Goal: Task Accomplishment & Management: Use online tool/utility

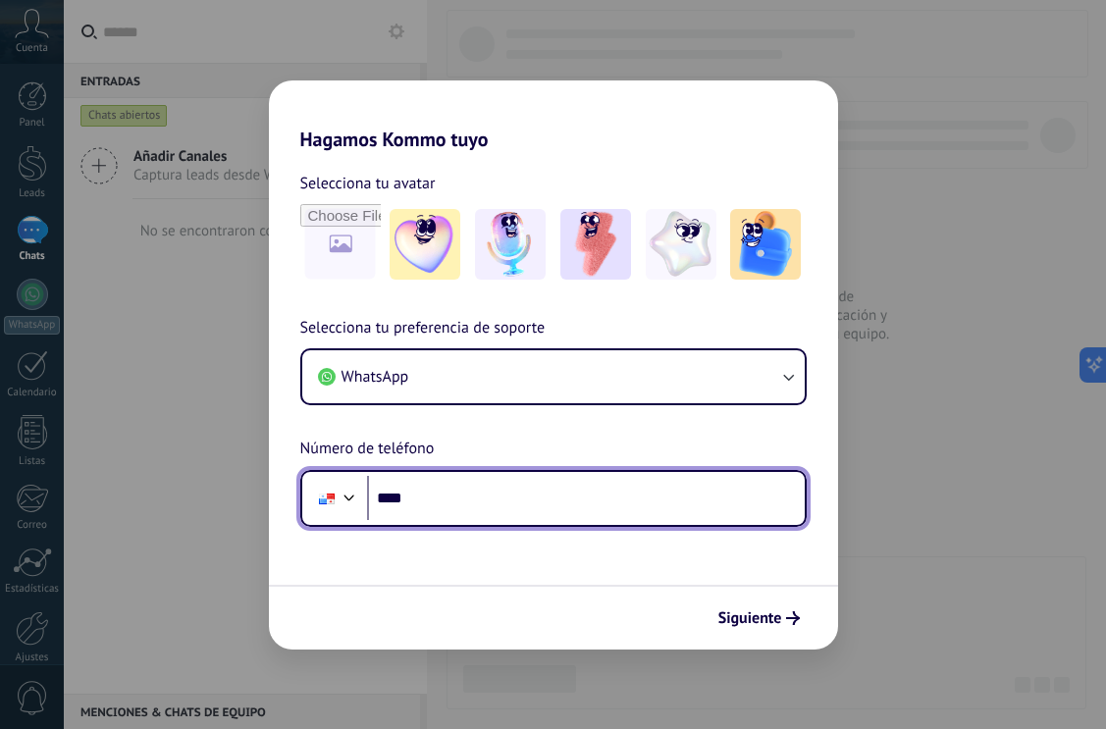
click at [607, 513] on input "****" at bounding box center [586, 498] width 438 height 45
type input "**********"
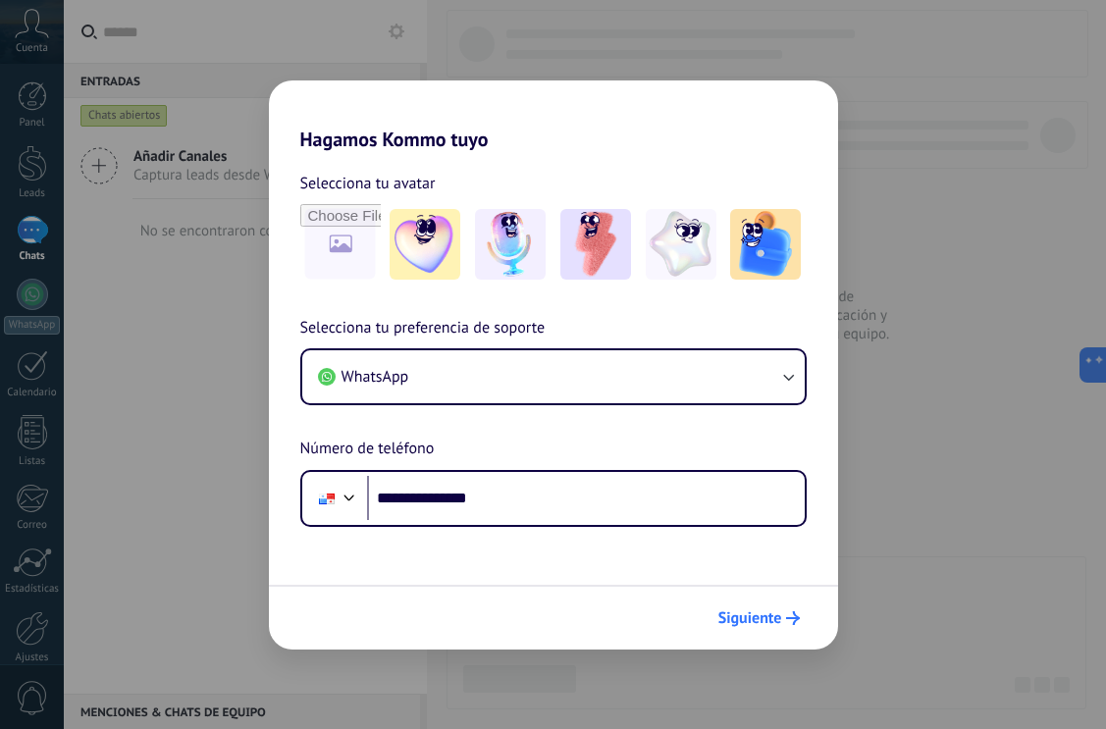
click at [734, 615] on span "Siguiente" at bounding box center [751, 619] width 64 height 14
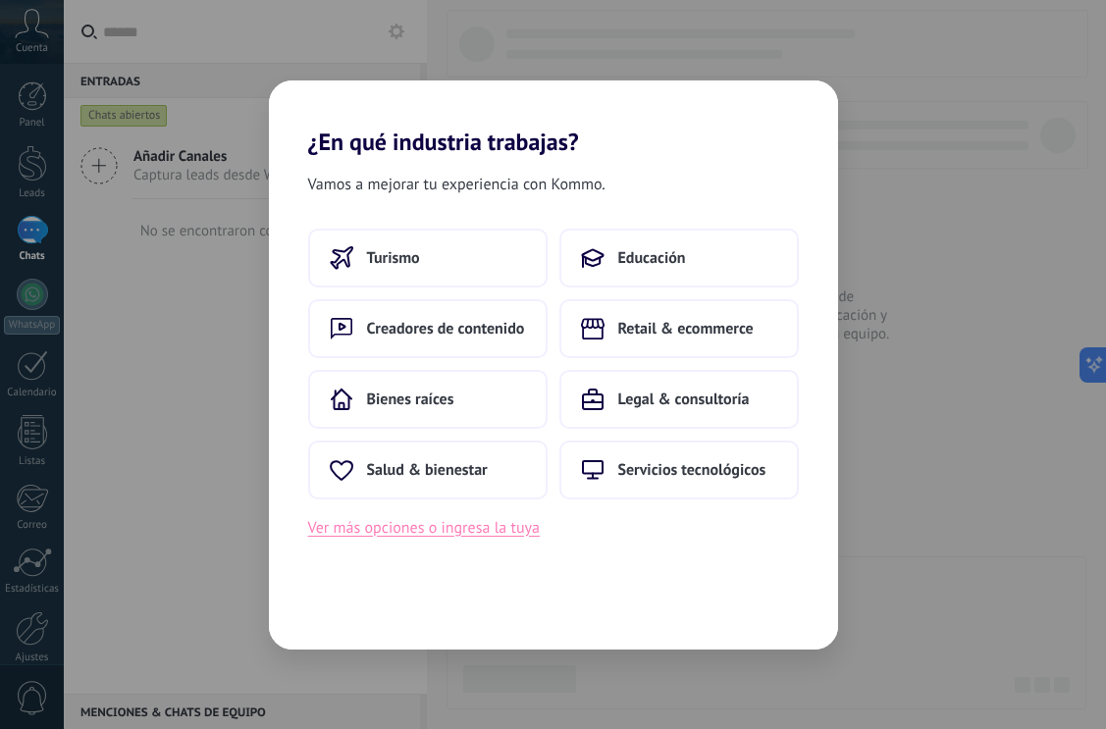
click at [490, 534] on button "Ver más opciones o ingresa la tuya" at bounding box center [424, 528] width 232 height 26
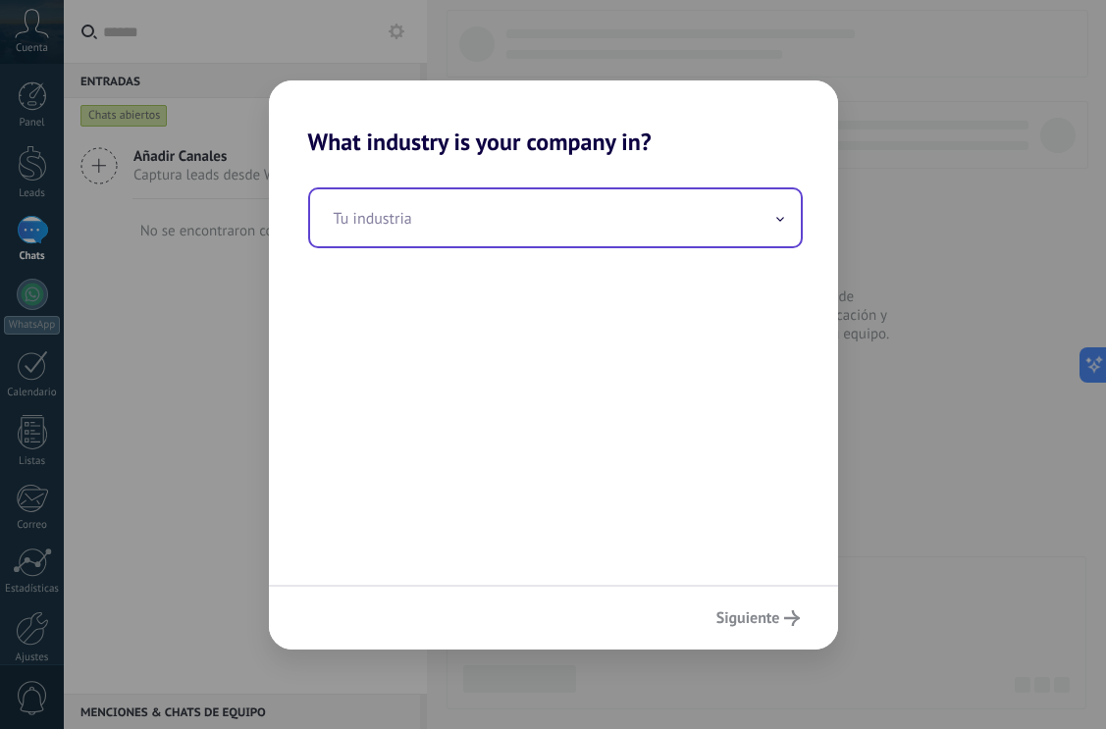
click at [613, 226] on input "text" at bounding box center [555, 217] width 491 height 57
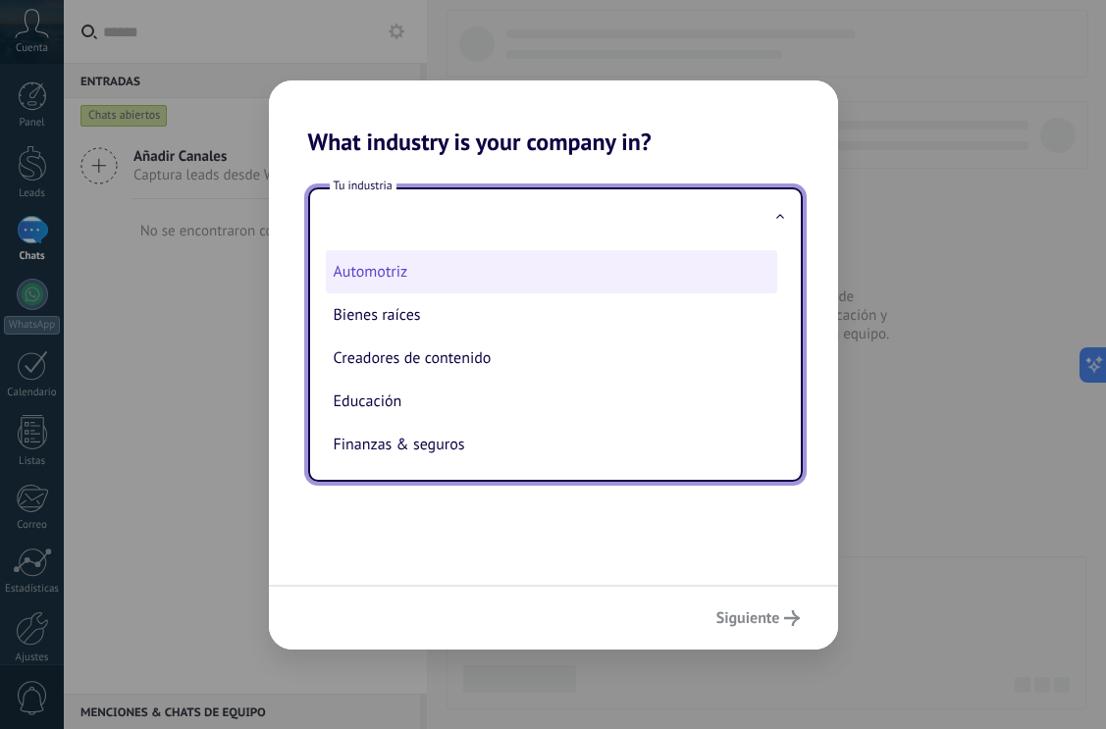
click at [414, 281] on li "Automotriz" at bounding box center [552, 271] width 452 height 43
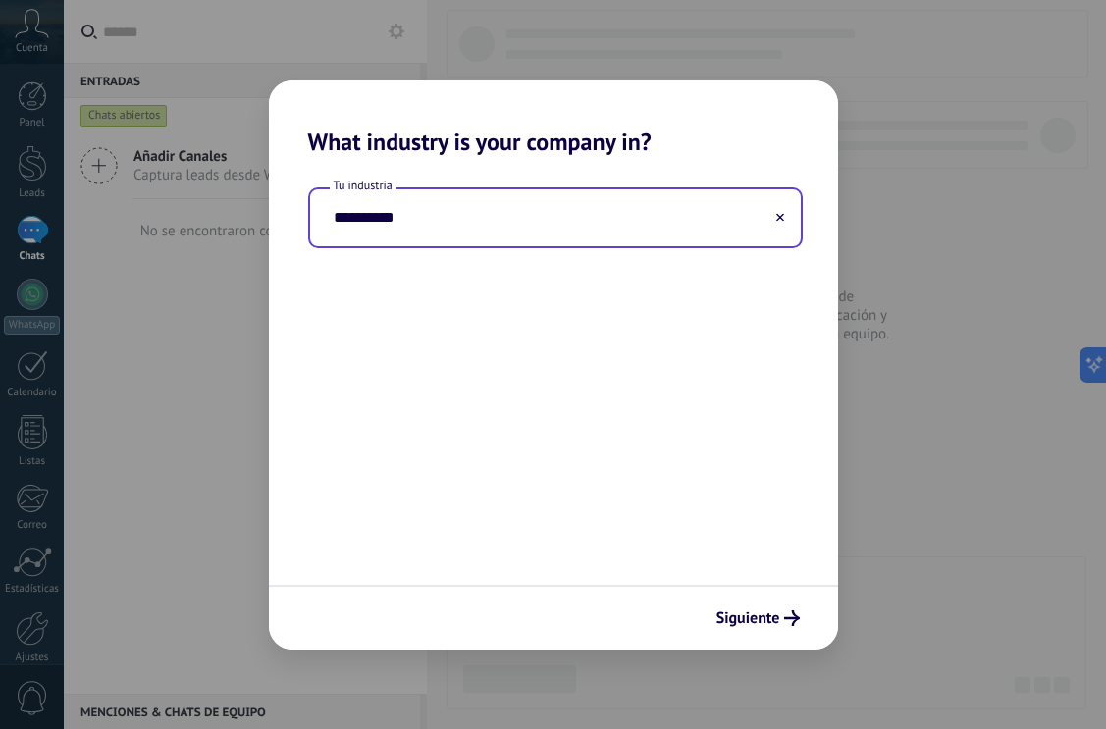
click at [468, 213] on input "**********" at bounding box center [555, 217] width 491 height 57
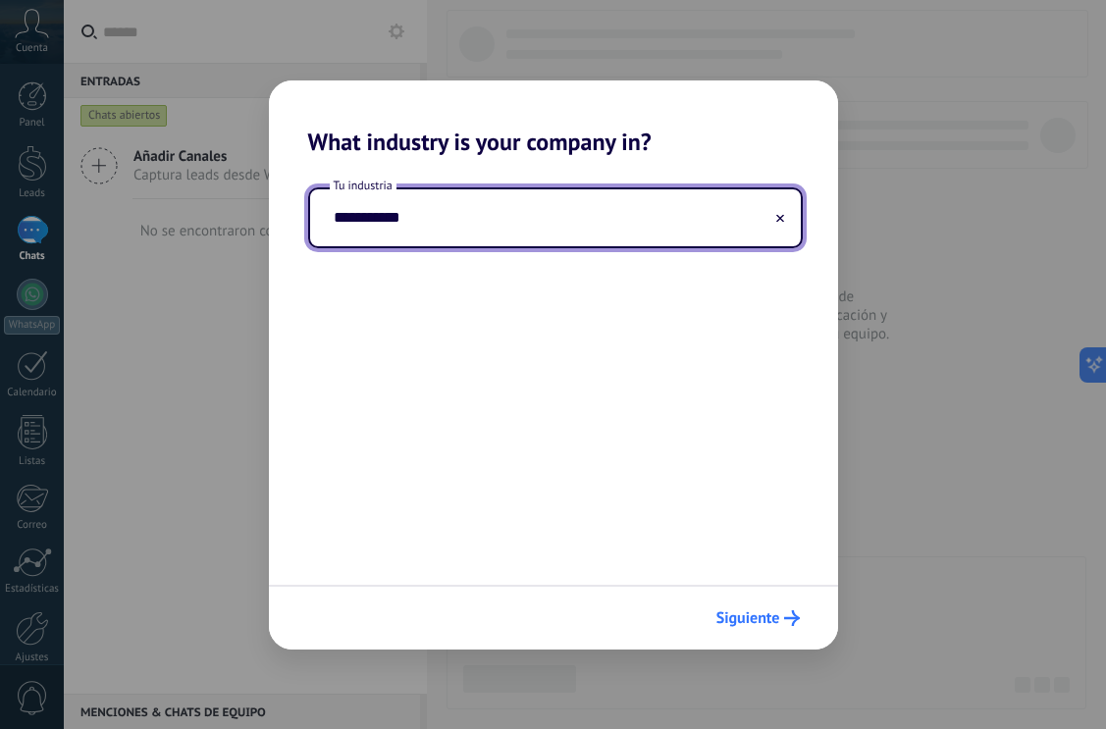
type input "**********"
click at [719, 615] on span "Siguiente" at bounding box center [749, 619] width 64 height 14
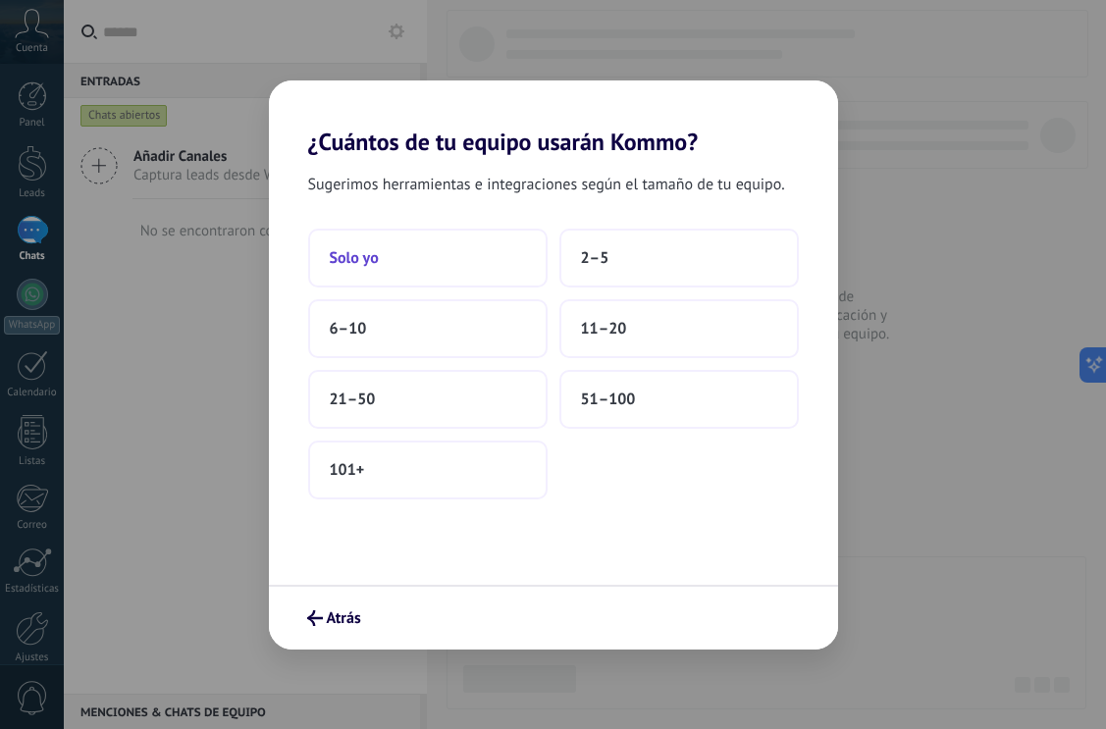
click at [479, 252] on button "Solo yo" at bounding box center [428, 258] width 240 height 59
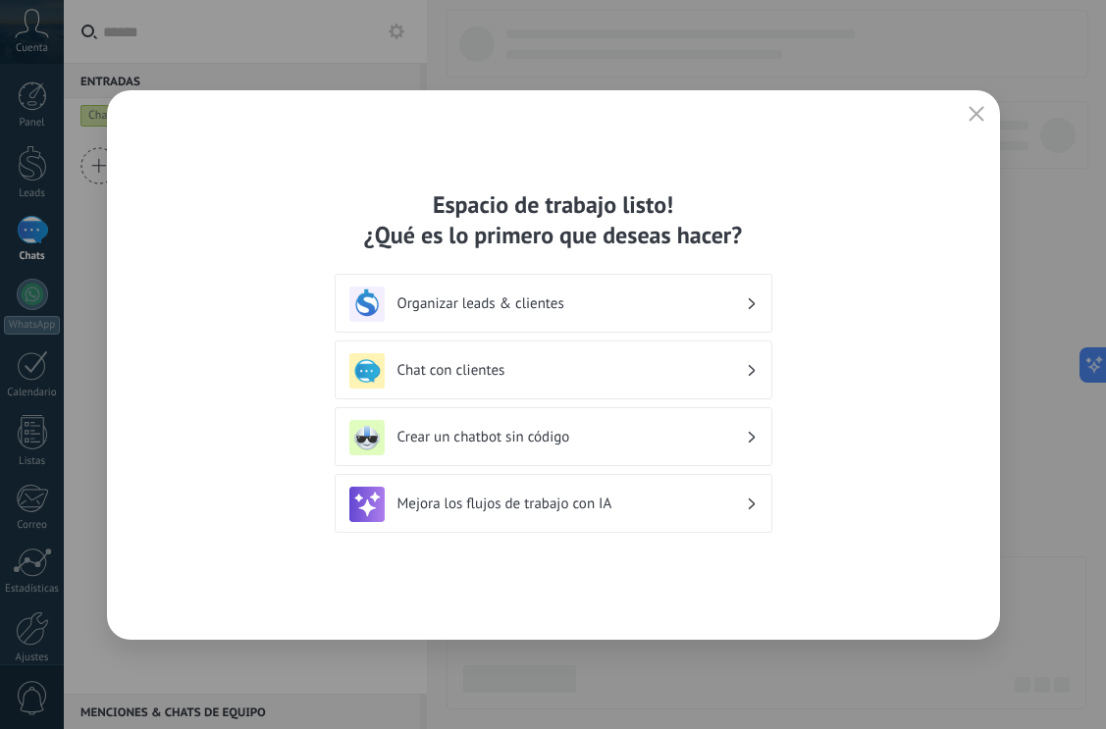
click at [731, 304] on h3 "Organizar leads & clientes" at bounding box center [572, 303] width 348 height 19
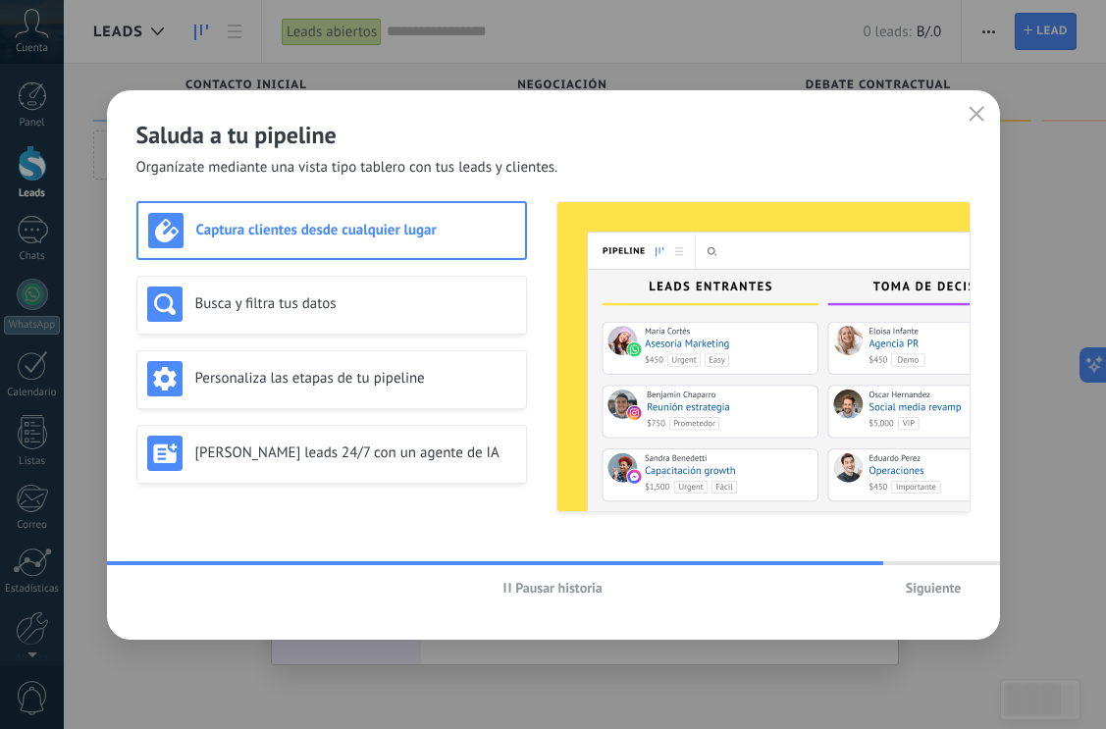
click at [346, 228] on h3 "Captura clientes desde cualquier lugar" at bounding box center [355, 230] width 319 height 19
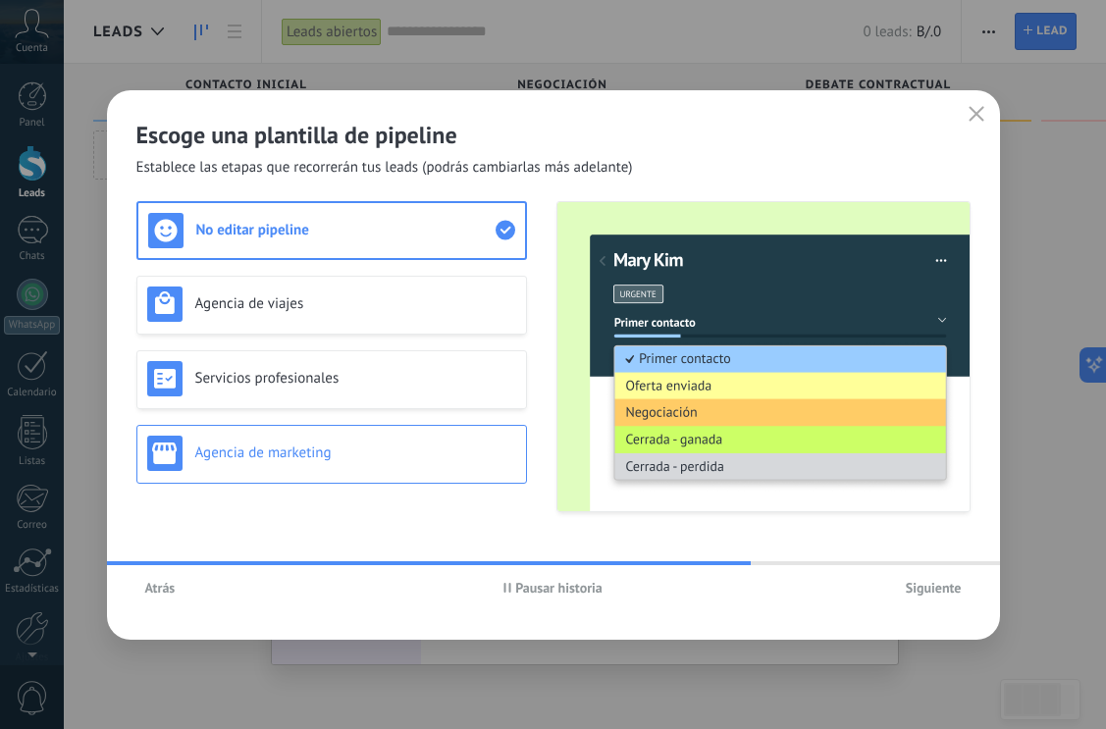
click at [359, 438] on div "Agencia de marketing" at bounding box center [331, 453] width 369 height 35
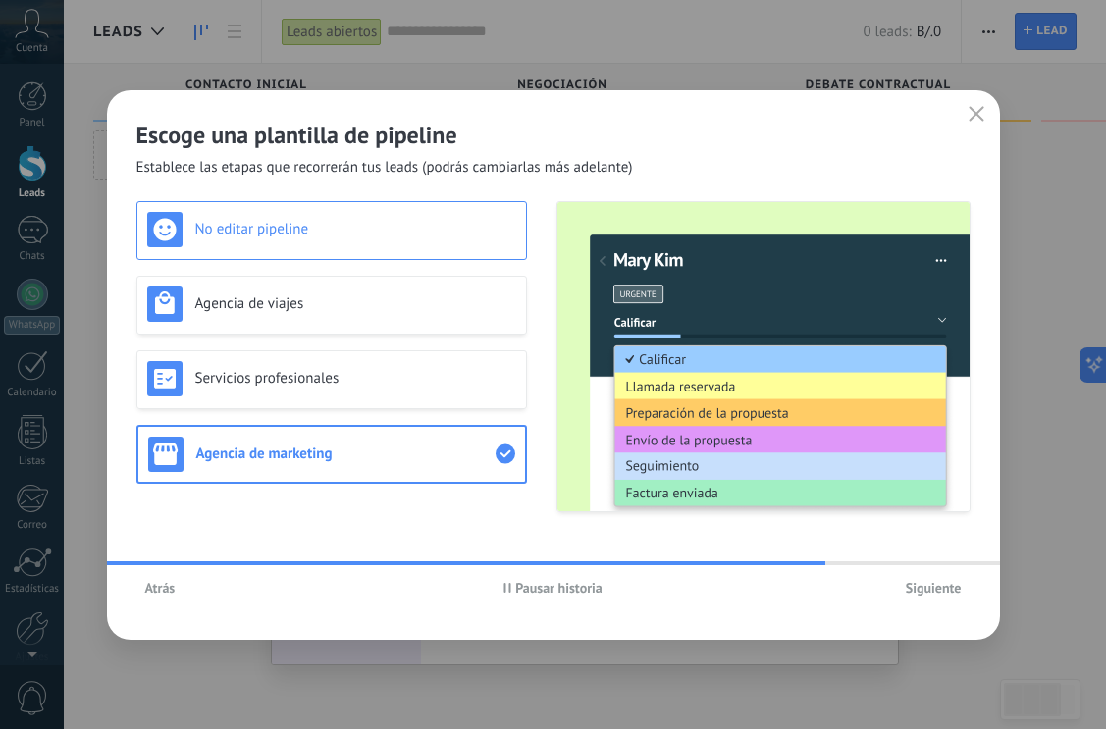
click at [367, 248] on div "No editar pipeline" at bounding box center [331, 230] width 391 height 59
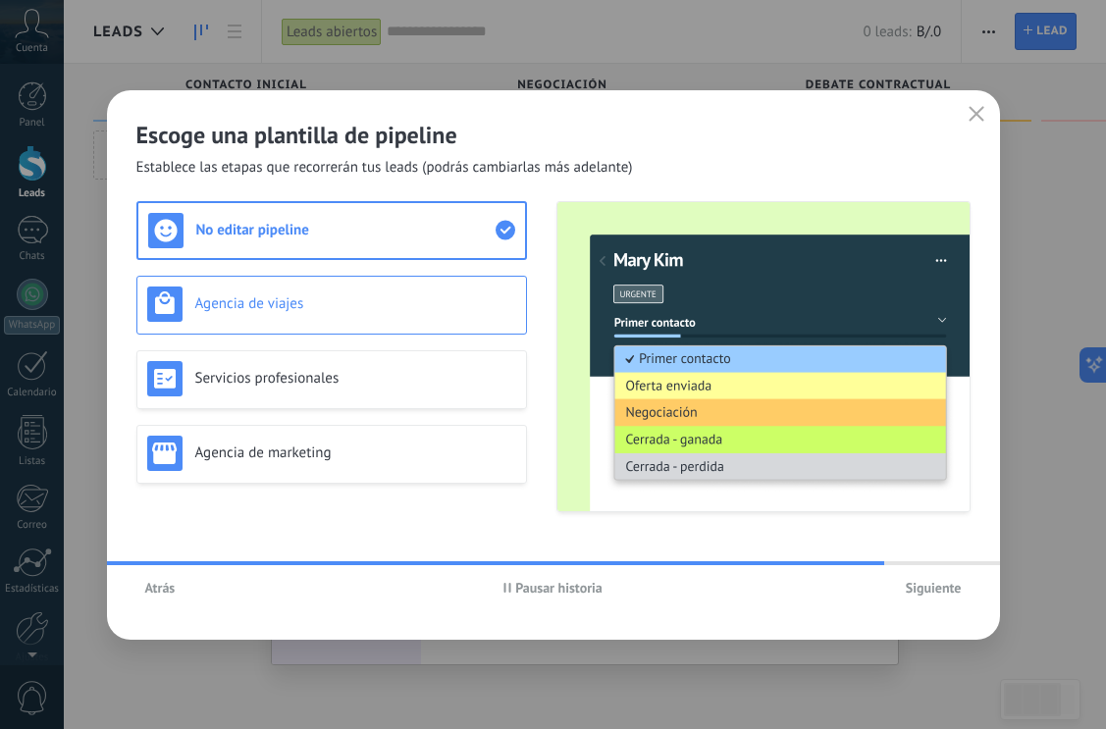
click at [342, 309] on h3 "Agencia de viajes" at bounding box center [355, 303] width 321 height 19
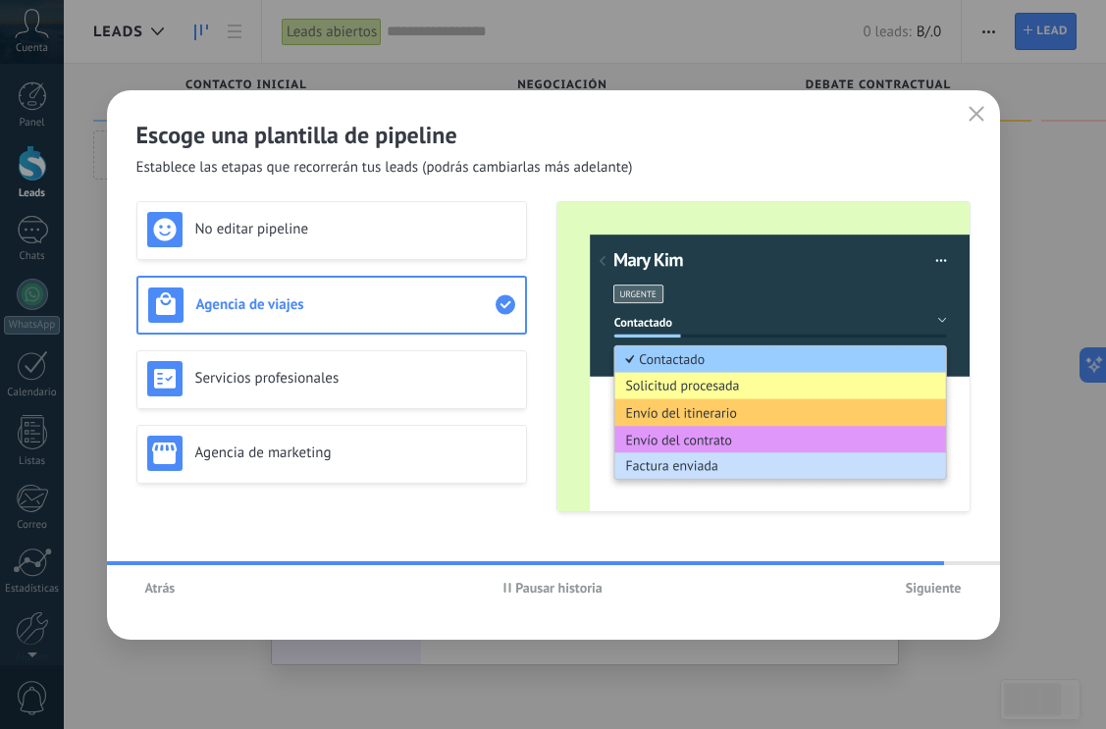
click at [333, 342] on div "No editar pipeline Agencia de viajes Servicios profesionales Agencia de marketi…" at bounding box center [331, 356] width 391 height 311
click at [343, 387] on div "No editar pipeline Agencia de viajes Servicios profesionales Agencia de marketi…" at bounding box center [331, 356] width 391 height 311
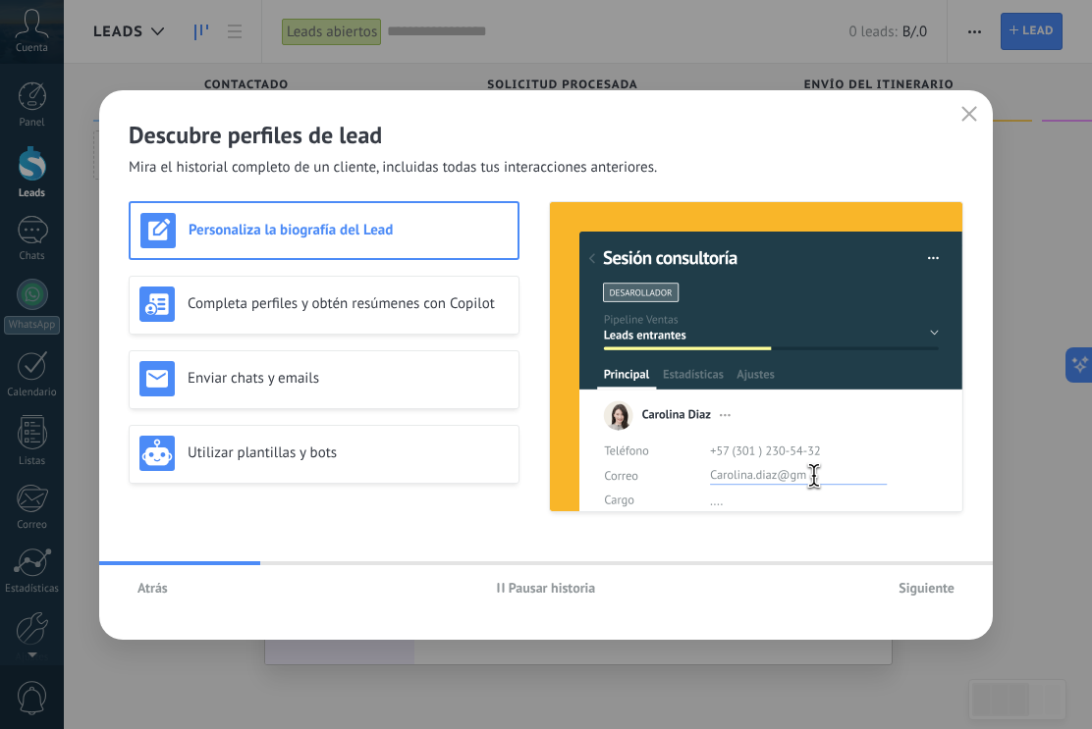
click at [153, 590] on span "Atrás" at bounding box center [152, 588] width 30 height 14
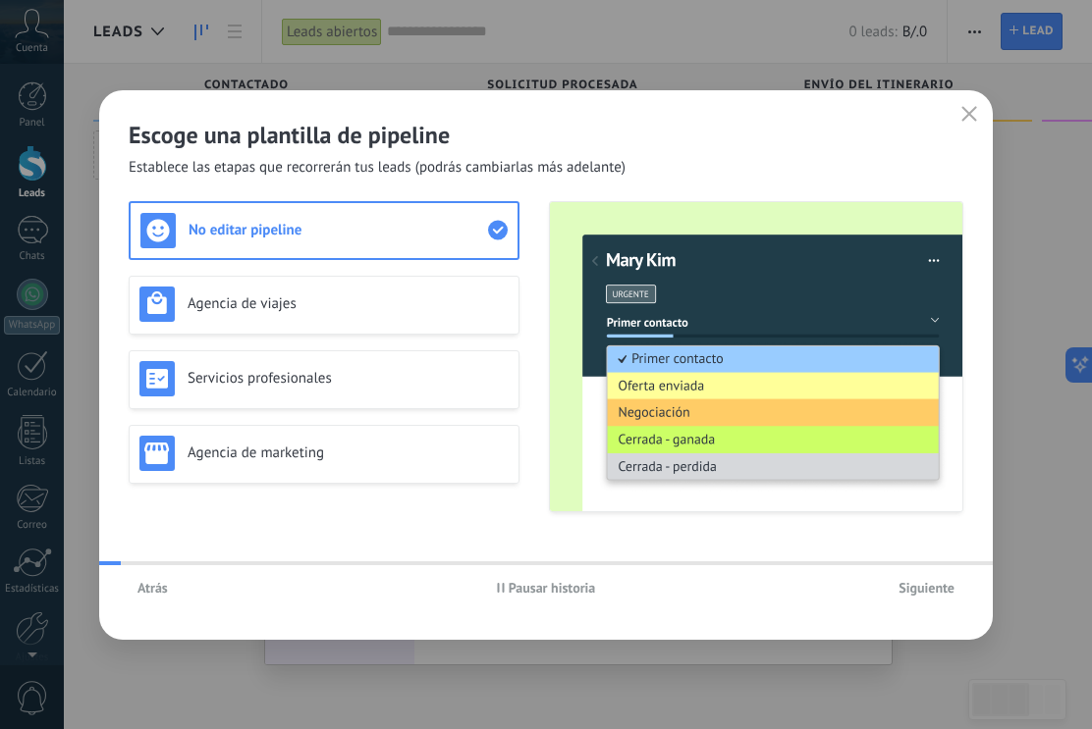
click at [153, 590] on span "Atrás" at bounding box center [152, 588] width 30 height 14
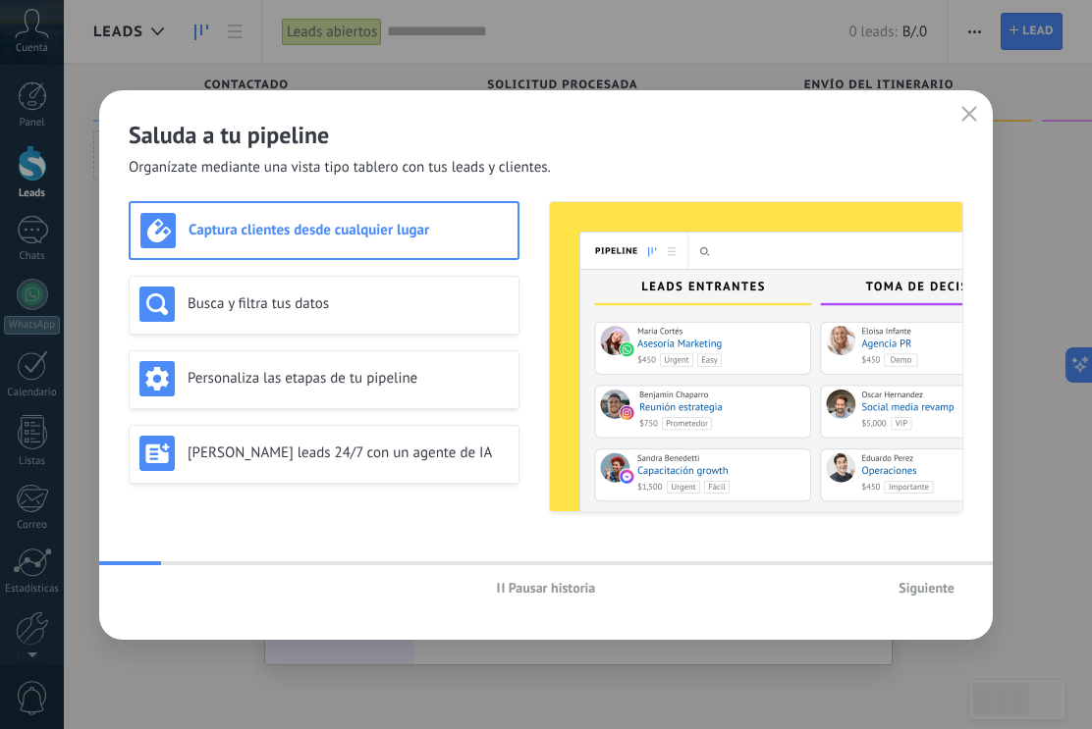
click at [153, 590] on div "Pausar historia Siguiente" at bounding box center [545, 587] width 893 height 45
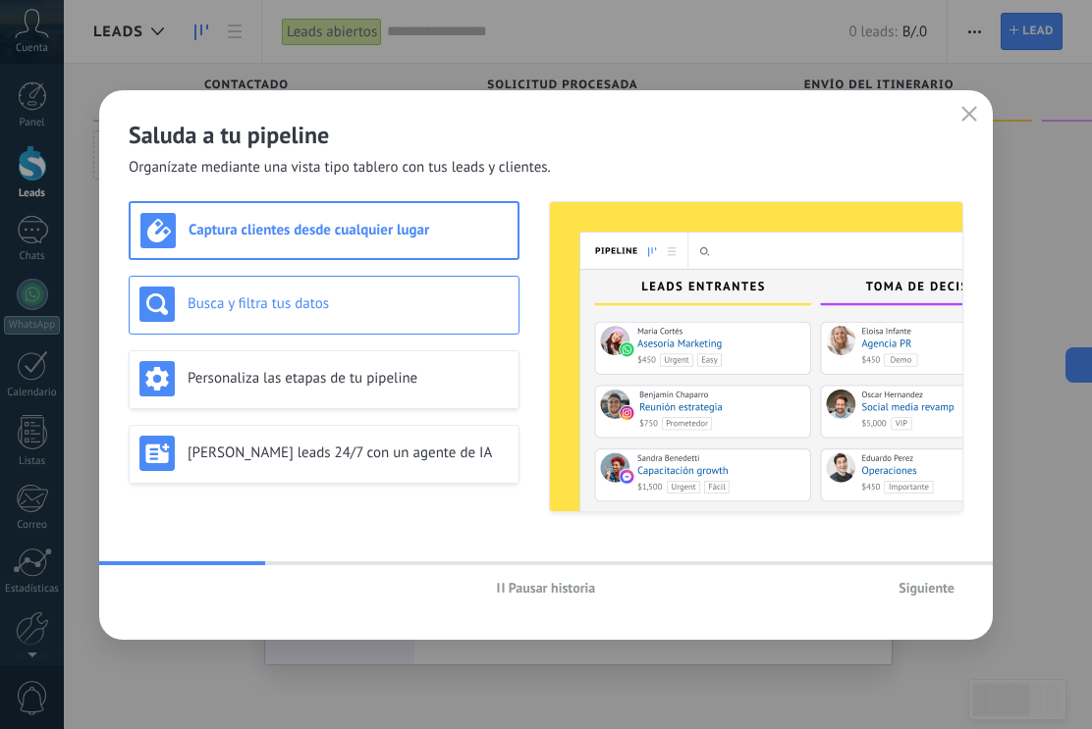
click at [394, 310] on h3 "Busca y filtra tus datos" at bounding box center [347, 303] width 321 height 19
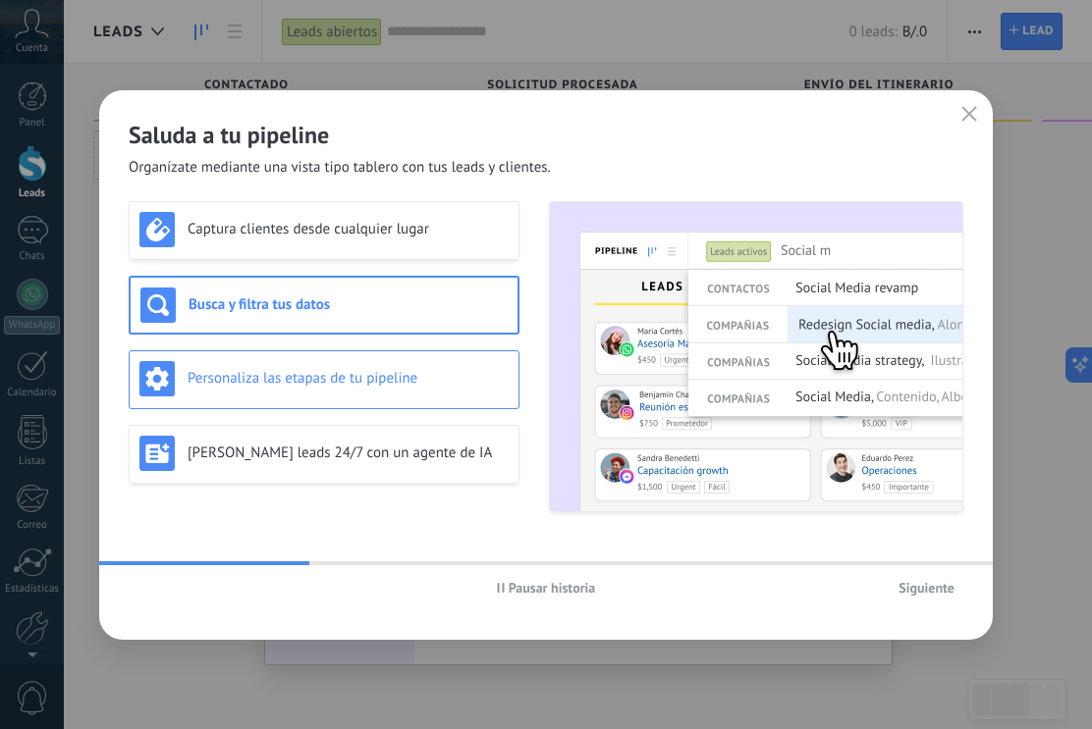
click at [358, 400] on div "Personaliza las etapas de tu pipeline" at bounding box center [324, 379] width 391 height 59
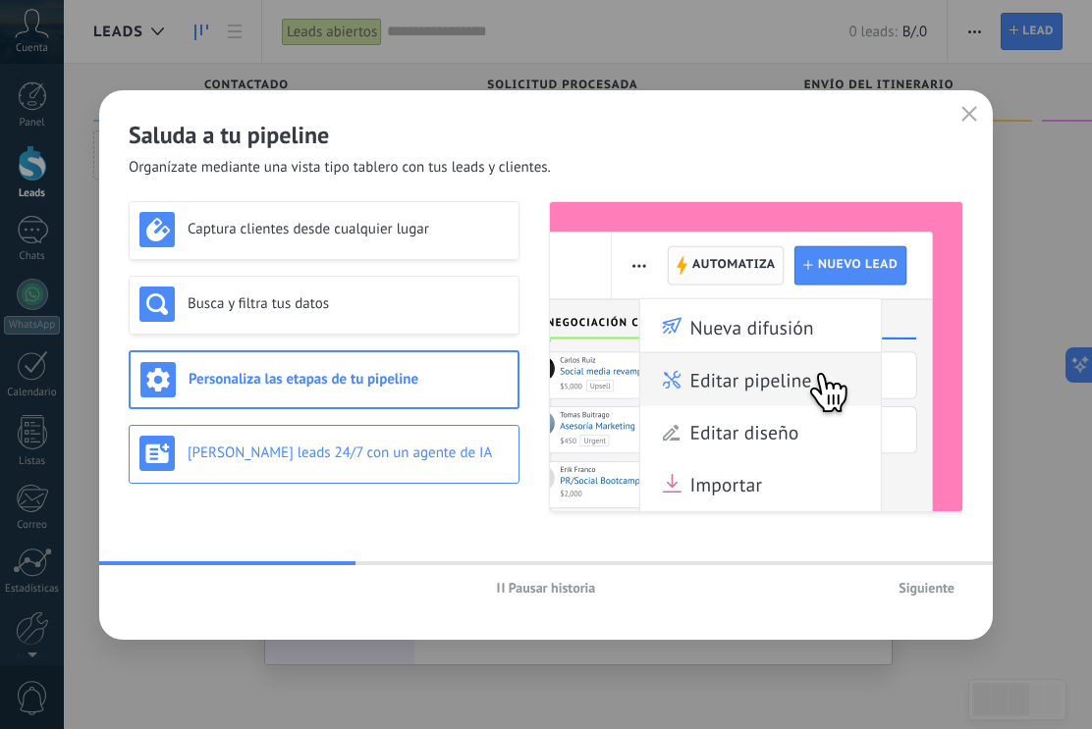
click at [363, 455] on h3 "[PERSON_NAME] leads 24/7 con un agente de IA" at bounding box center [347, 453] width 321 height 19
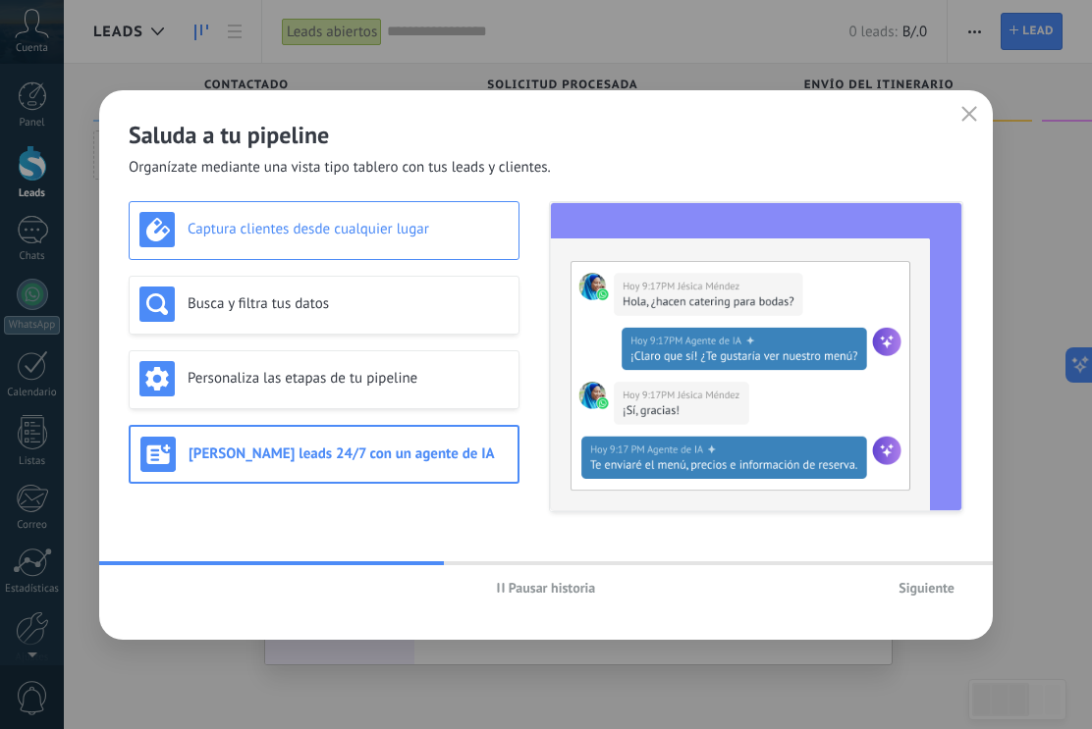
click at [378, 236] on h3 "Captura clientes desde cualquier lugar" at bounding box center [347, 229] width 321 height 19
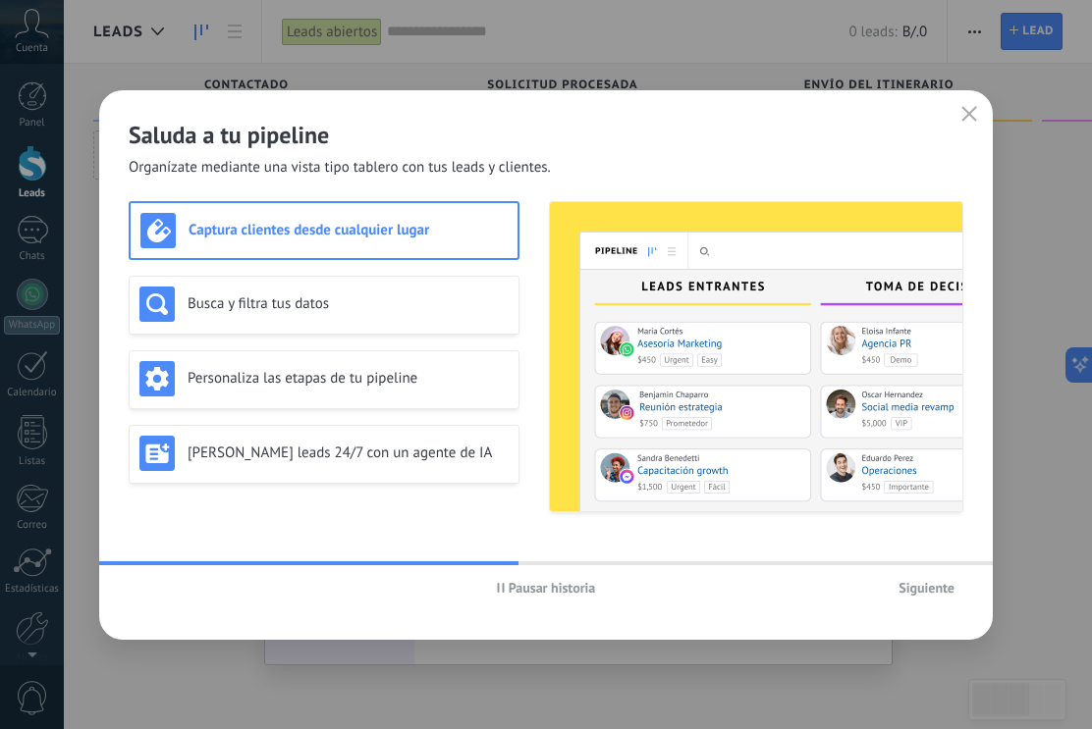
click at [911, 581] on span "Siguiente" at bounding box center [926, 588] width 56 height 14
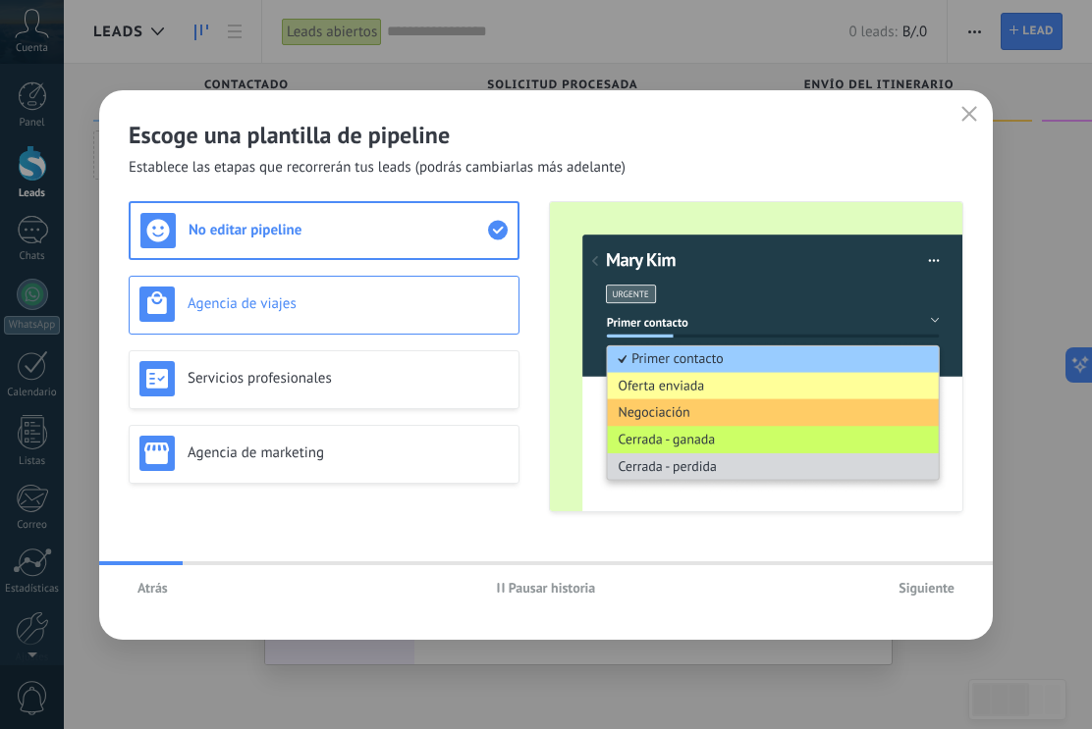
click at [394, 298] on h3 "Agencia de viajes" at bounding box center [347, 303] width 321 height 19
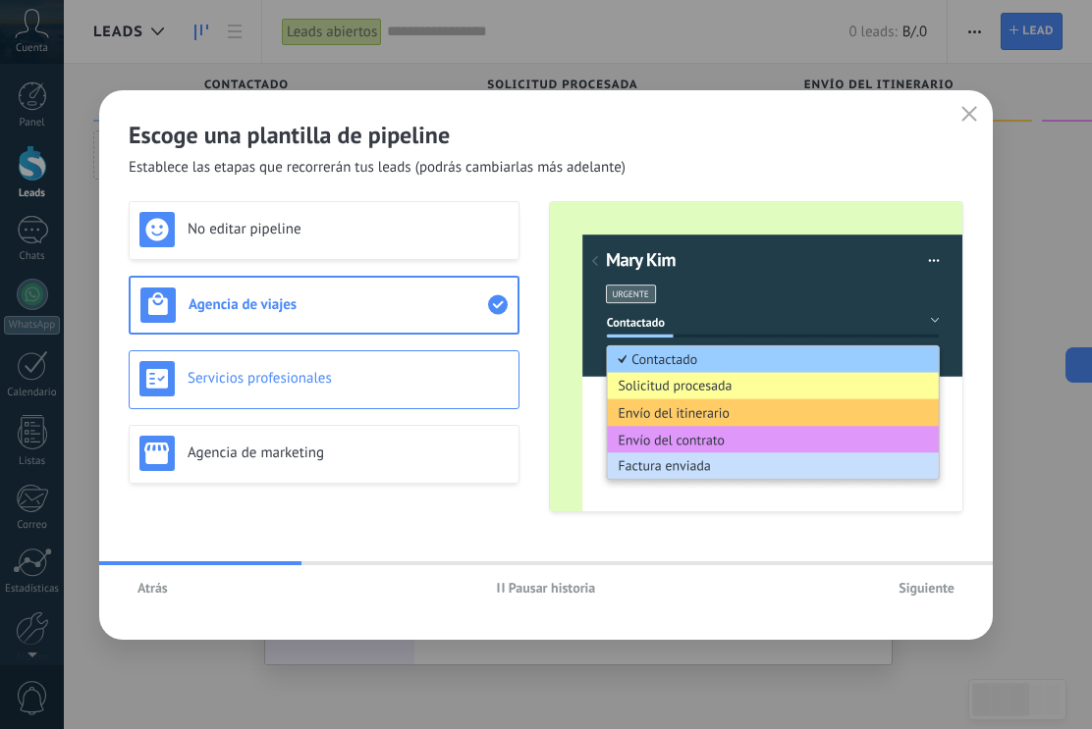
click at [368, 374] on h3 "Servicios profesionales" at bounding box center [347, 378] width 321 height 19
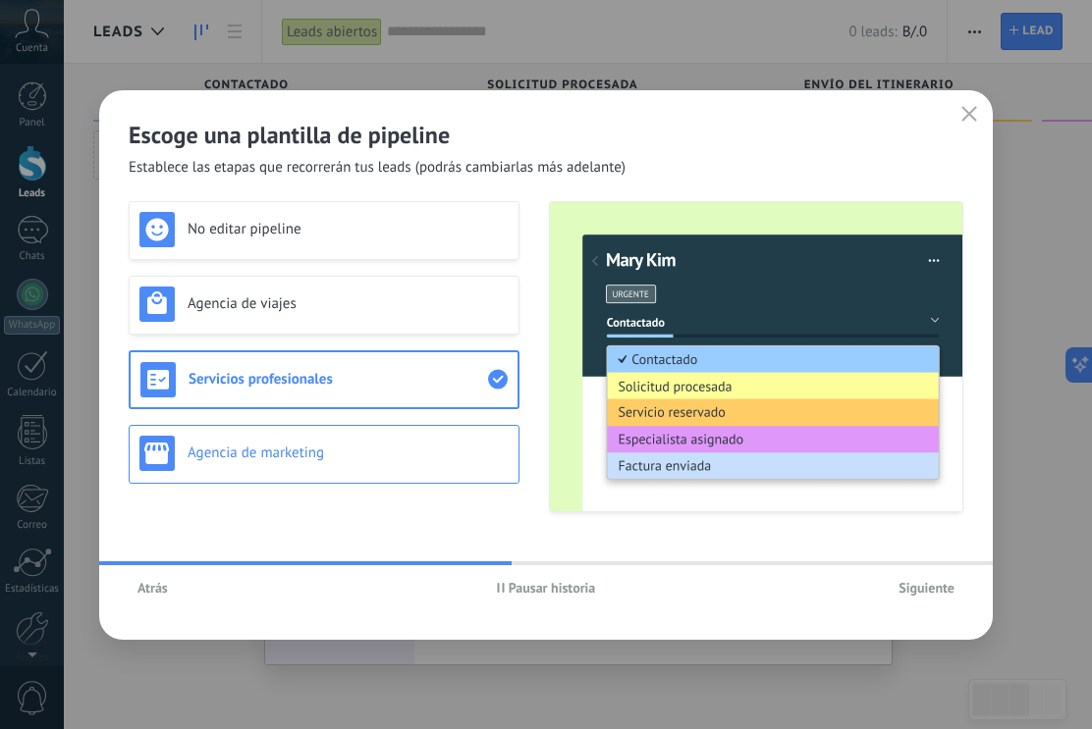
click at [361, 433] on div "Agencia de marketing" at bounding box center [324, 454] width 391 height 59
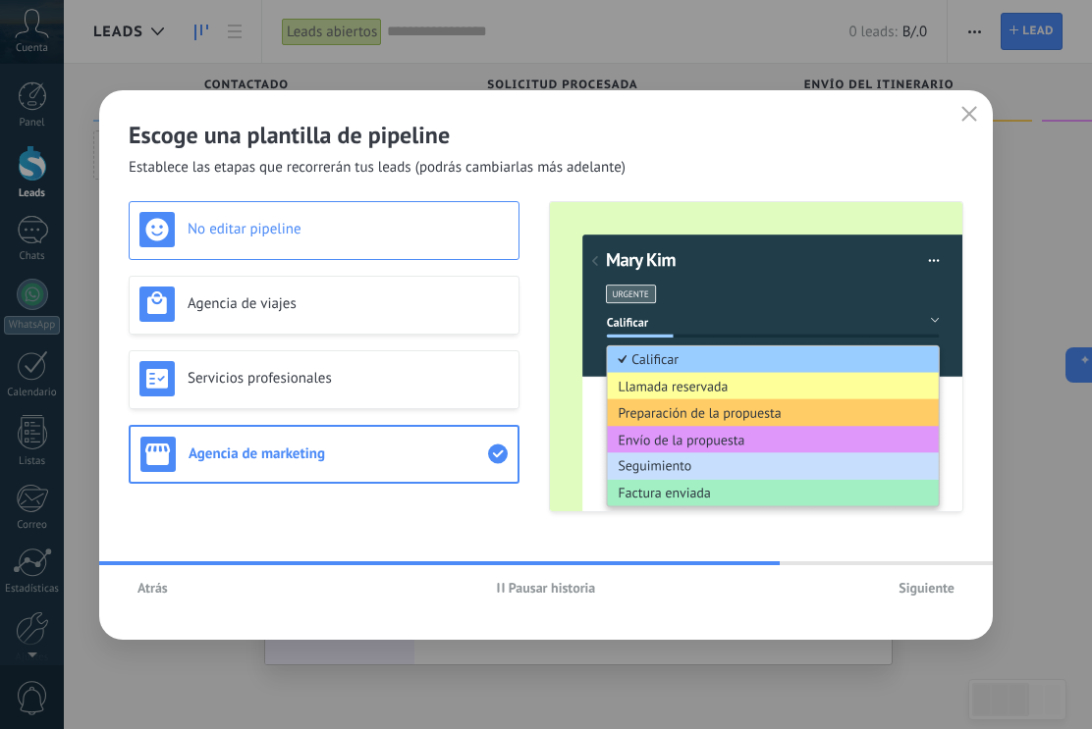
click at [367, 230] on h3 "No editar pipeline" at bounding box center [347, 229] width 321 height 19
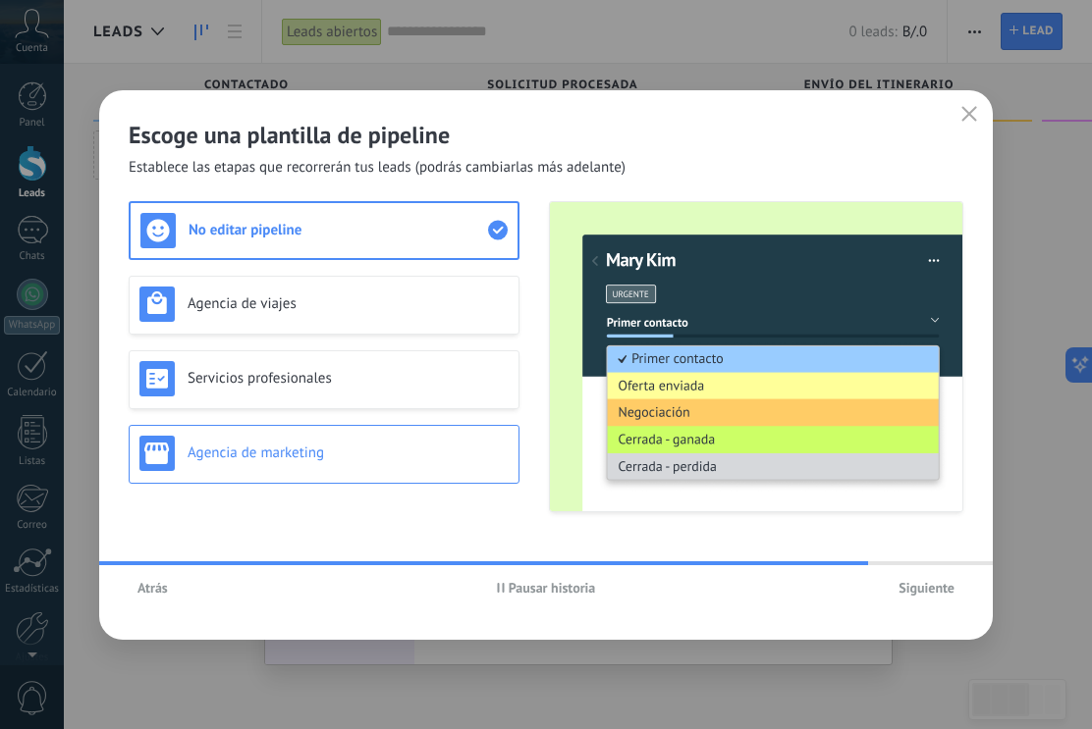
click at [330, 472] on div "Agencia de marketing" at bounding box center [324, 454] width 391 height 59
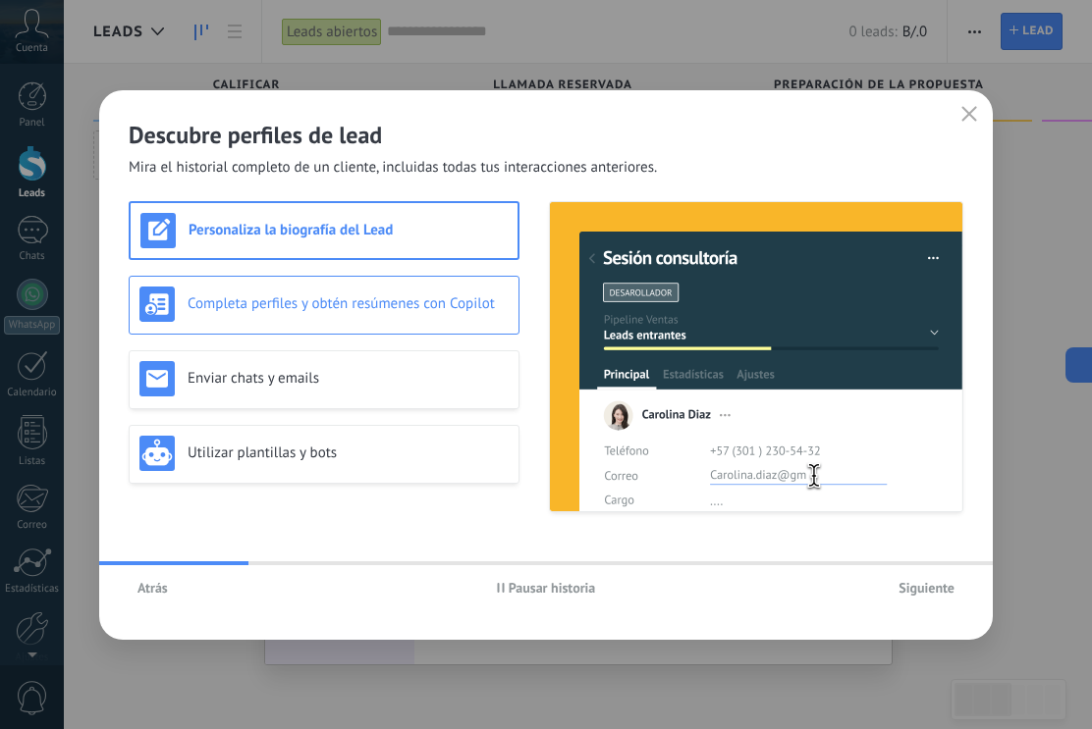
click at [409, 290] on div "Completa perfiles y obtén resúmenes con Copilot" at bounding box center [323, 304] width 369 height 35
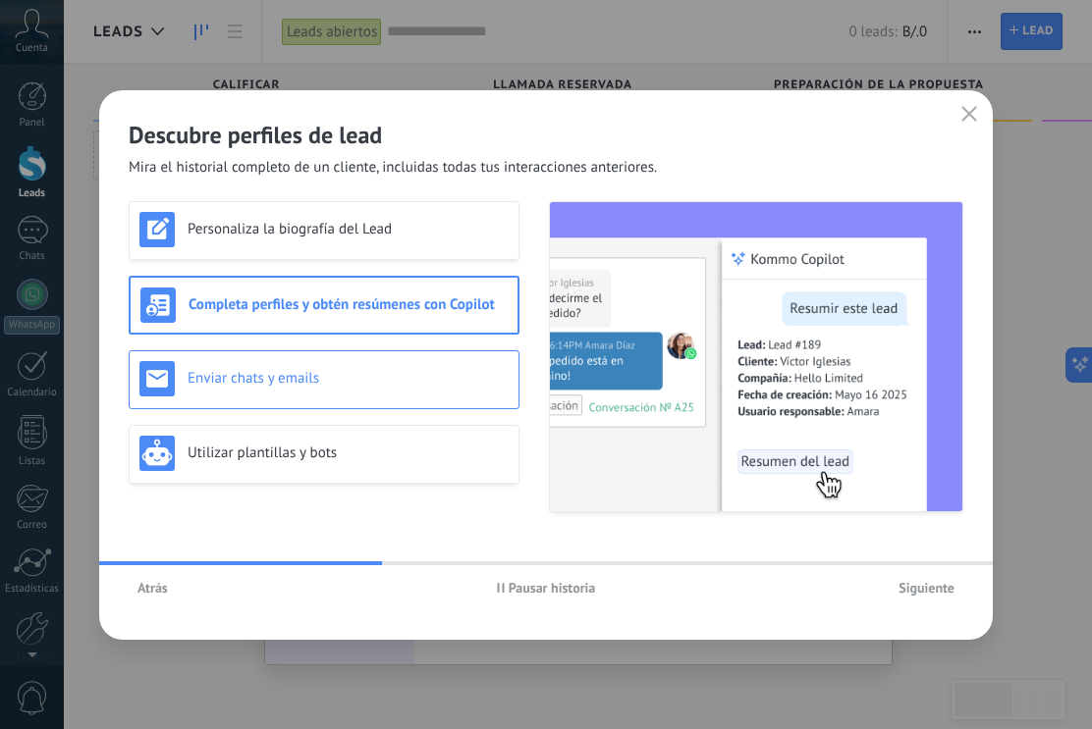
click at [406, 355] on div "Enviar chats y emails" at bounding box center [324, 379] width 391 height 59
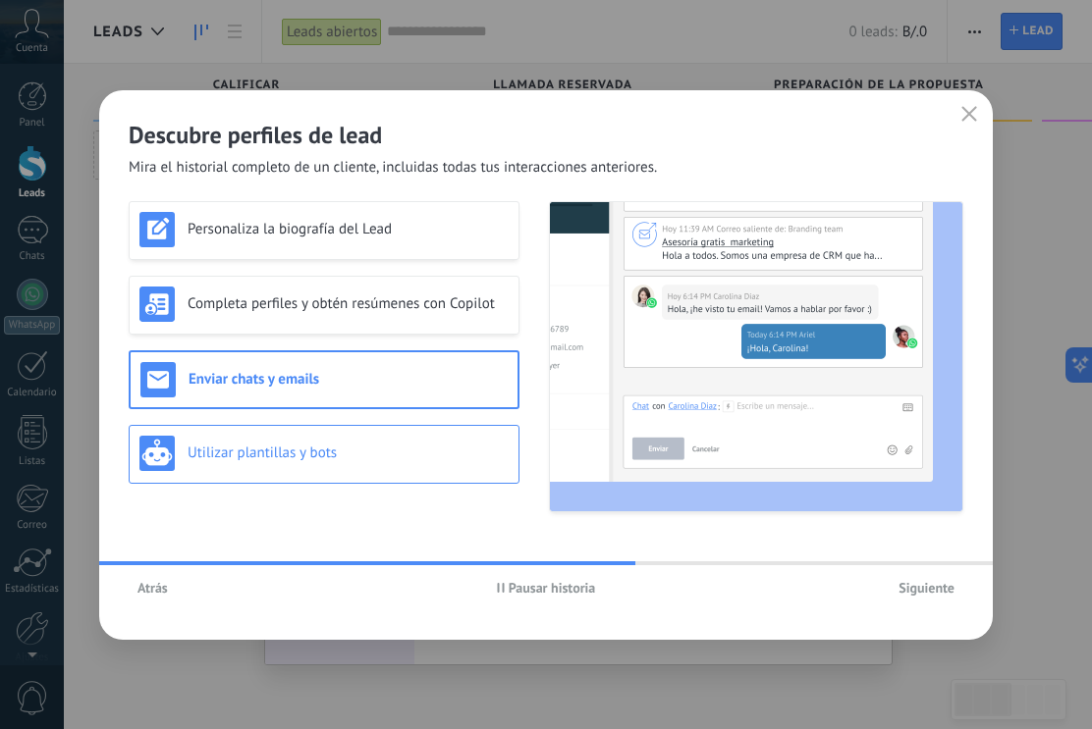
click at [397, 439] on div "Utilizar plantillas y bots" at bounding box center [323, 453] width 369 height 35
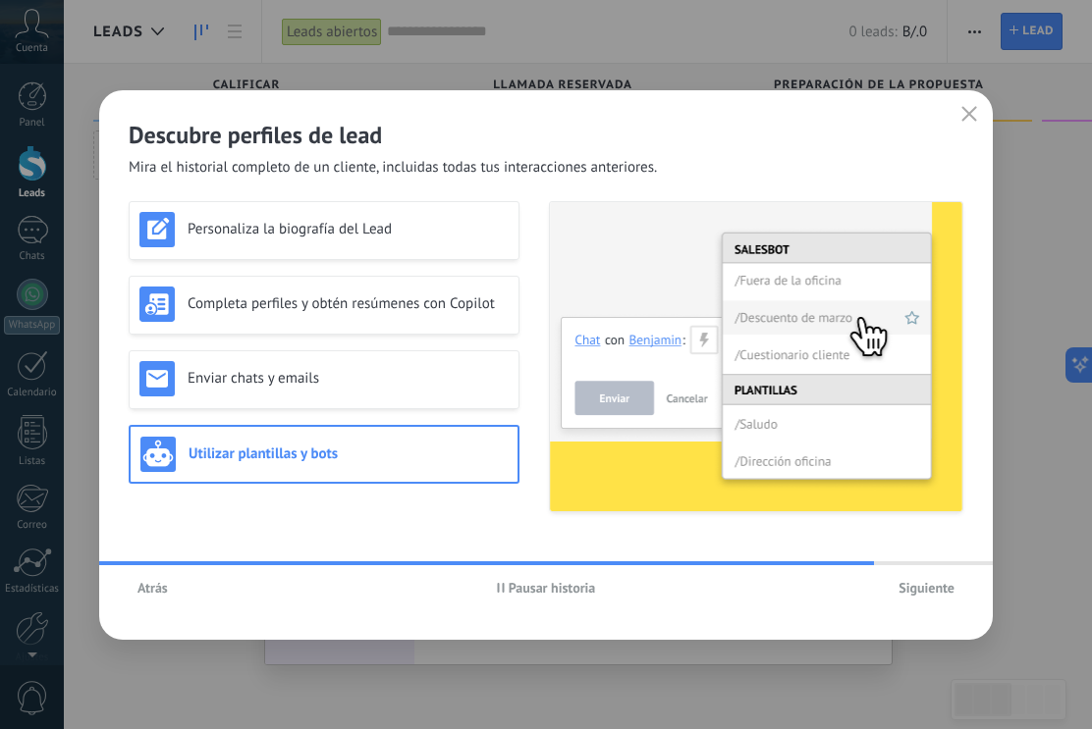
click at [930, 590] on span "Siguiente" at bounding box center [926, 588] width 56 height 14
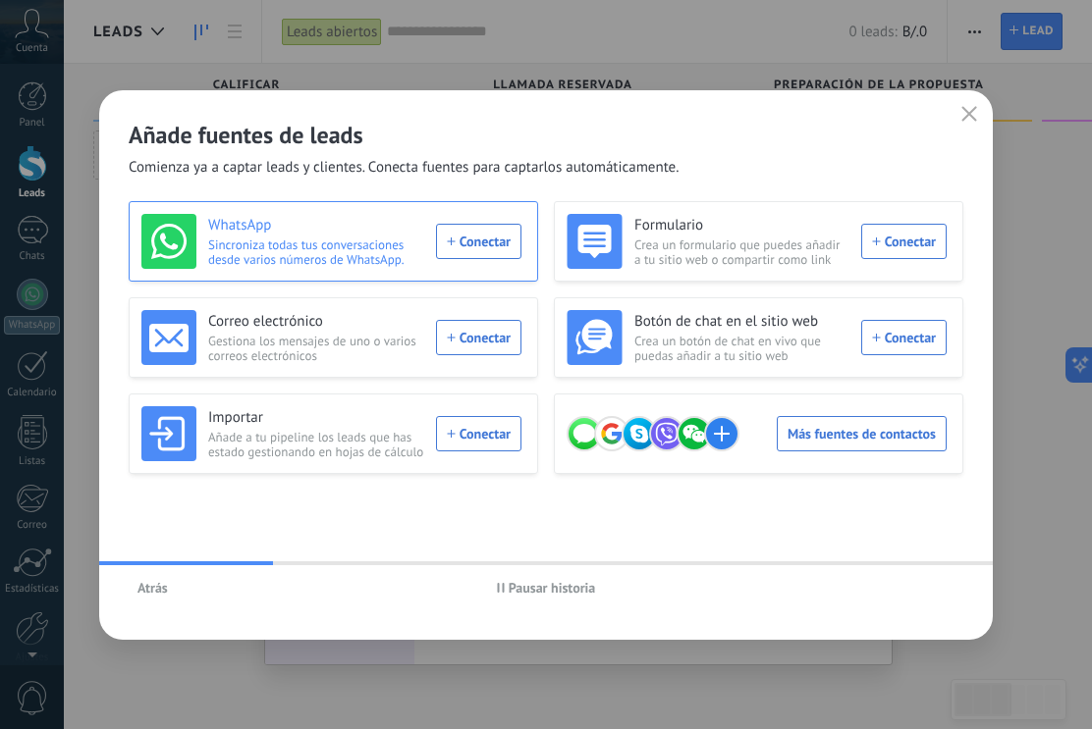
click at [474, 245] on div "WhatsApp Sincroniza todas tus conversaciones desde varios números de WhatsApp. …" at bounding box center [331, 241] width 380 height 55
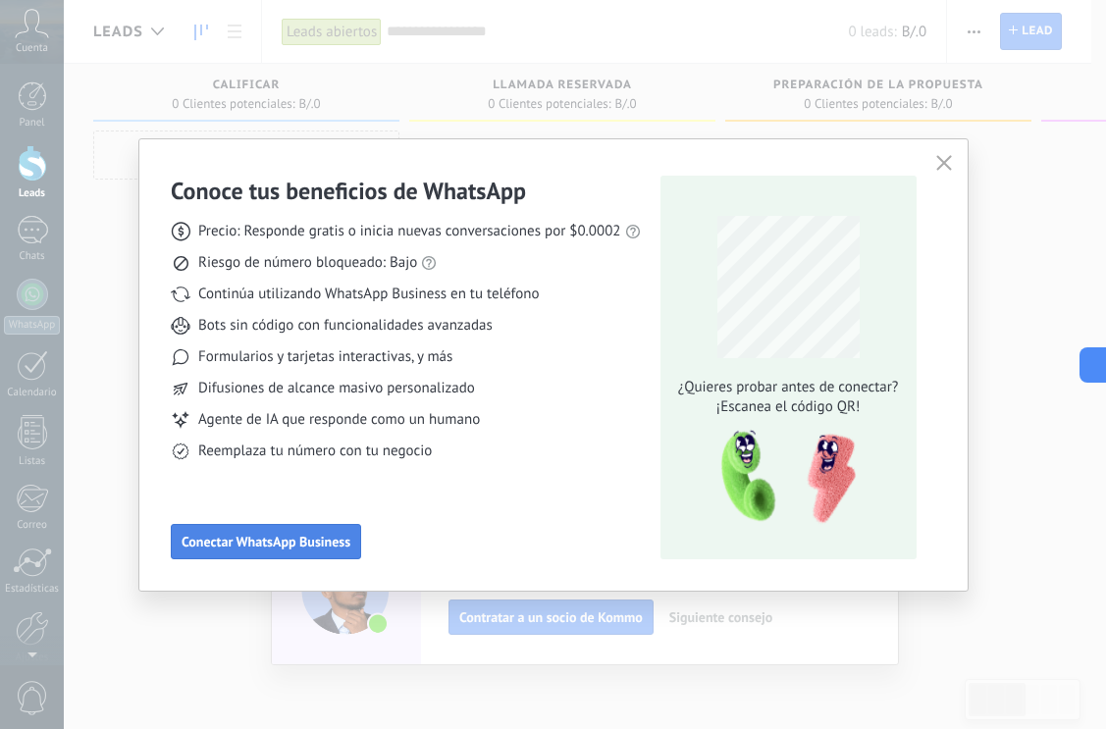
click at [286, 528] on button "Conectar WhatsApp Business" at bounding box center [266, 541] width 190 height 35
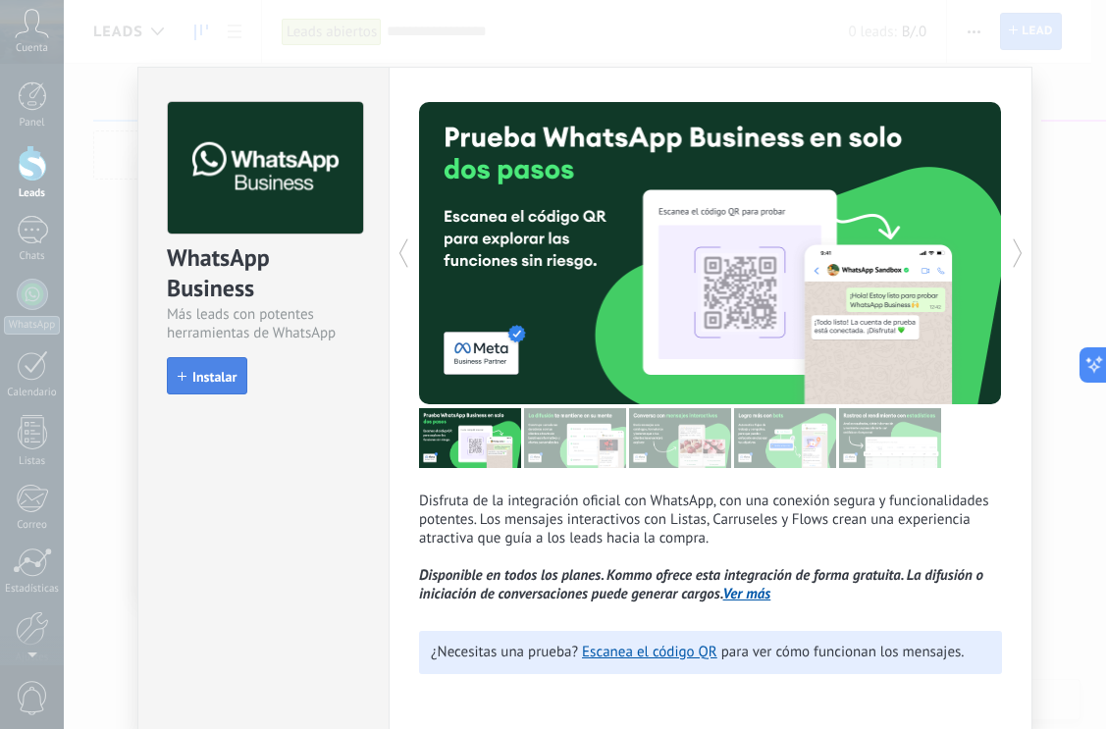
click at [215, 375] on span "Instalar" at bounding box center [214, 377] width 44 height 14
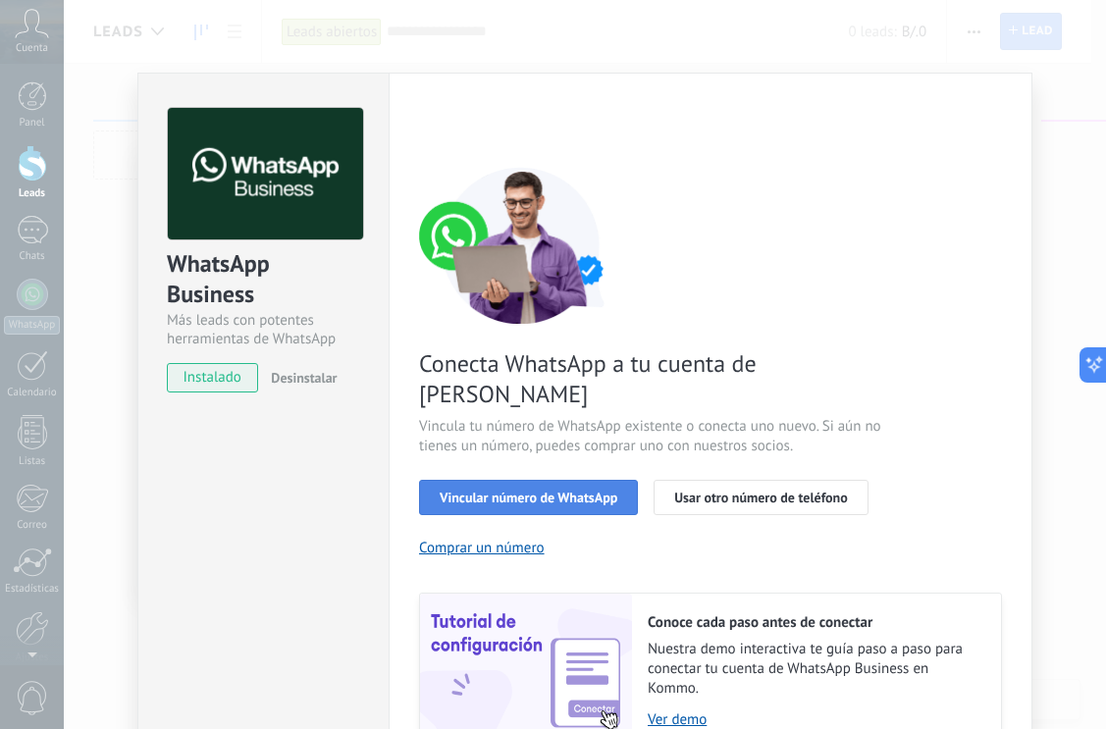
click at [571, 491] on span "Vincular número de WhatsApp" at bounding box center [529, 498] width 178 height 14
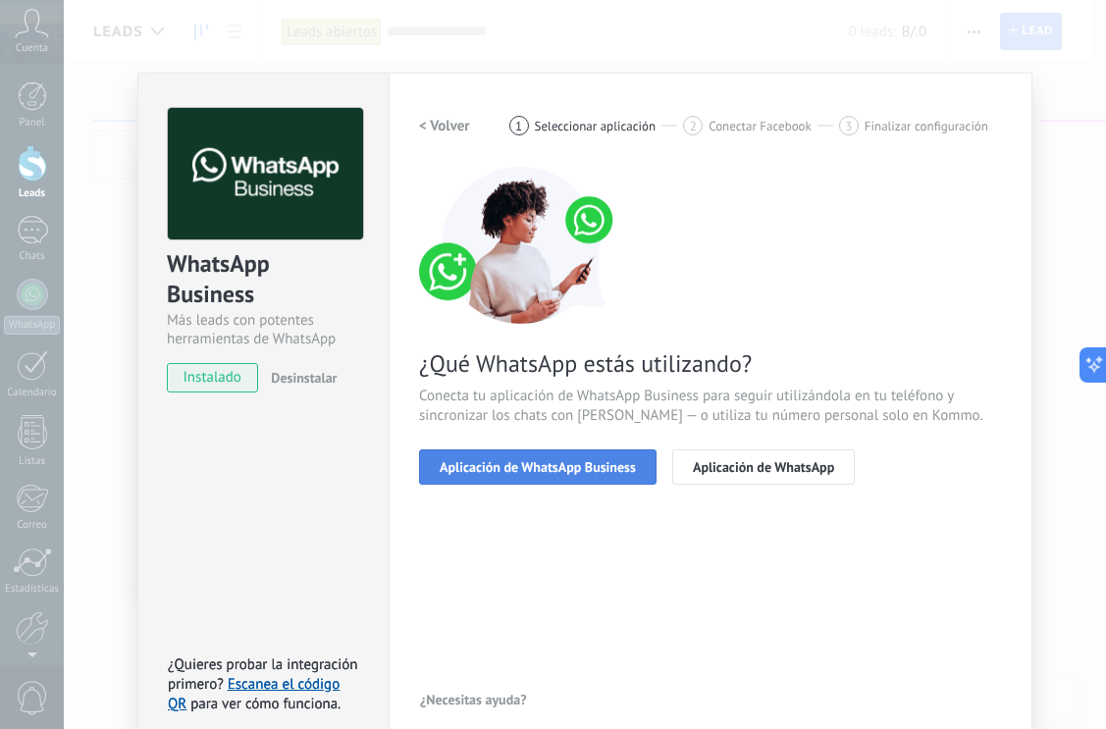
click at [586, 466] on span "Aplicación de WhatsApp Business" at bounding box center [538, 467] width 196 height 14
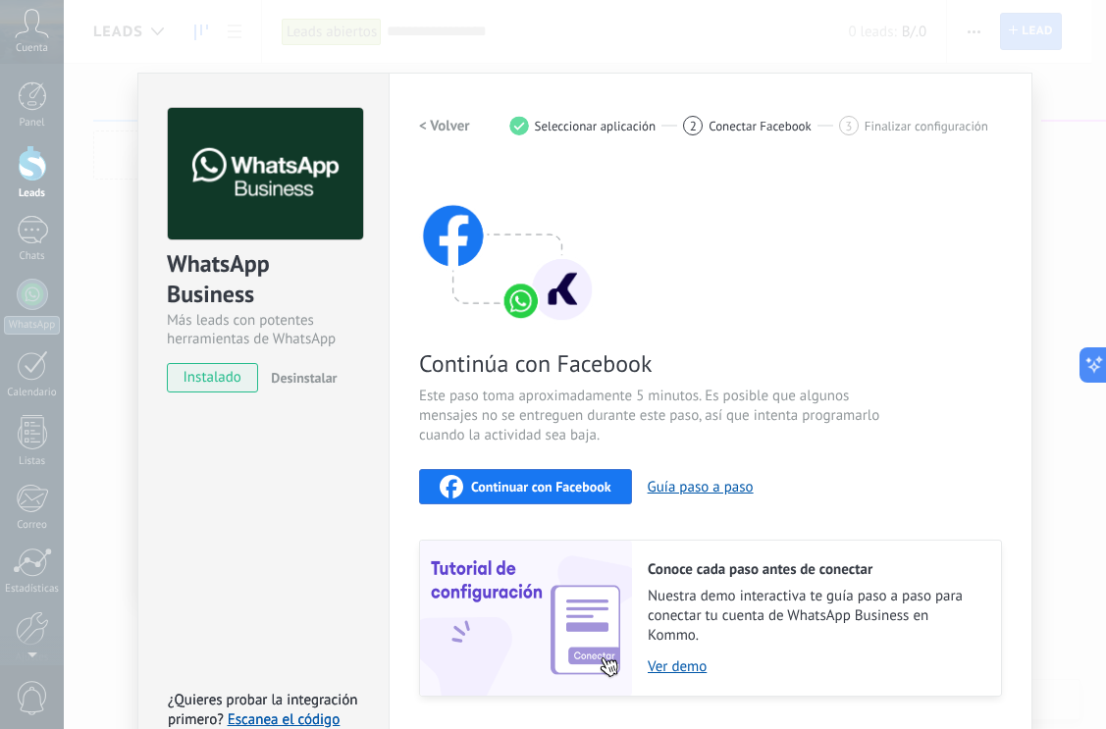
click at [586, 466] on div "Continúa con Facebook Este paso toma aproximadamente 5 minutos. Es posible que …" at bounding box center [710, 432] width 583 height 530
click at [571, 489] on span "Continuar con Facebook" at bounding box center [541, 487] width 140 height 14
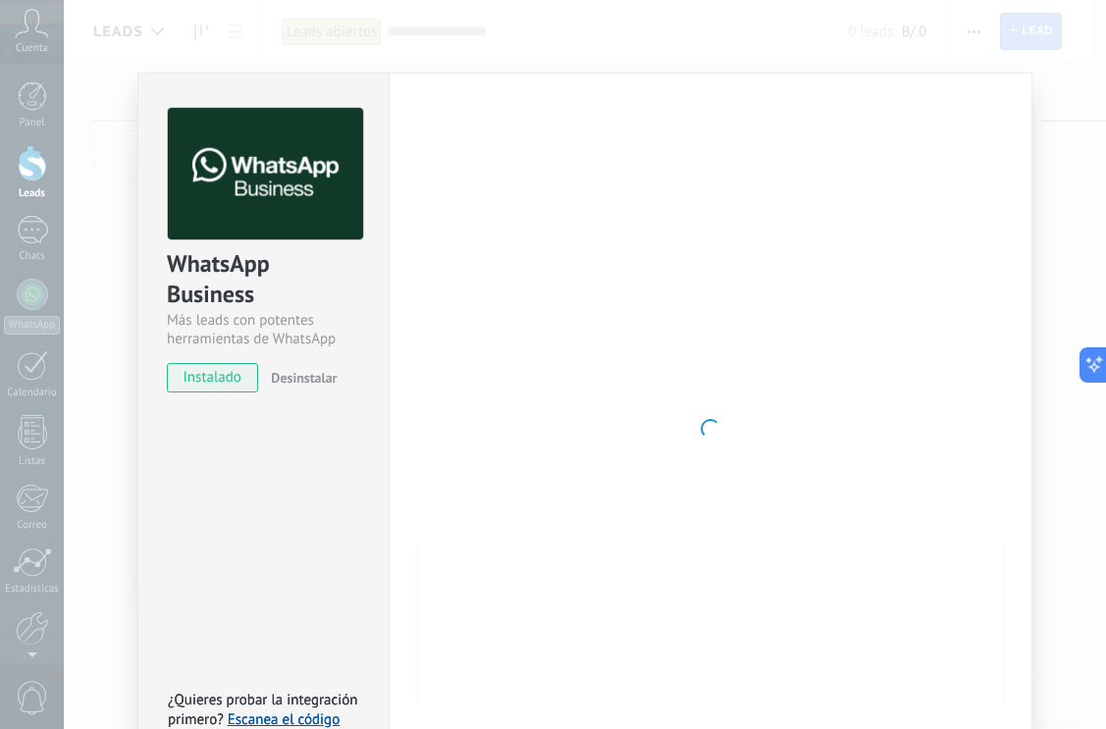
click at [789, 104] on div "Configuraciones Autorizaciones This tab logs the users who have granted integra…" at bounding box center [711, 429] width 644 height 713
click at [232, 376] on font "instalado" at bounding box center [213, 377] width 58 height 19
click at [162, 352] on div "WhatsApp Business Más leads con potentes herramientas de WhatsApp instalado Des…" at bounding box center [263, 241] width 250 height 335
click at [116, 343] on div "WhatsApp Business Más leads con potentes herramientas de WhatsApp instalado Des…" at bounding box center [585, 364] width 1042 height 729
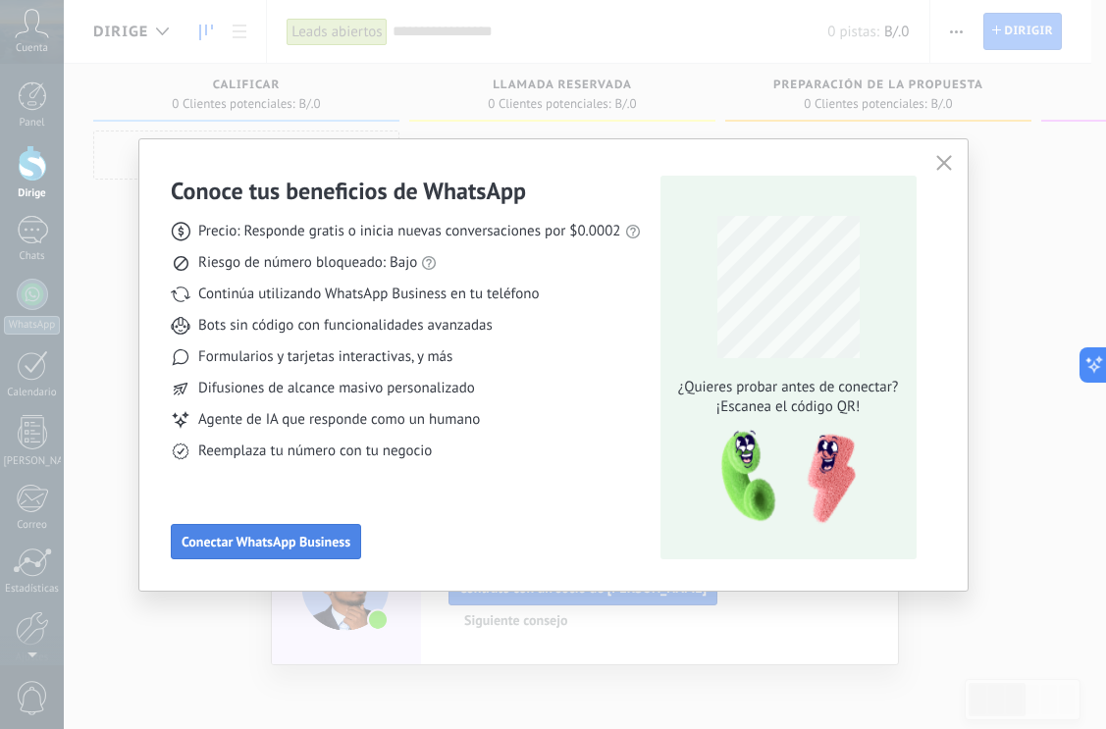
click at [342, 544] on span "Conectar WhatsApp Business" at bounding box center [266, 542] width 169 height 14
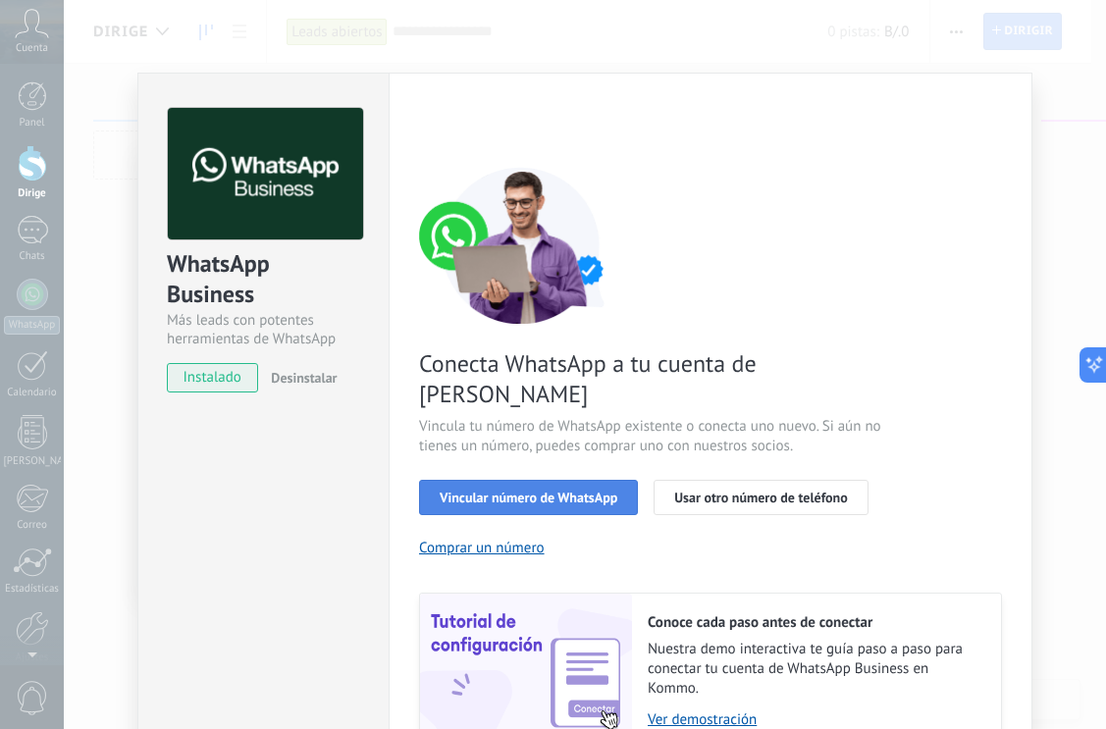
click at [528, 491] on span "Vincular número de WhatsApp" at bounding box center [529, 498] width 178 height 14
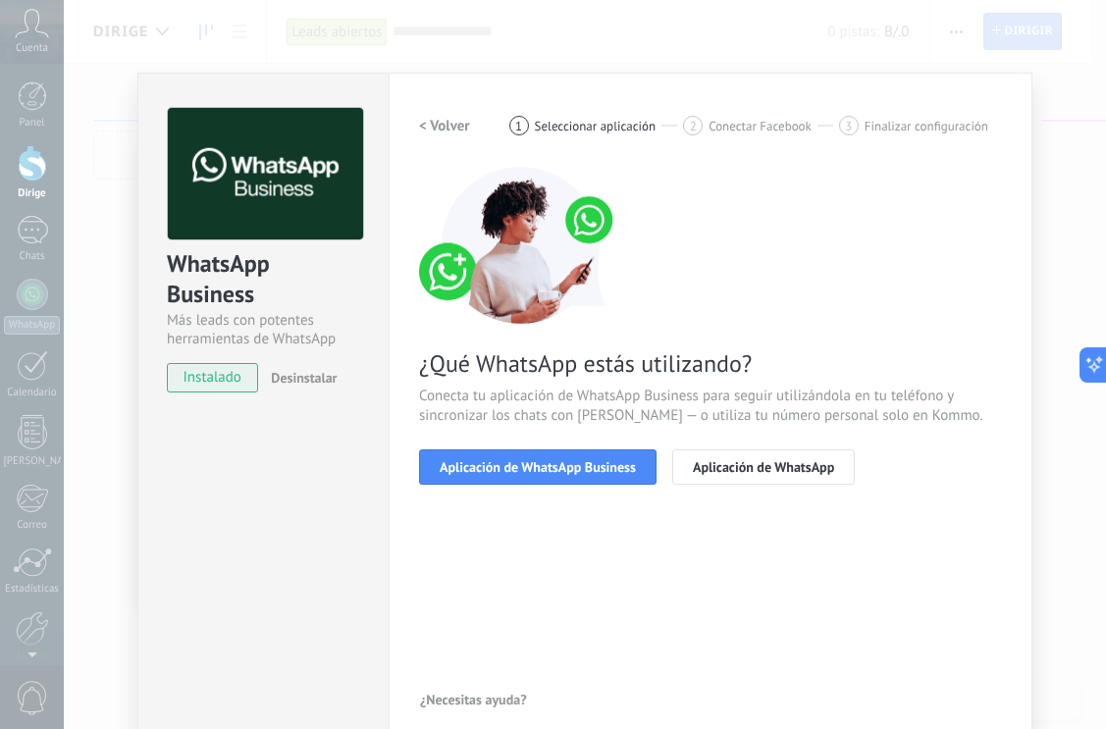
click at [528, 461] on span "Aplicación de WhatsApp Business" at bounding box center [538, 467] width 196 height 14
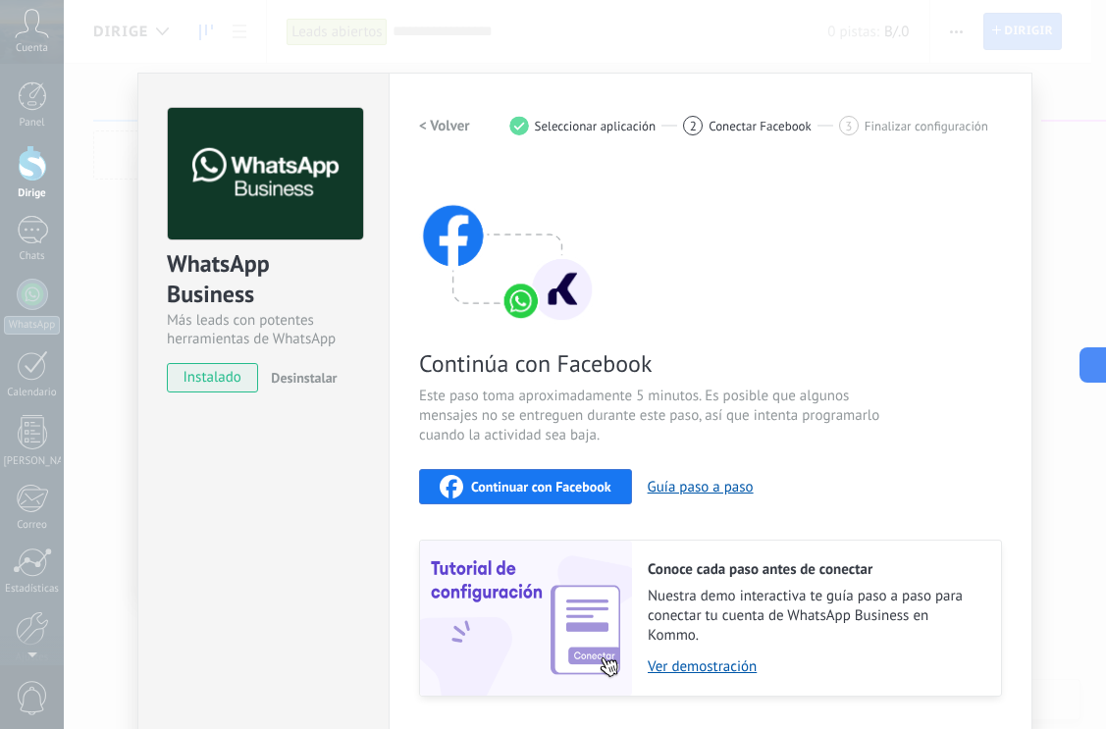
click at [528, 486] on font "Continuar con Facebook" at bounding box center [541, 487] width 140 height 18
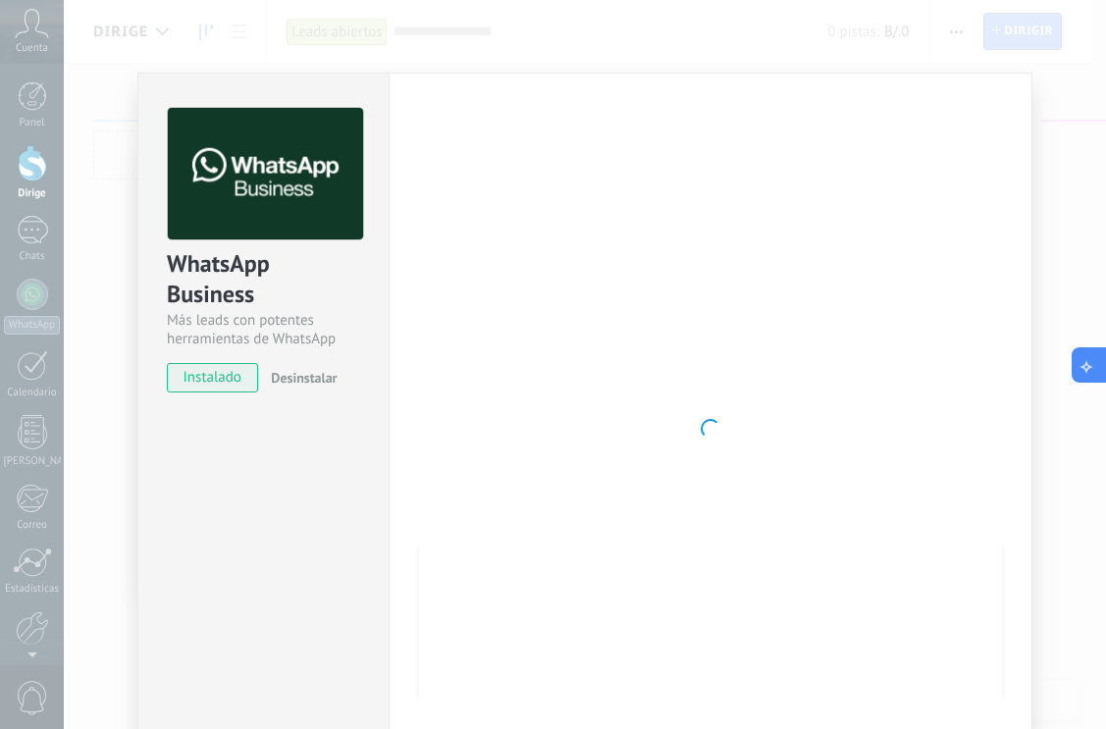
click at [1089, 358] on icon at bounding box center [1087, 364] width 21 height 21
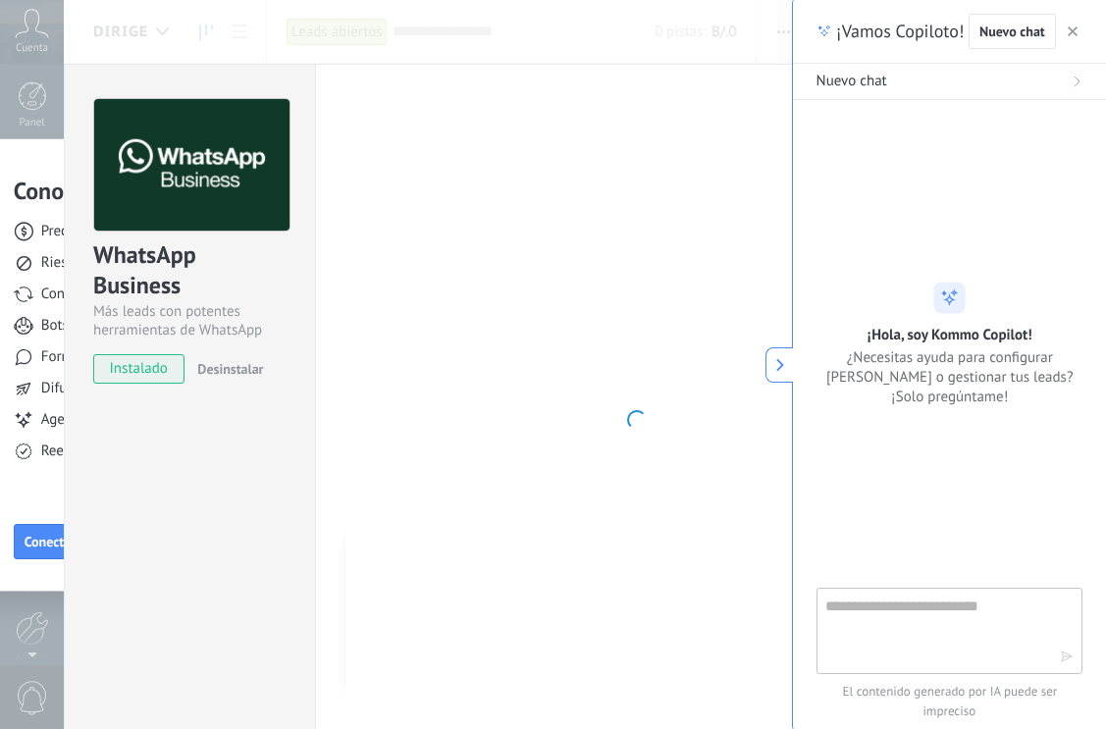
click at [929, 611] on textarea at bounding box center [936, 630] width 221 height 71
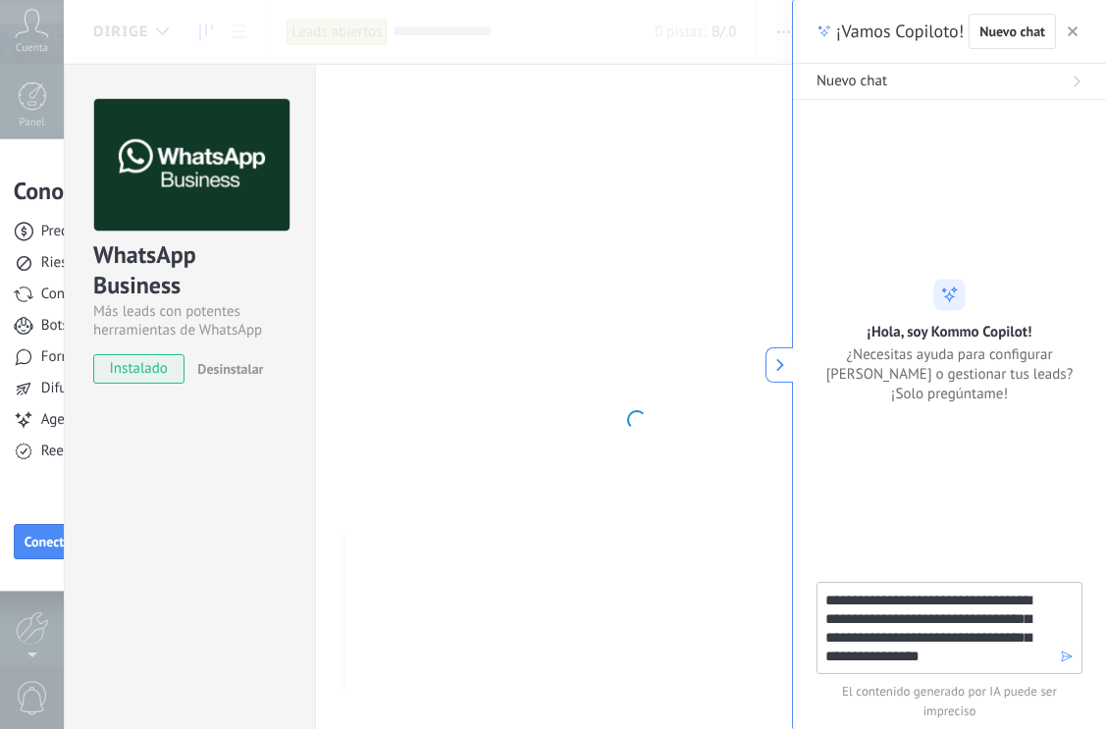
type textarea "**********"
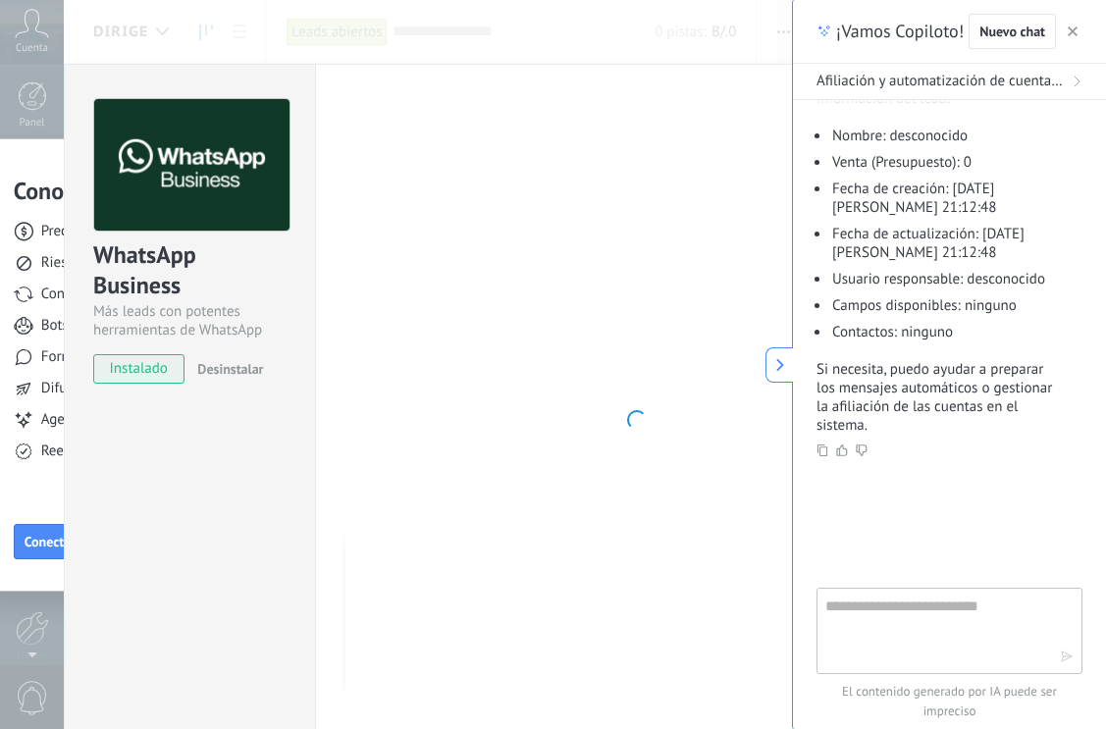
scroll to position [544, 0]
type textarea "**********"
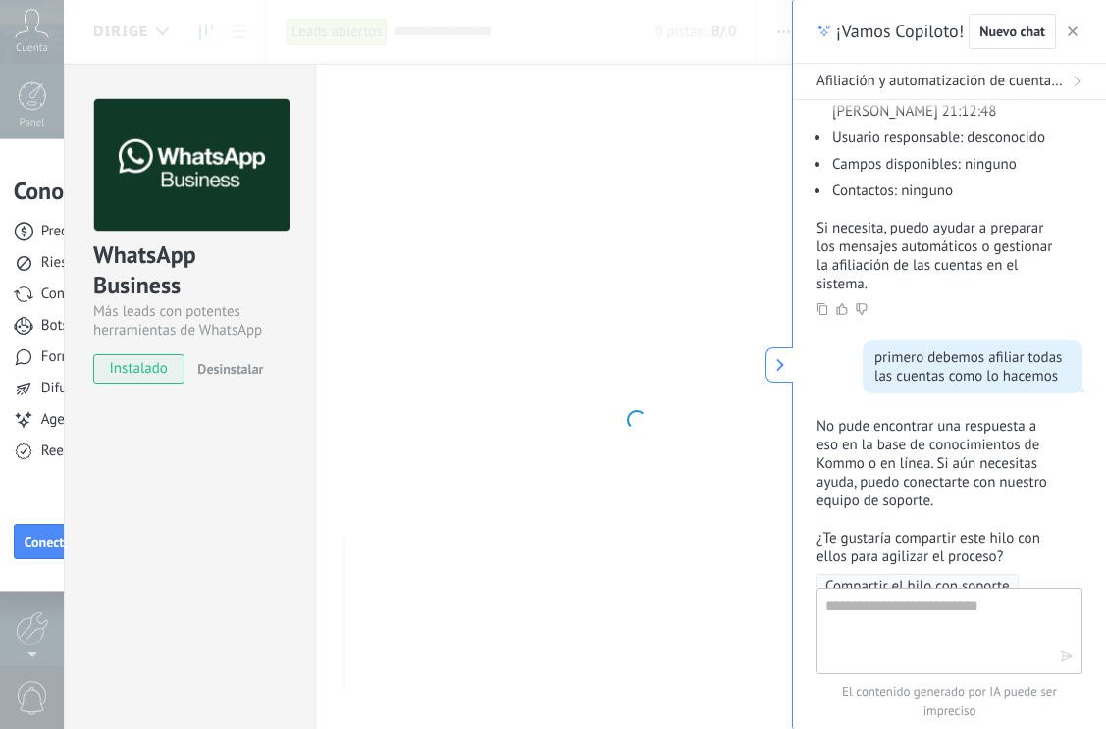
scroll to position [888, 0]
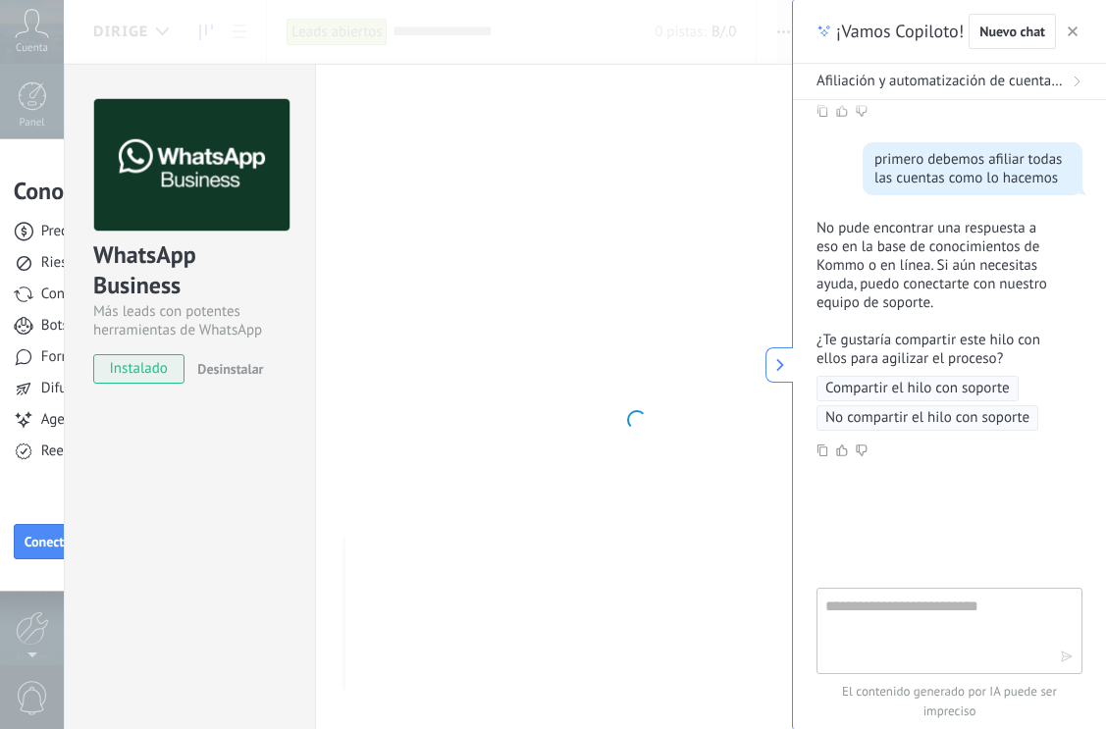
click at [954, 384] on span "Compartir el hilo con soporte" at bounding box center [918, 389] width 185 height 20
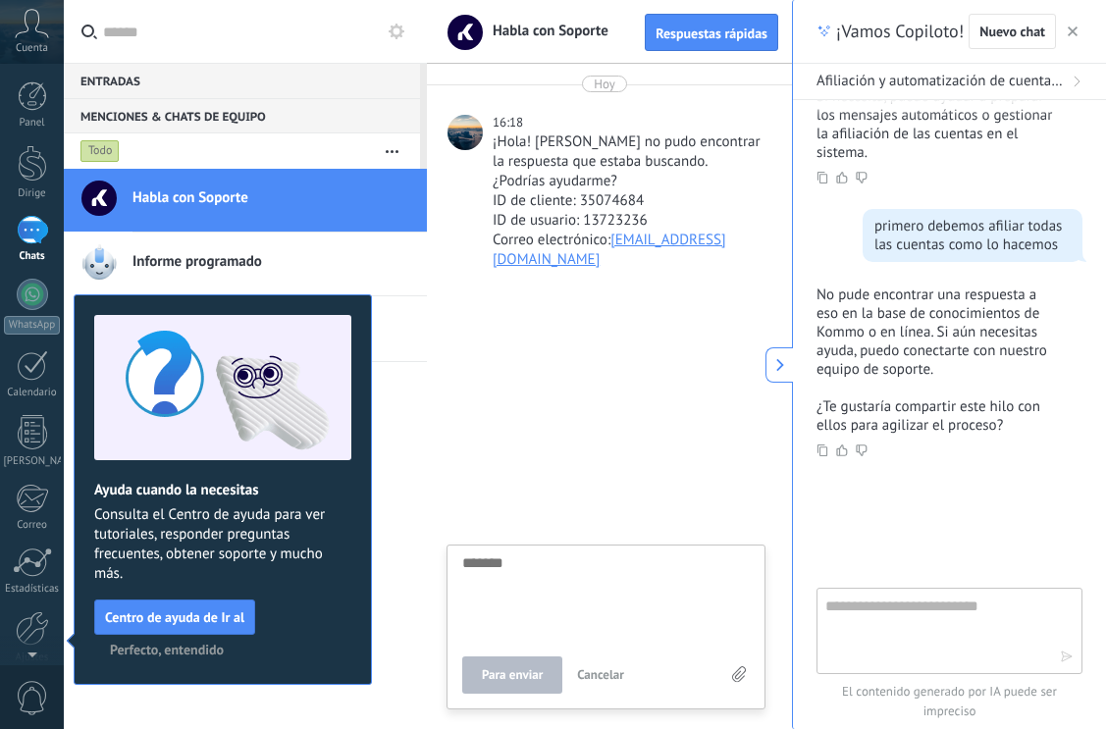
type textarea "*"
type textarea "**"
type textarea "***"
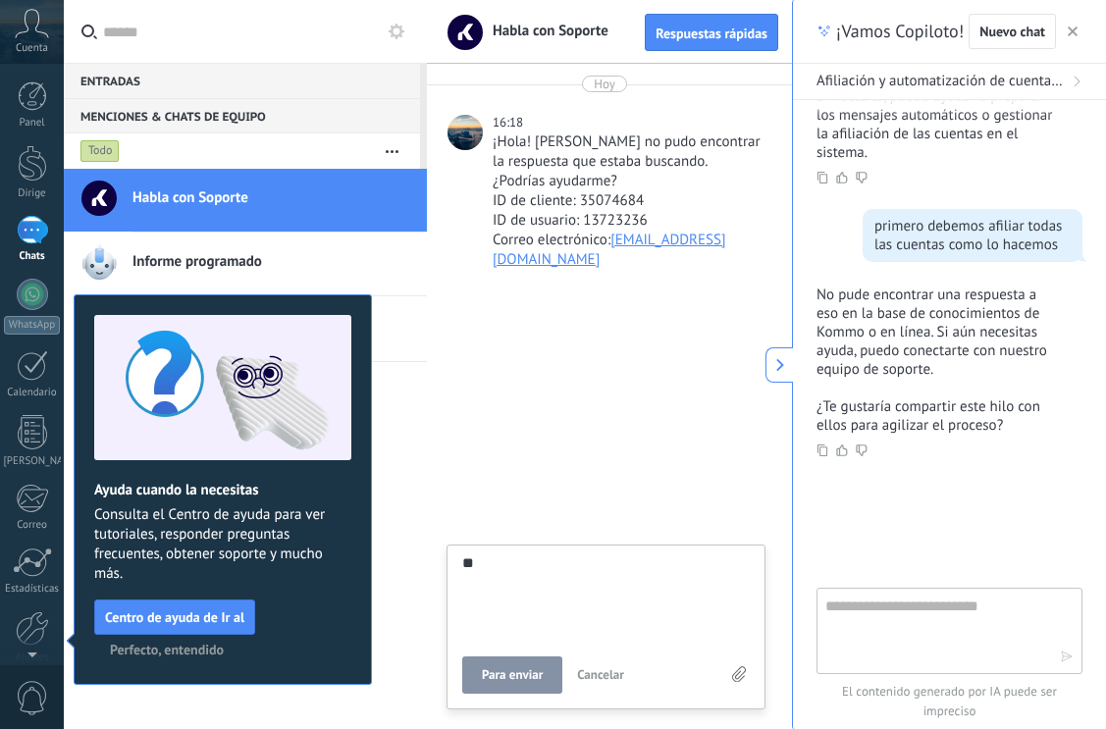
type textarea "***"
type textarea "****"
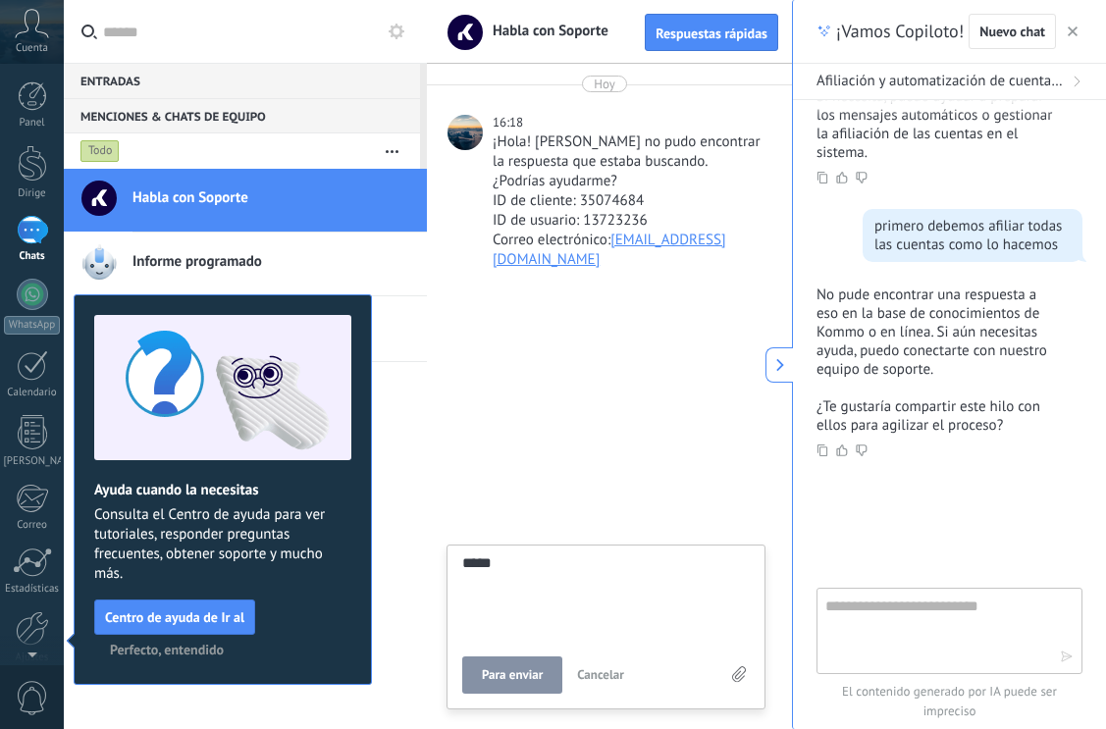
type textarea "******"
type textarea "*******"
type textarea "********"
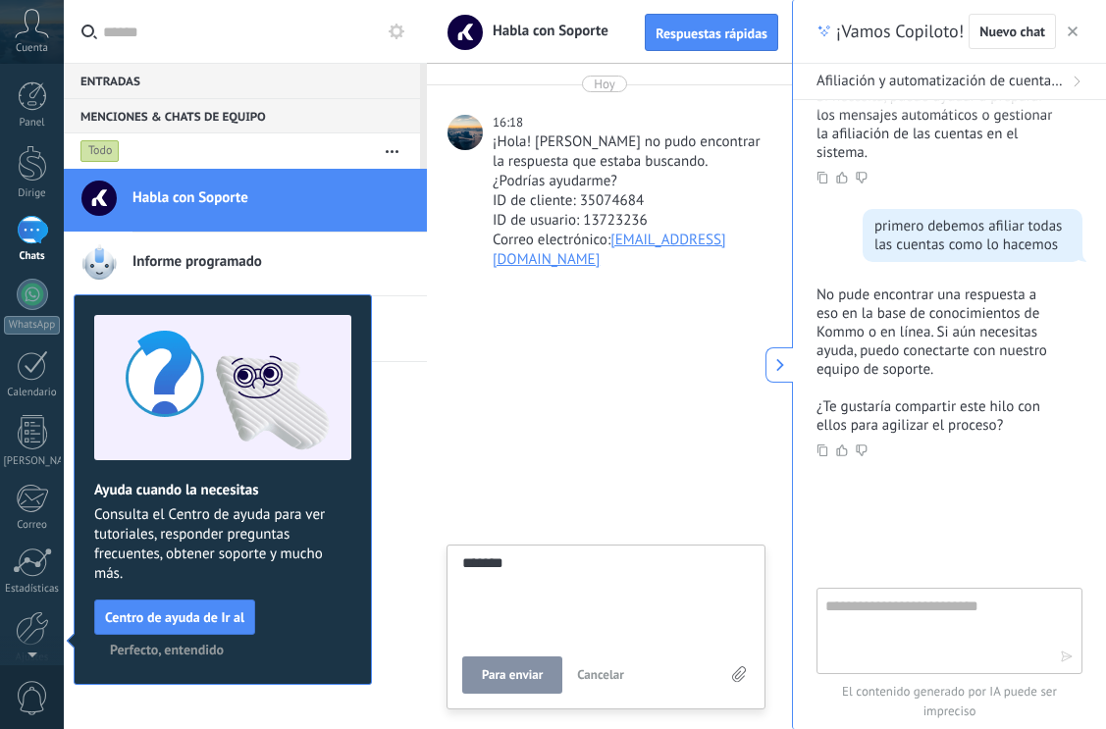
type textarea "********"
type textarea "*********"
type textarea "********"
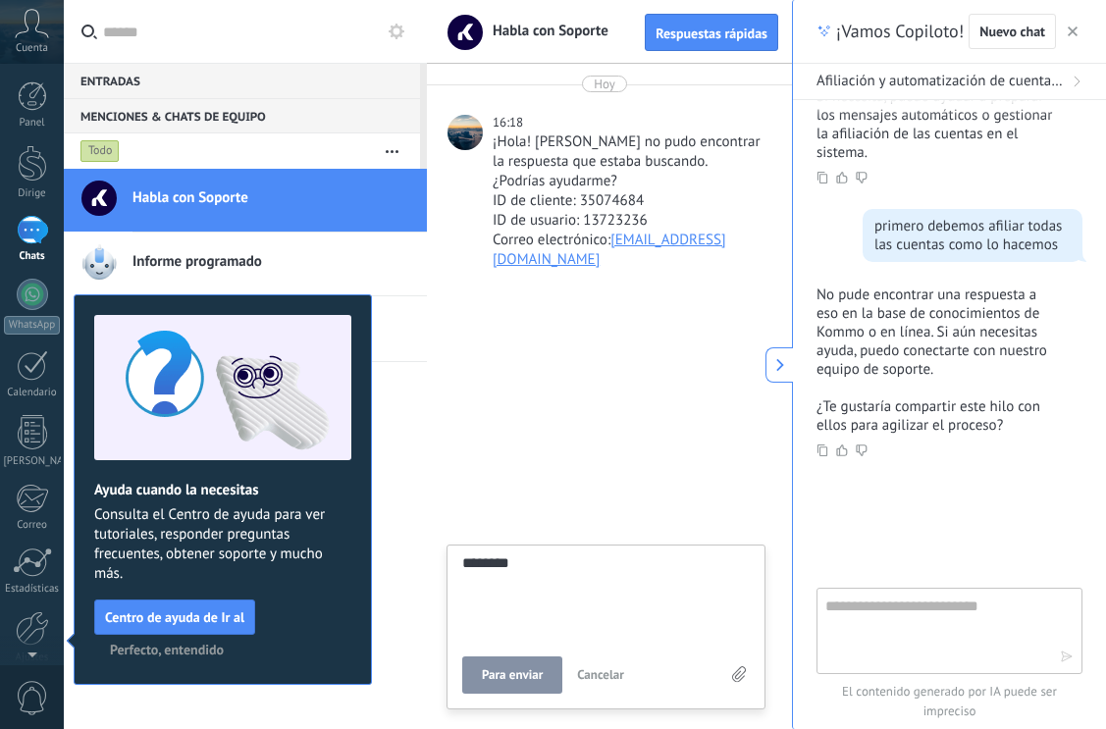
type textarea "*********"
type textarea "**********"
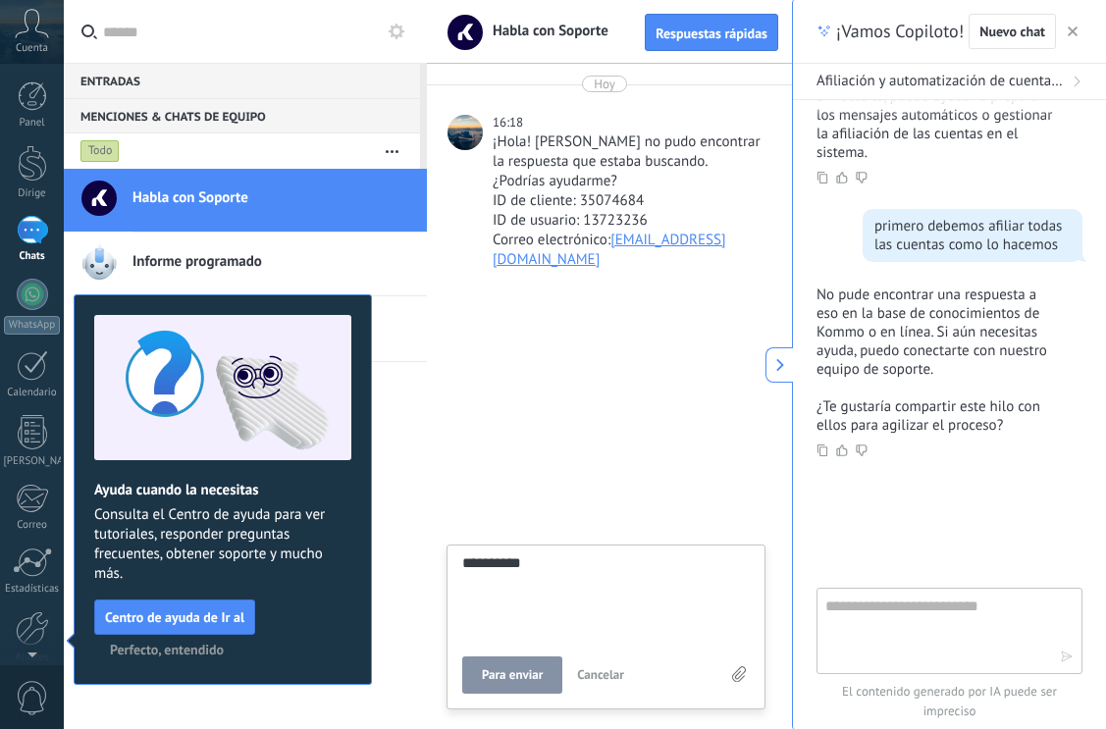
type textarea "**********"
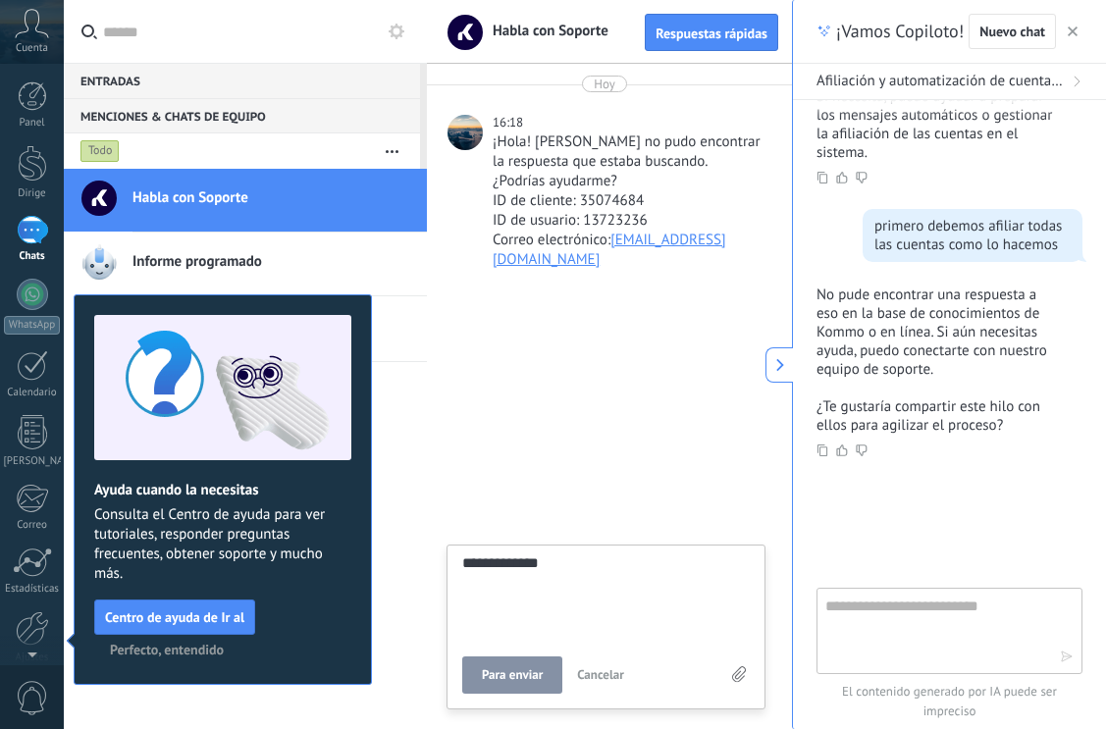
type textarea "**********"
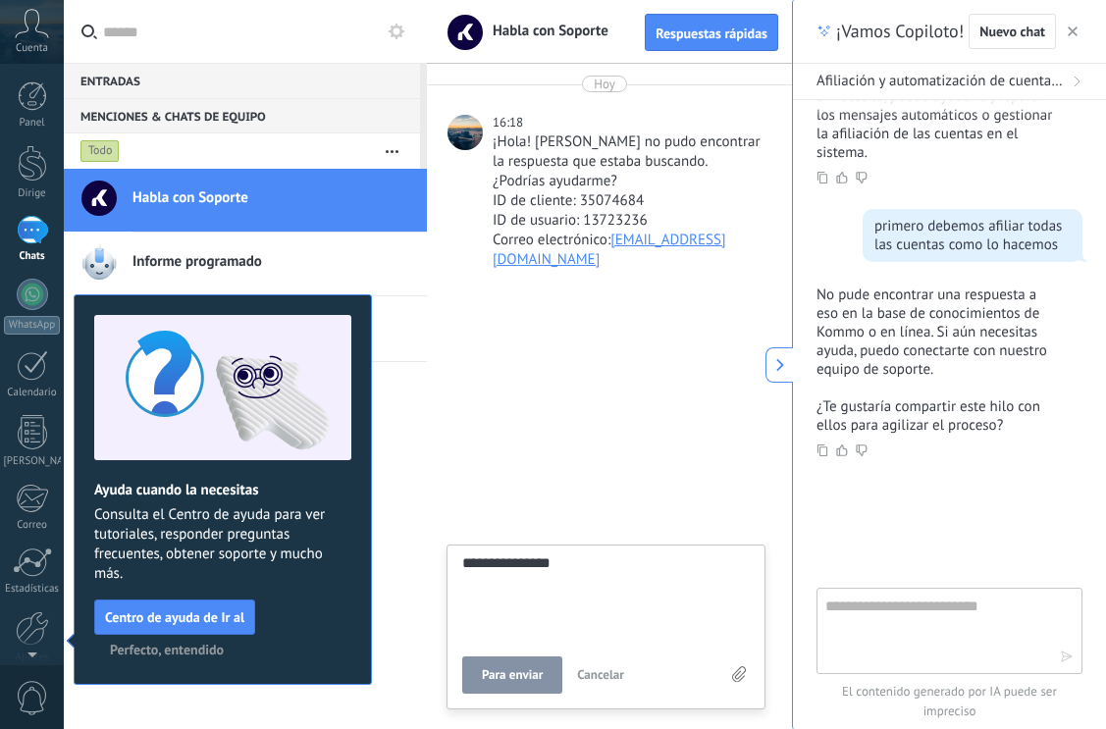
type textarea "**********"
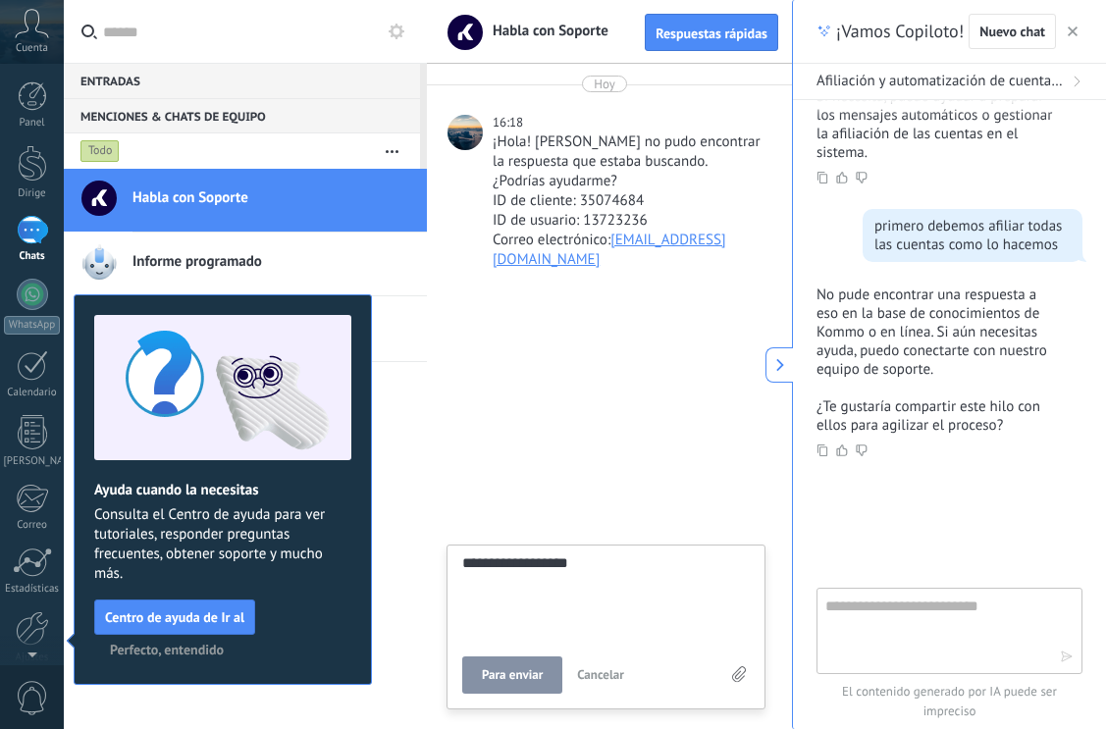
type textarea "**********"
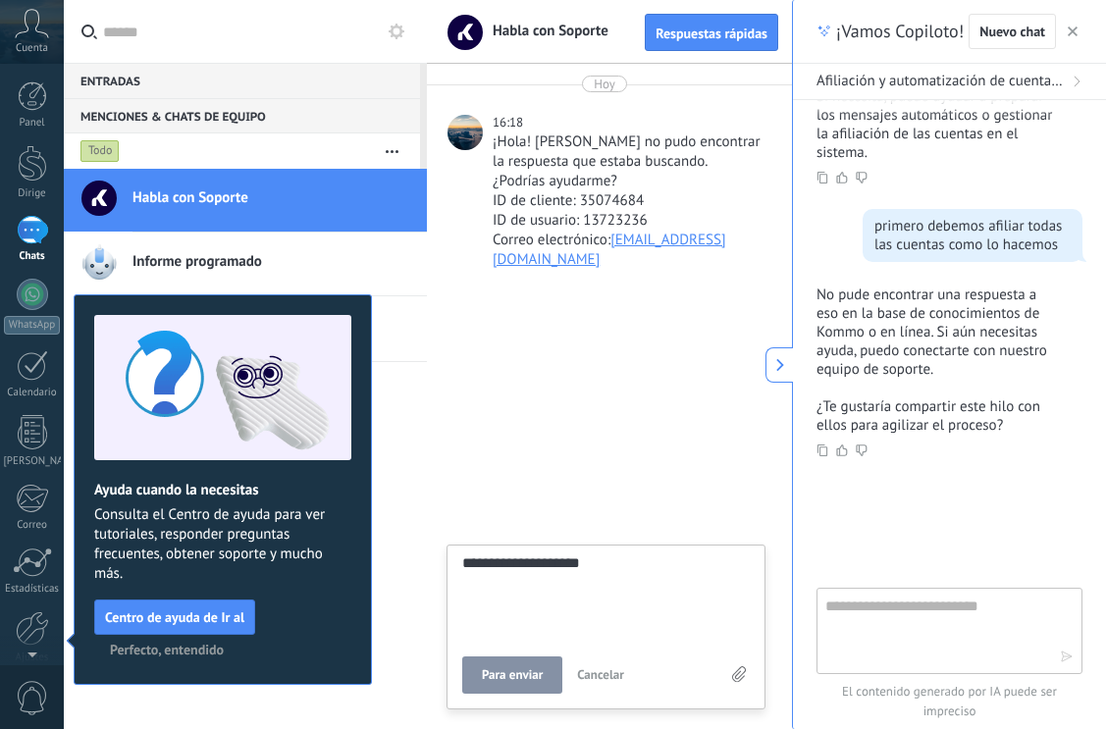
type textarea "**********"
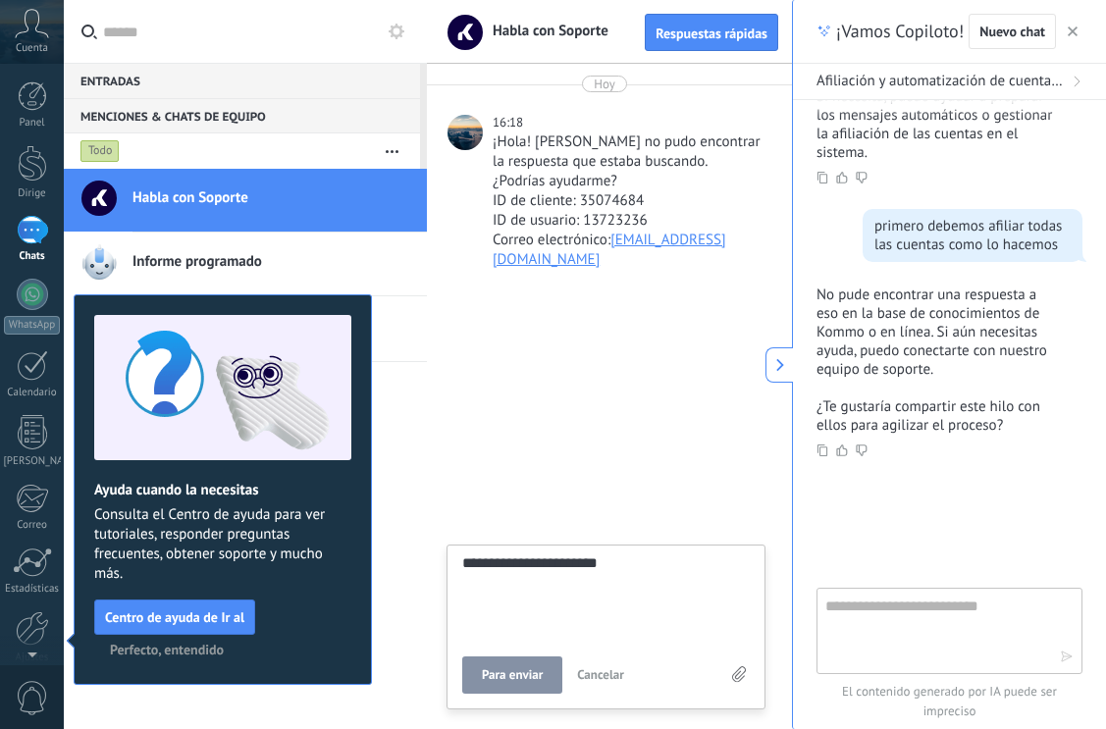
type textarea "**********"
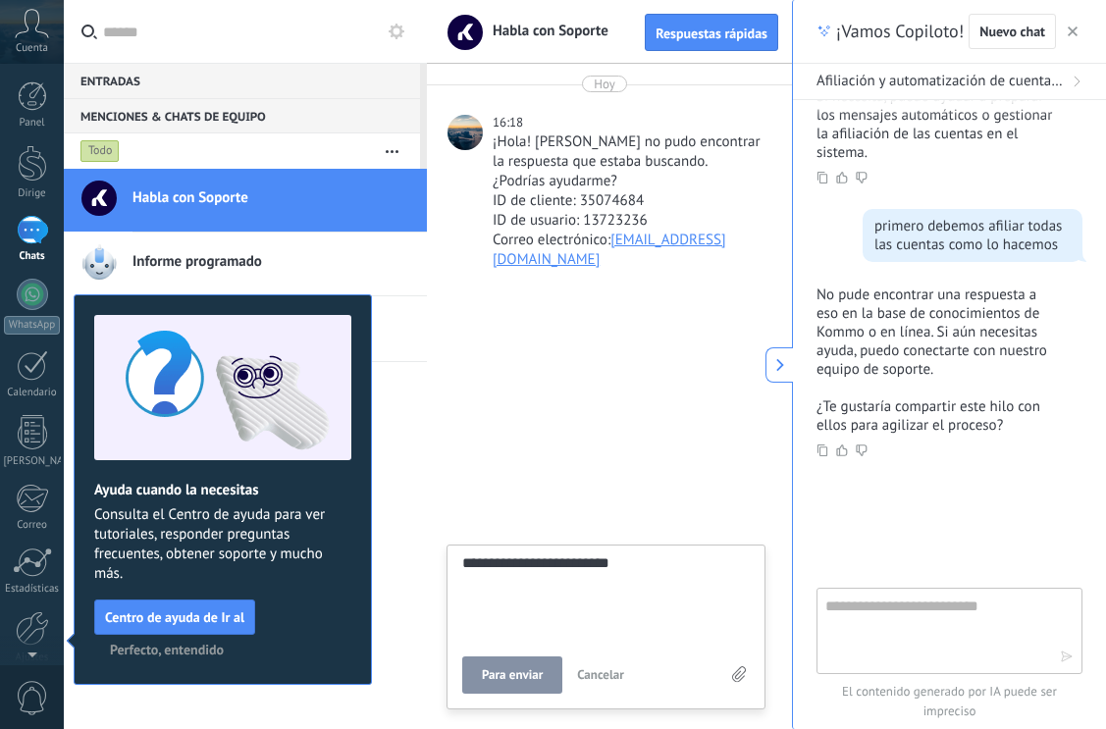
type textarea "**********"
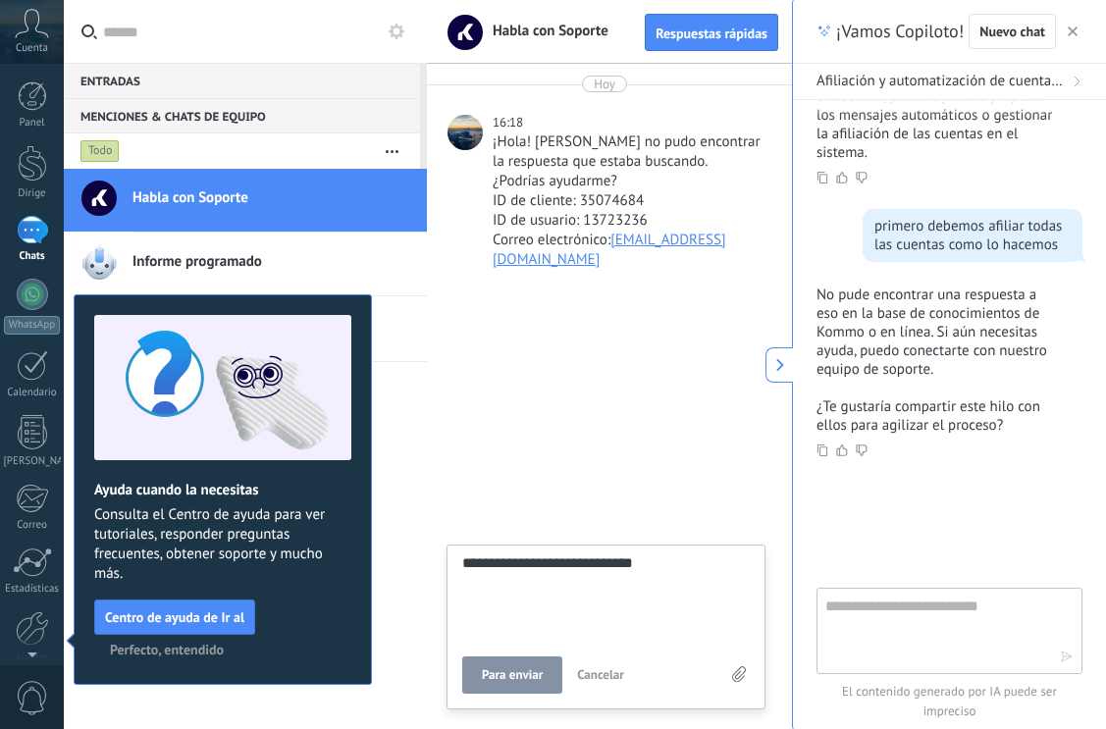
type textarea "**********"
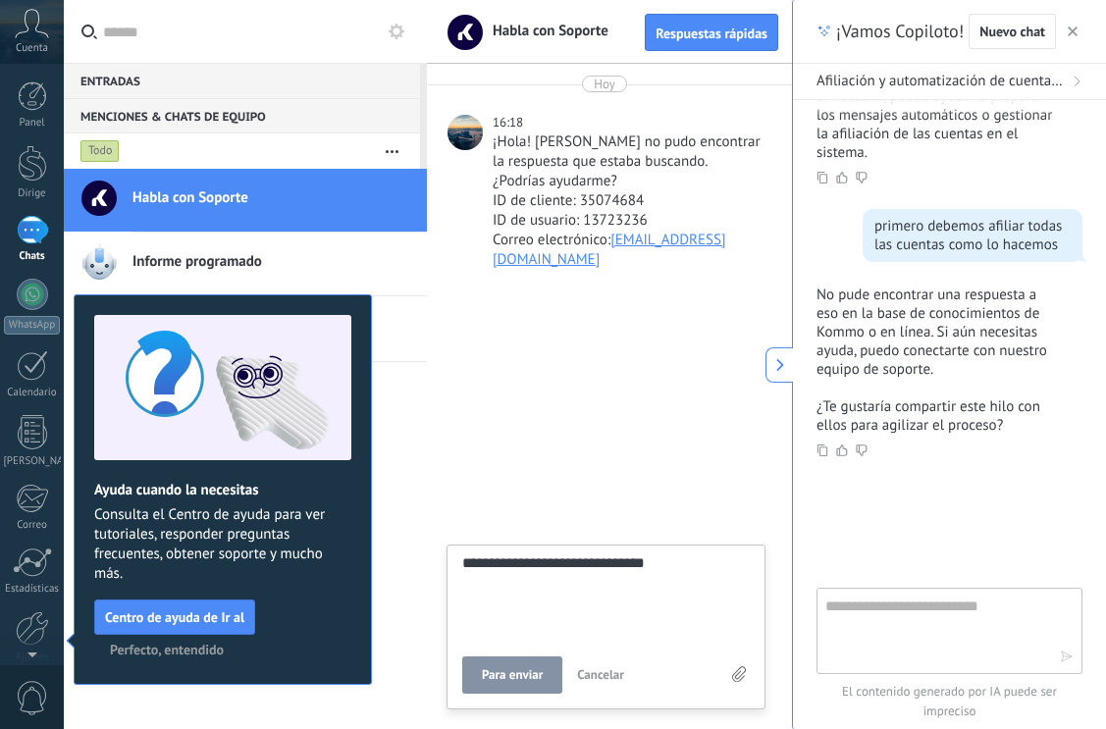
type textarea "**********"
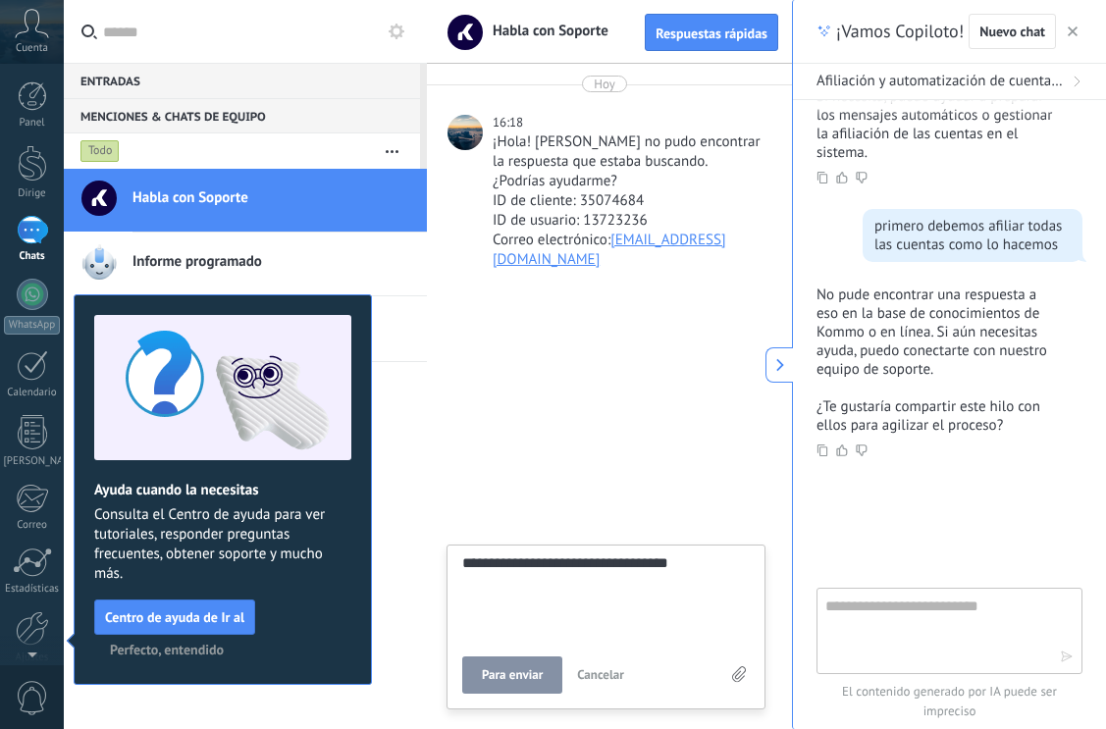
type textarea "**********"
click at [511, 663] on button "Para enviar" at bounding box center [512, 675] width 100 height 37
type textarea "*******"
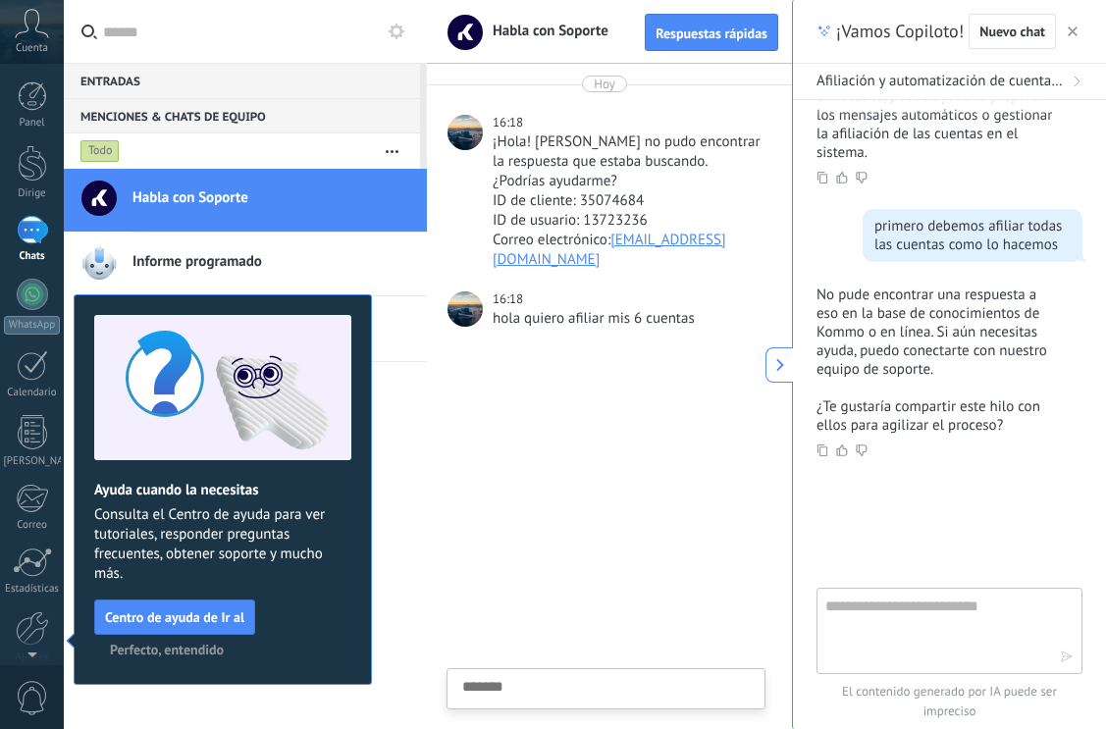
scroll to position [19, 0]
click at [922, 596] on textarea at bounding box center [936, 630] width 221 height 71
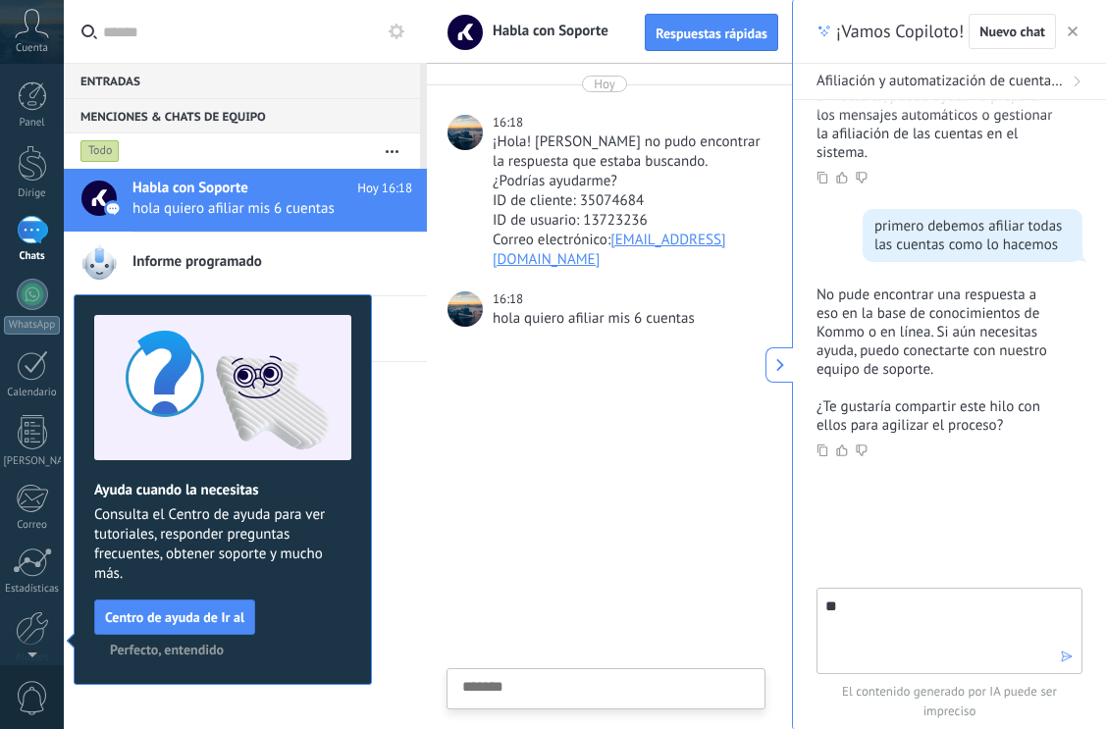
type textarea "*"
type textarea "**********"
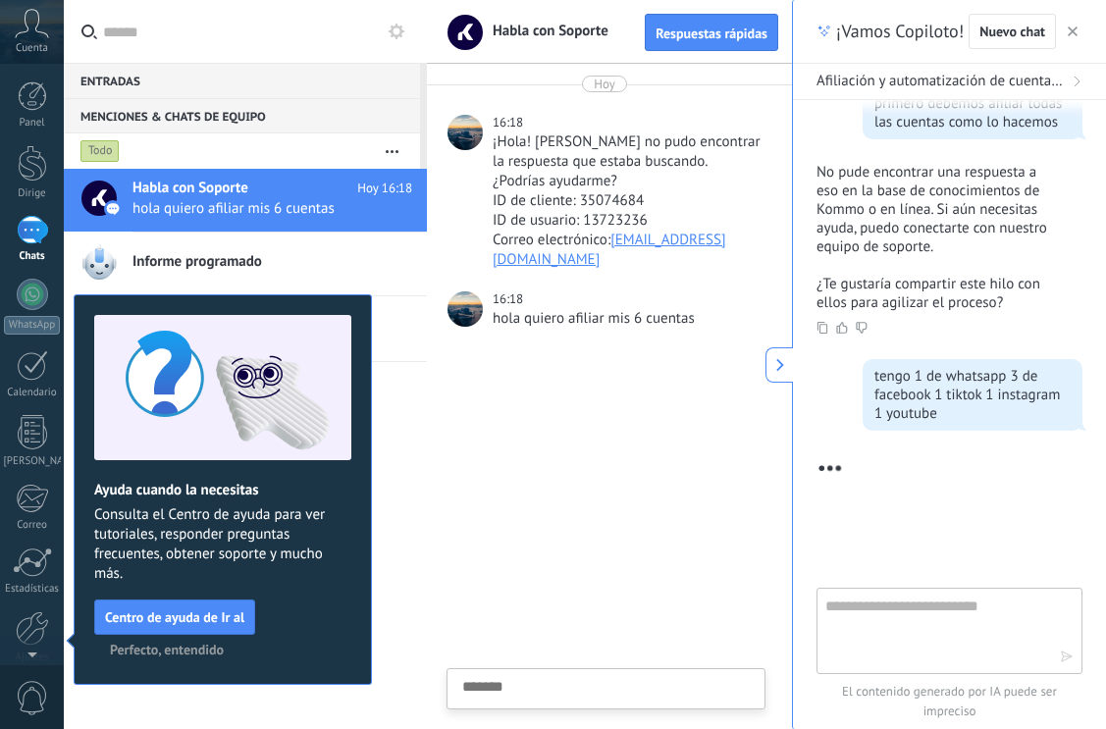
scroll to position [946, 0]
drag, startPoint x: 932, startPoint y: 421, endPoint x: 866, endPoint y: 378, distance: 79.5
click at [866, 378] on div "tengo 1 de whatsapp 3 de facebook 1 tiktok 1 instagram 1 youtube" at bounding box center [973, 395] width 220 height 72
copy font "tengo 1 de whatsapp 3 de facebook 1 tiktok 1 instagram 1 youtube"
click at [566, 697] on textarea at bounding box center [606, 719] width 288 height 80
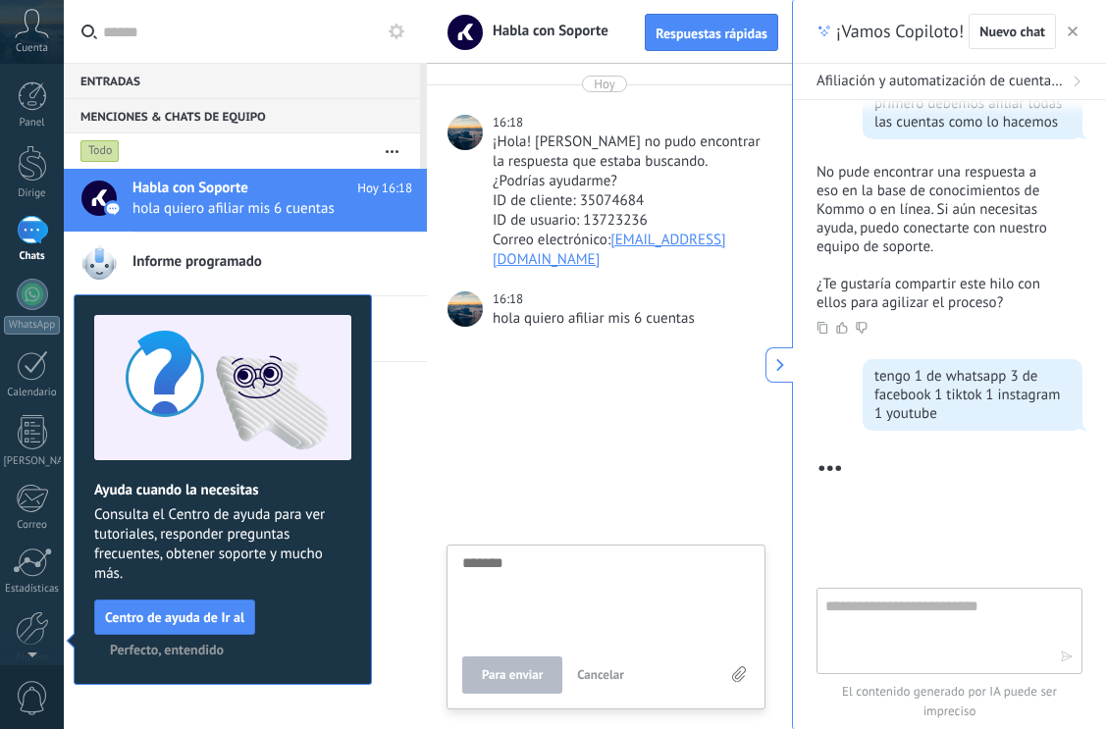
scroll to position [19, 0]
paste textarea "**********"
type textarea "**********"
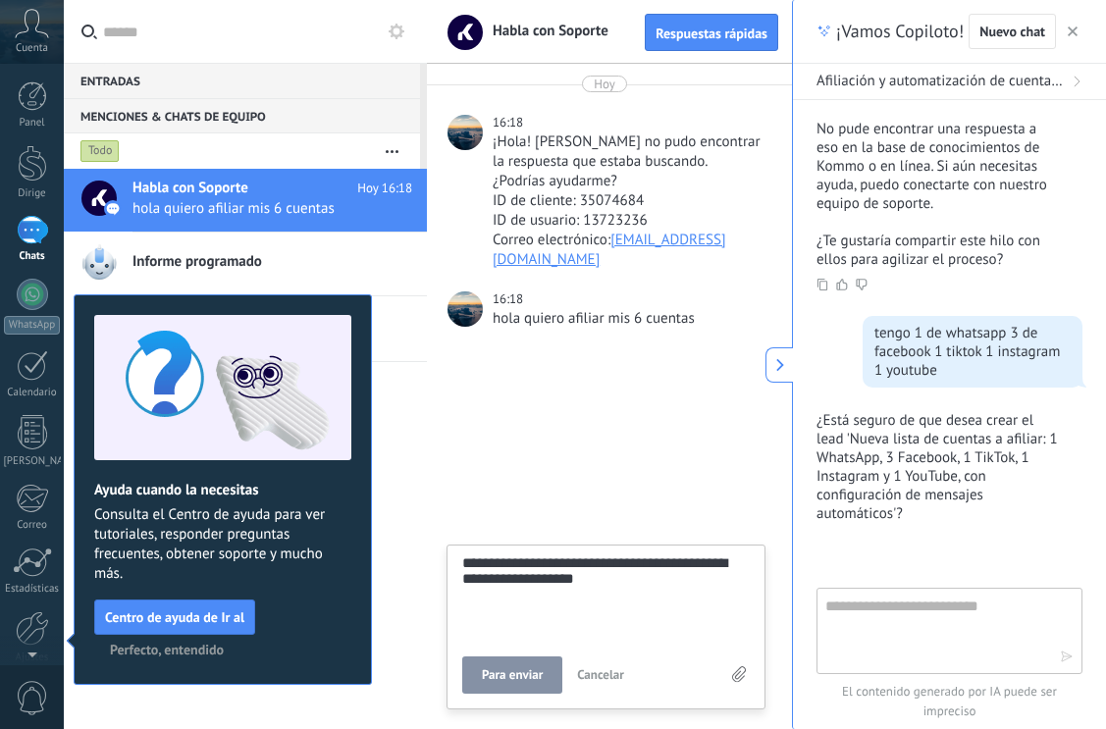
scroll to position [38, 0]
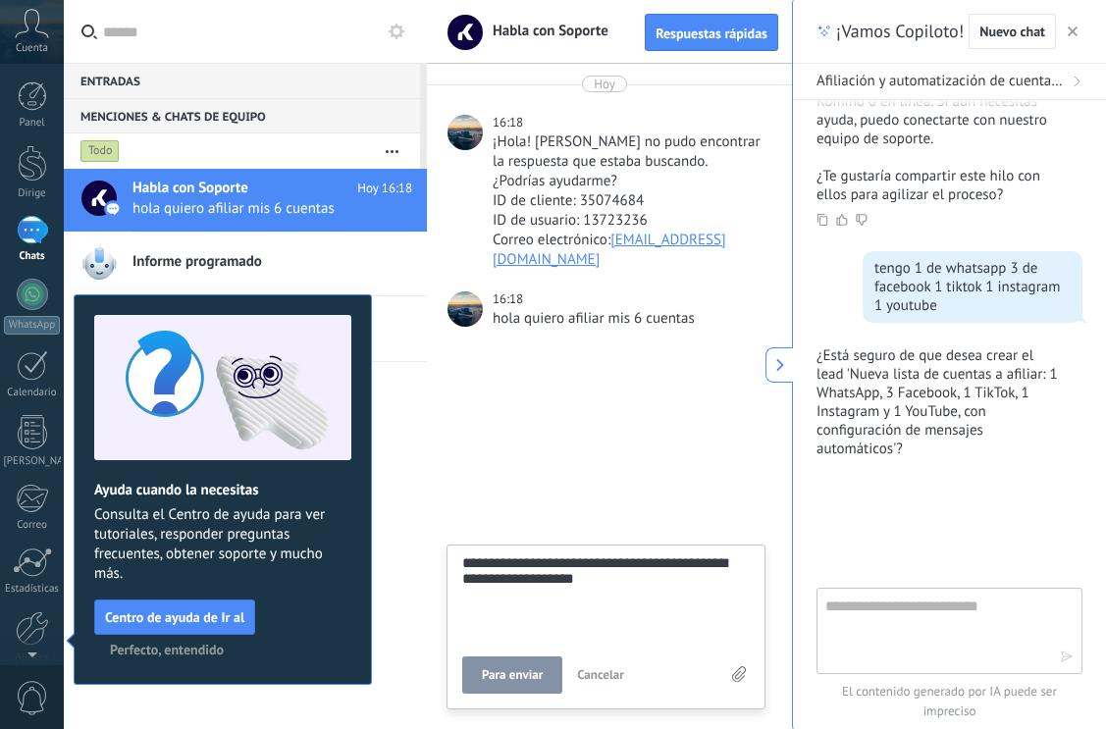
type textarea "**********"
click at [555, 677] on button "Para enviar" at bounding box center [512, 675] width 100 height 37
type textarea "*******"
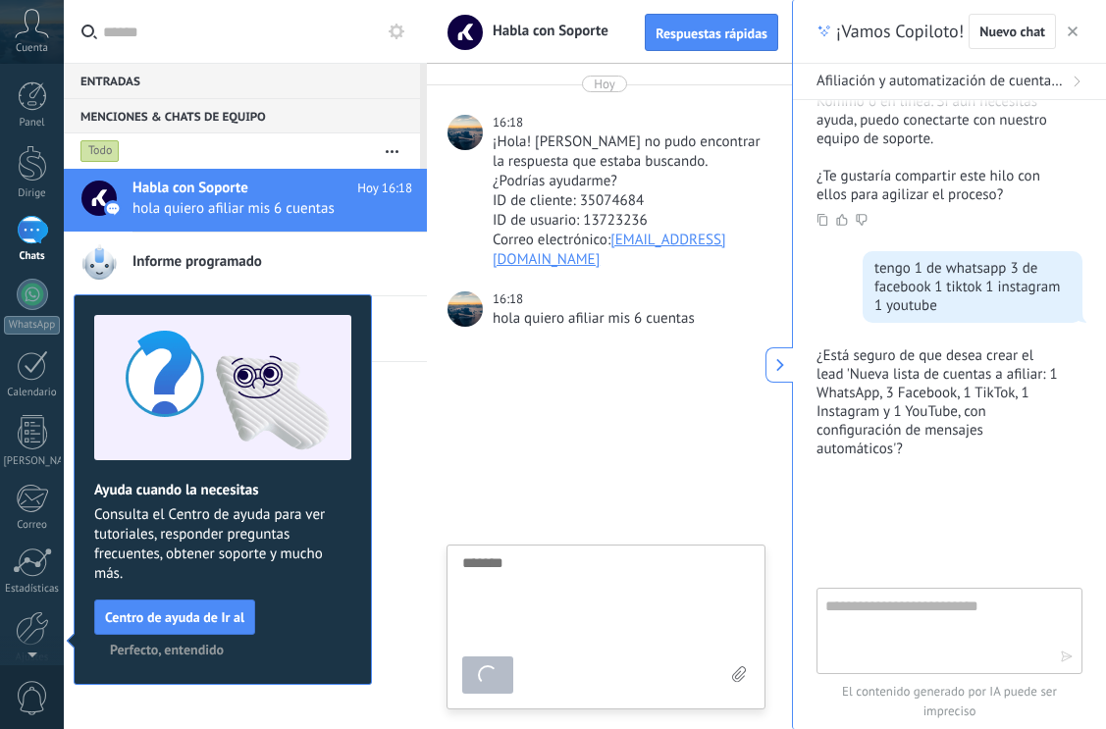
scroll to position [19, 0]
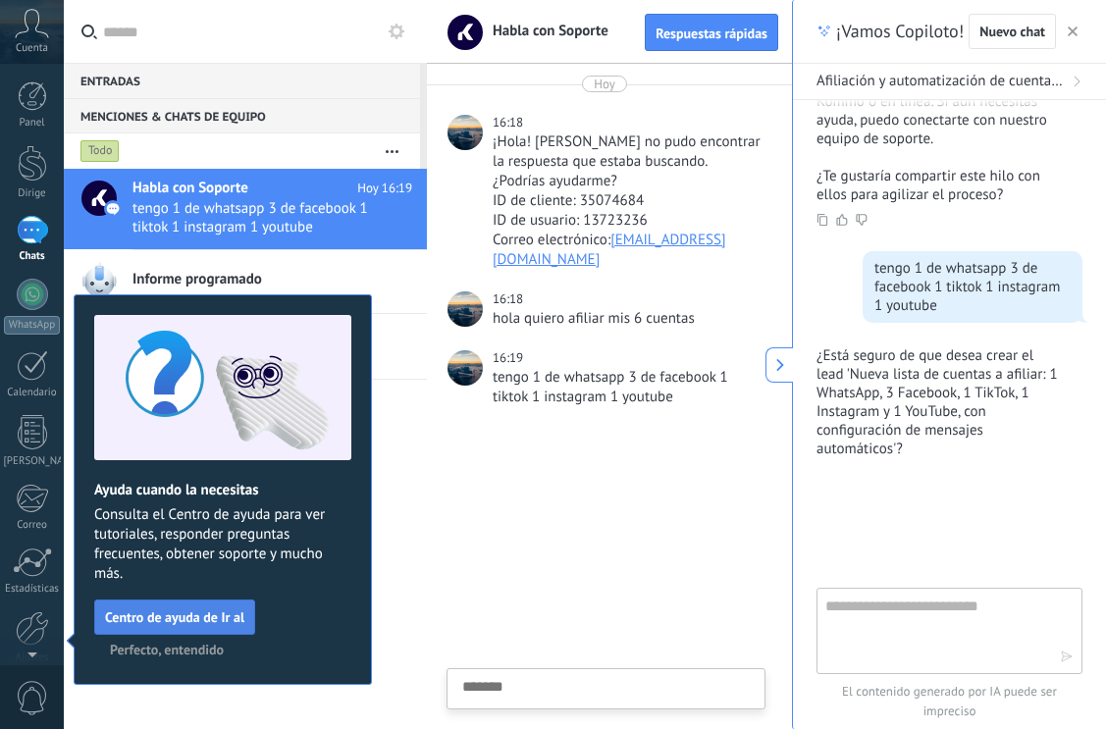
click at [196, 613] on font "Centro de ayuda de Ir al" at bounding box center [174, 618] width 139 height 18
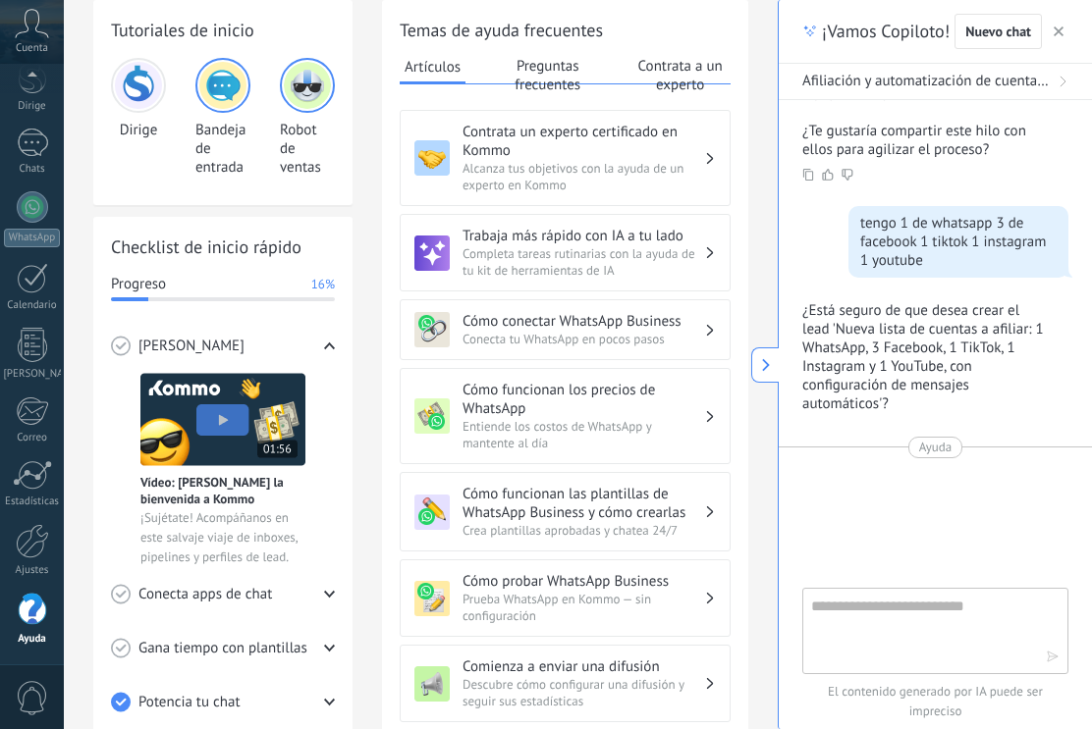
scroll to position [99, 0]
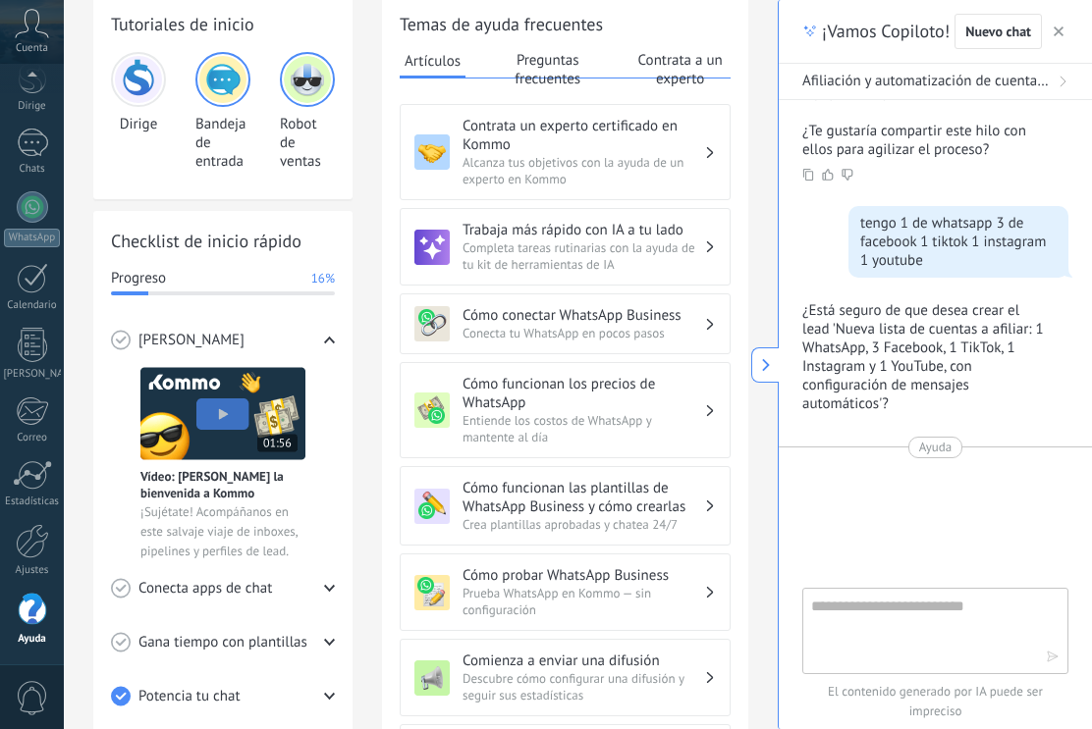
click at [613, 249] on span "Completa tareas rutinarias con la ayuda de tu kit de herramientas de IA" at bounding box center [582, 256] width 241 height 33
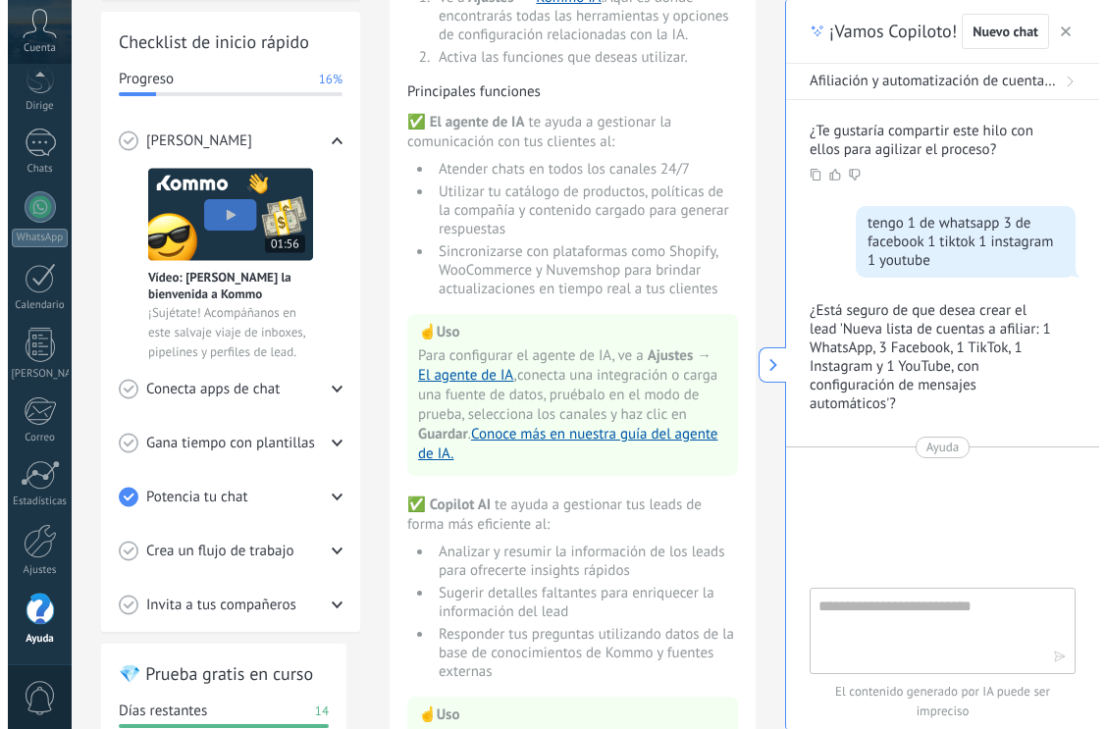
scroll to position [278, 0]
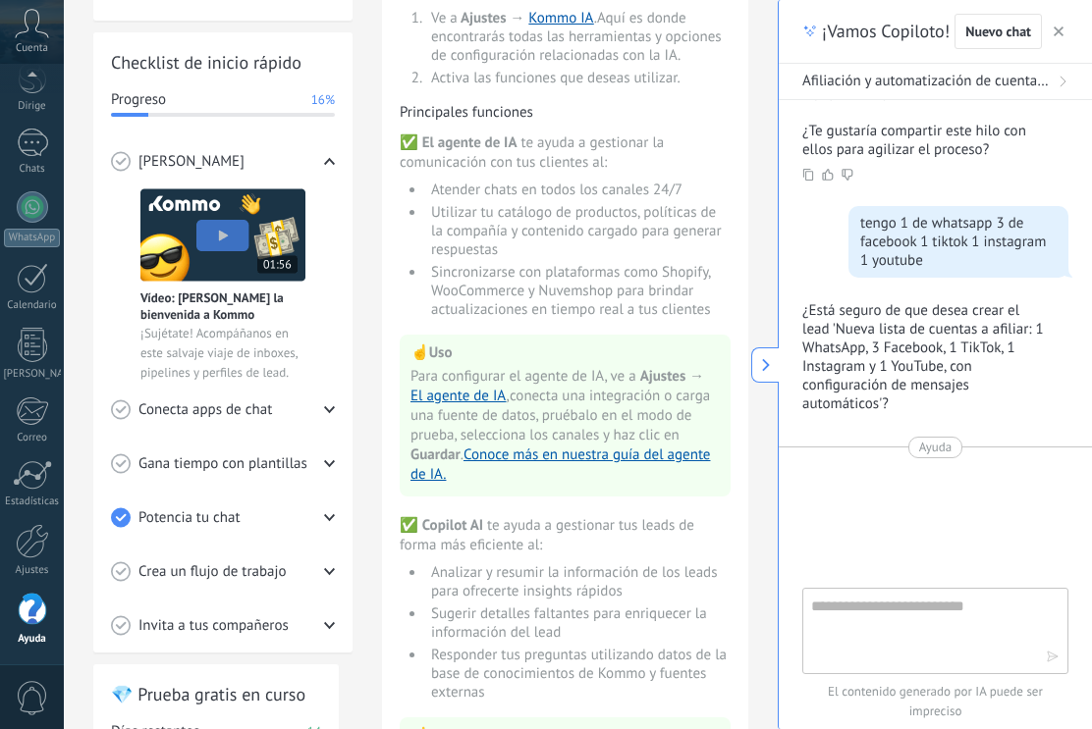
click at [256, 402] on span "Conecta apps de chat" at bounding box center [204, 410] width 133 height 20
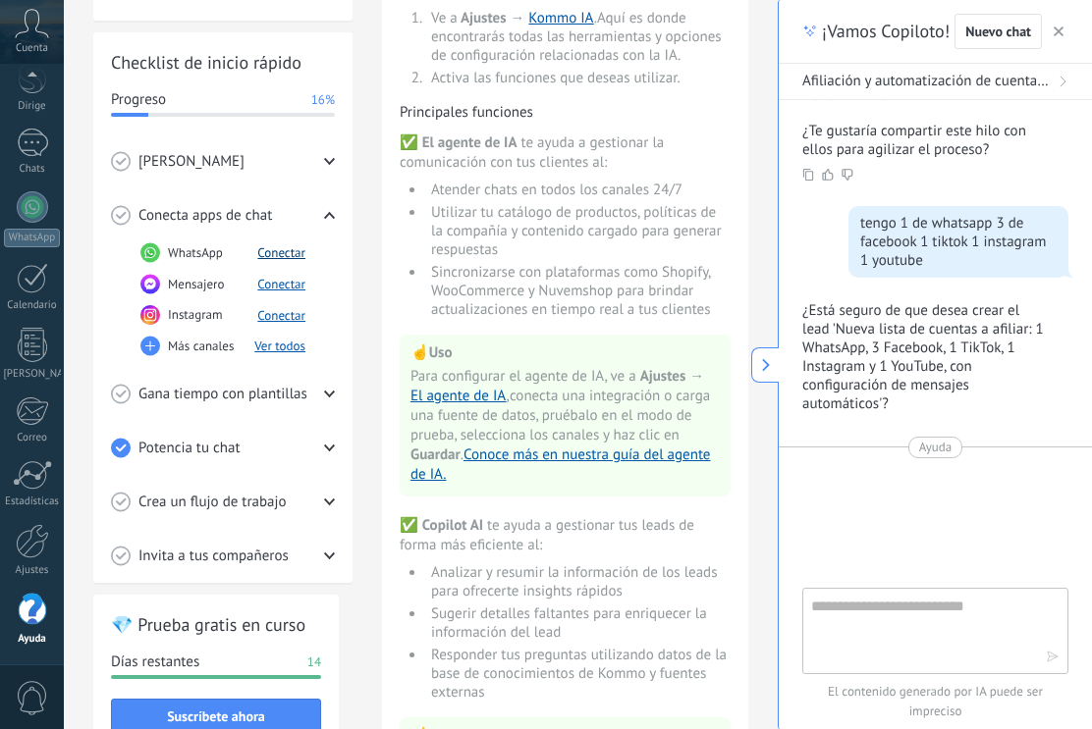
click at [292, 251] on font "Conectar" at bounding box center [281, 252] width 48 height 17
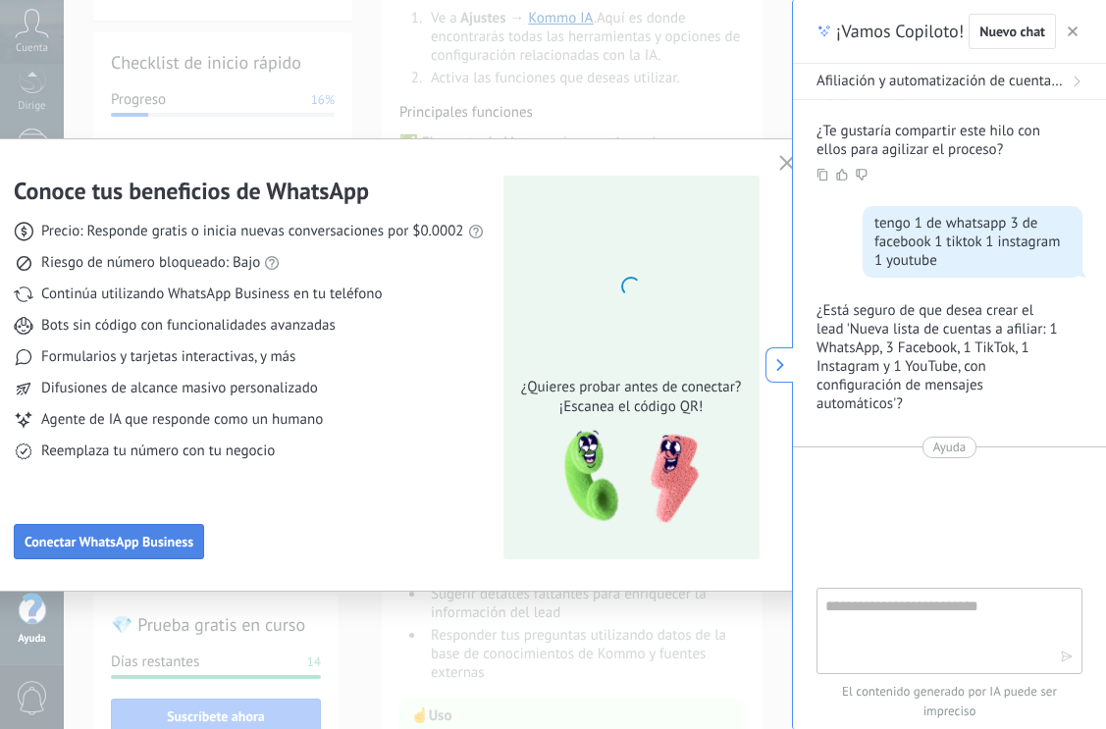
click at [153, 543] on font "Conectar WhatsApp Business" at bounding box center [109, 542] width 169 height 18
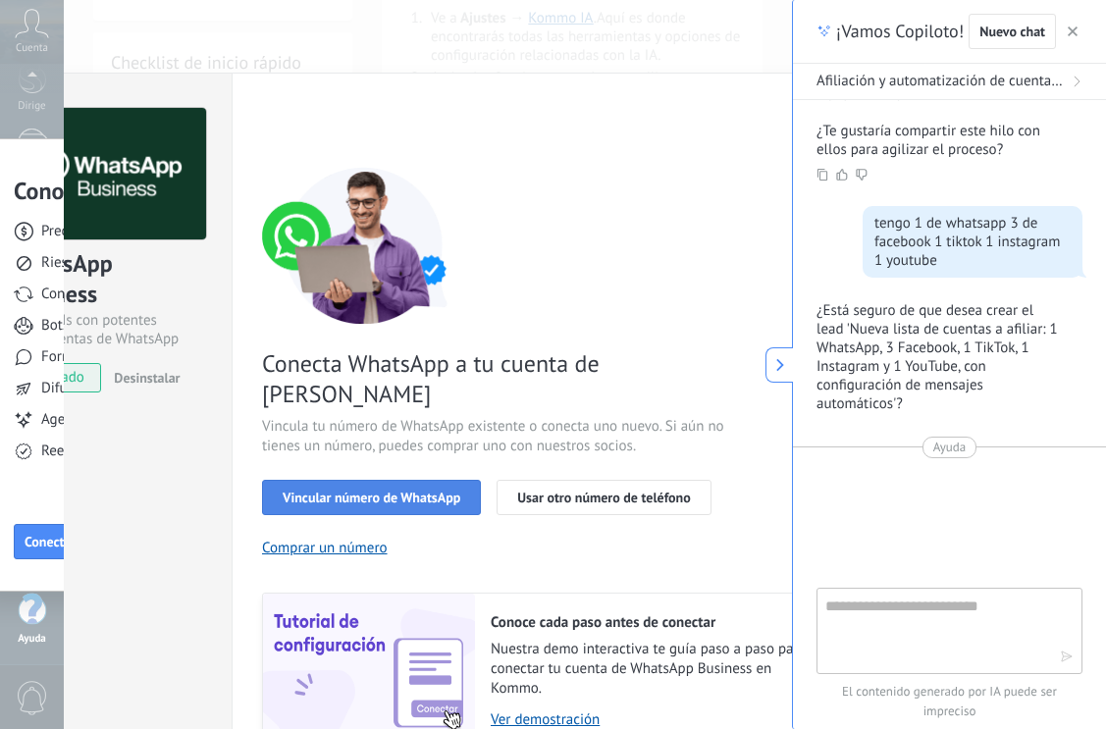
click at [363, 480] on button "Vincular número de WhatsApp" at bounding box center [371, 497] width 219 height 35
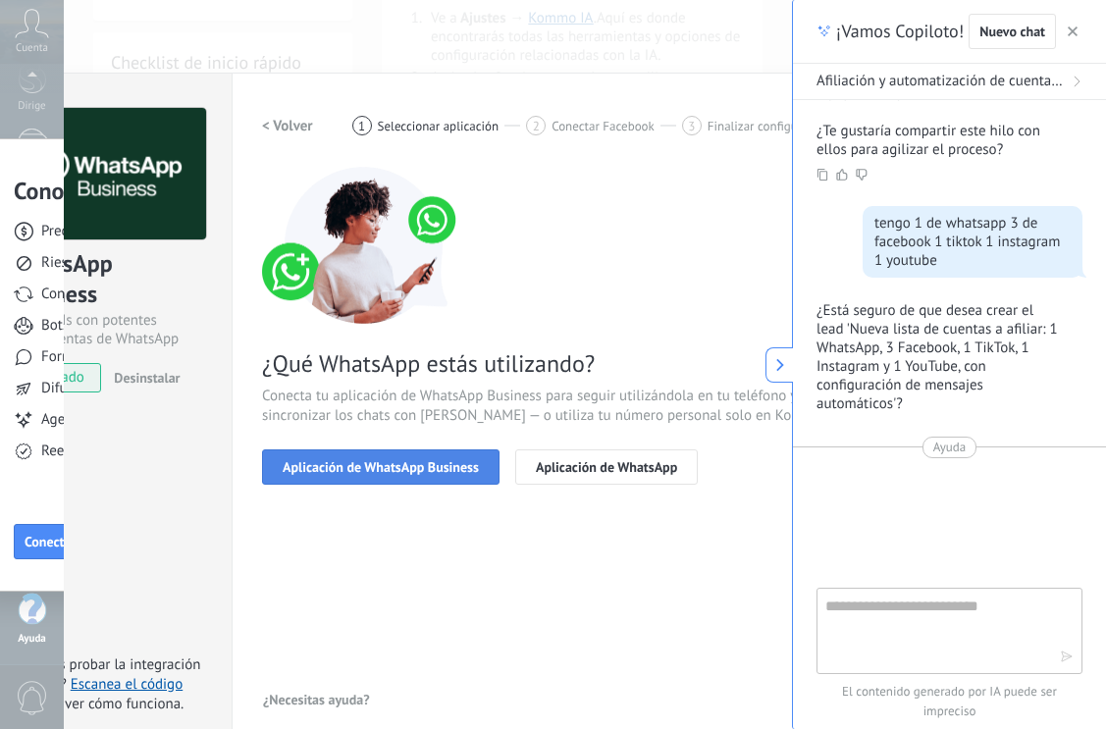
click at [442, 467] on font "Aplicación de WhatsApp Business" at bounding box center [381, 467] width 196 height 18
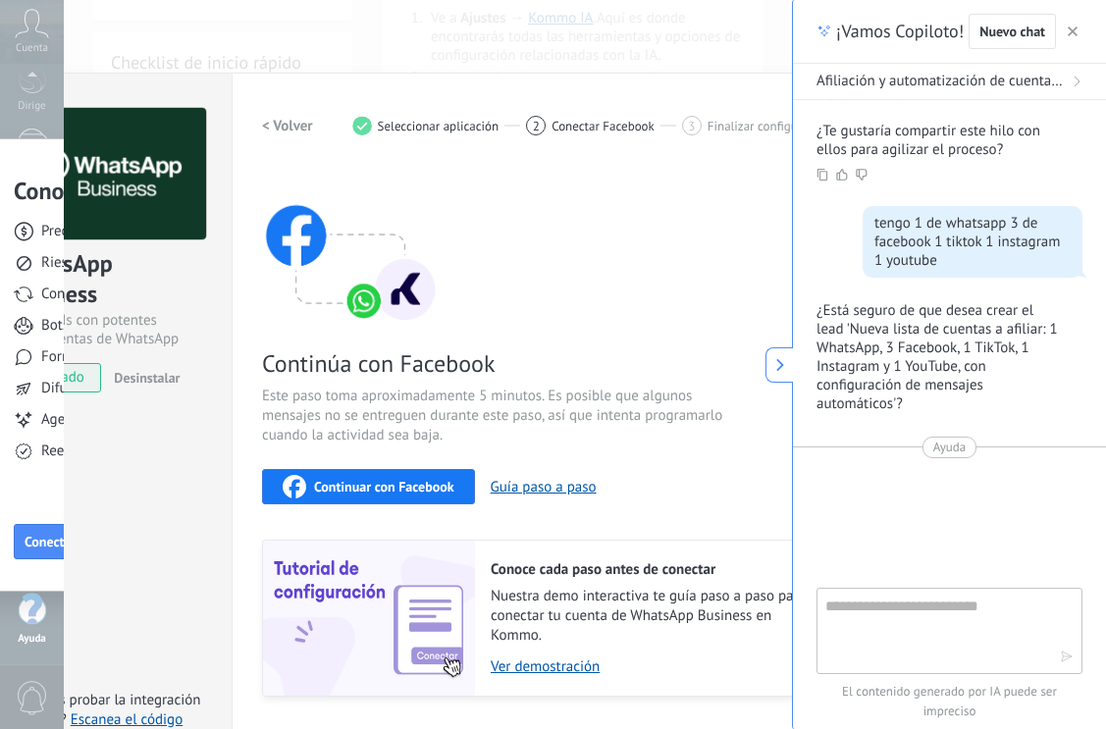
click at [435, 493] on font "Continuar con Facebook" at bounding box center [384, 487] width 140 height 18
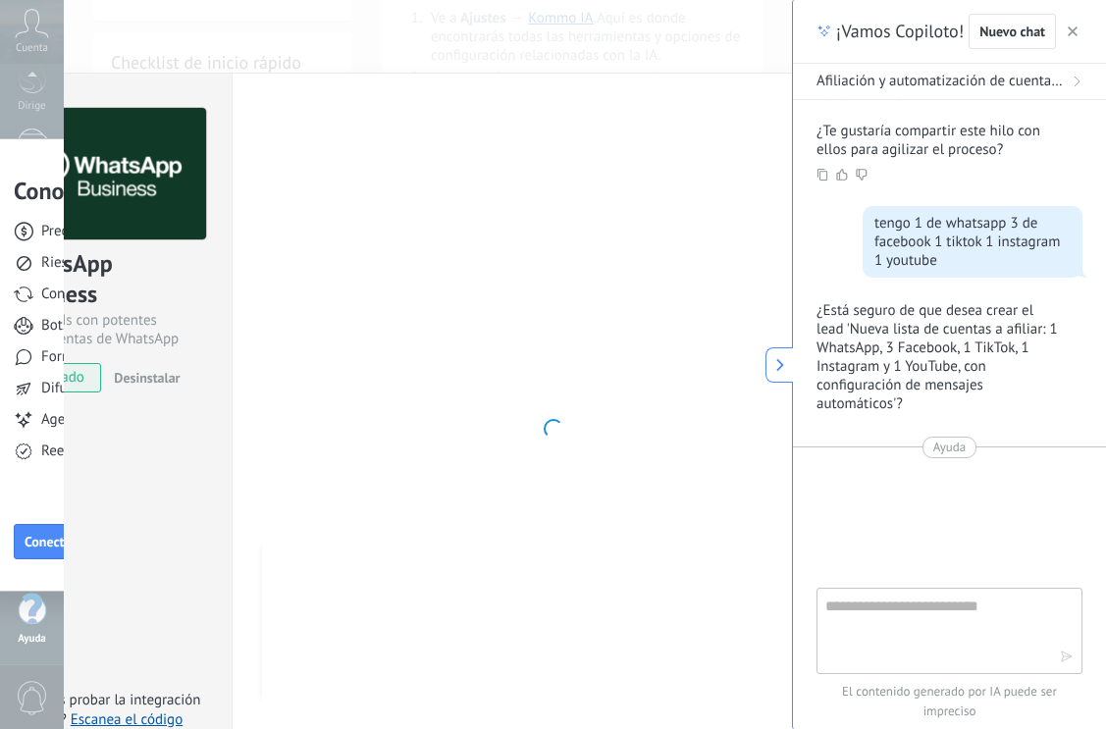
click at [1073, 39] on button "button" at bounding box center [1073, 32] width 20 height 24
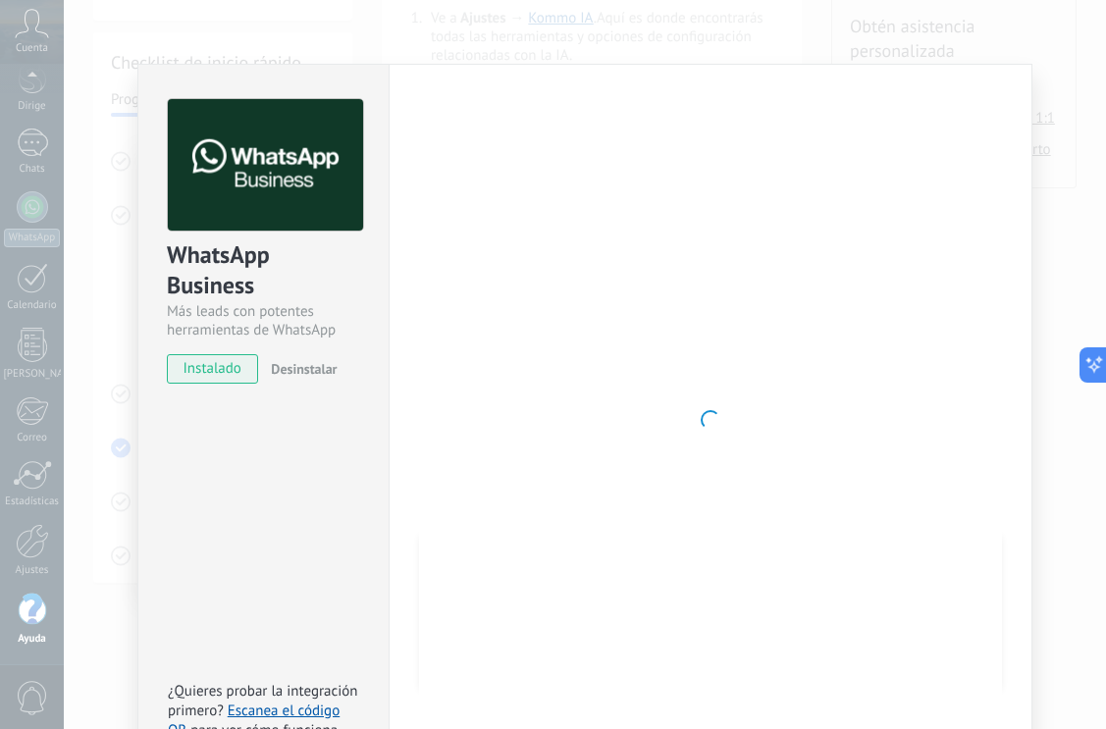
scroll to position [120, 0]
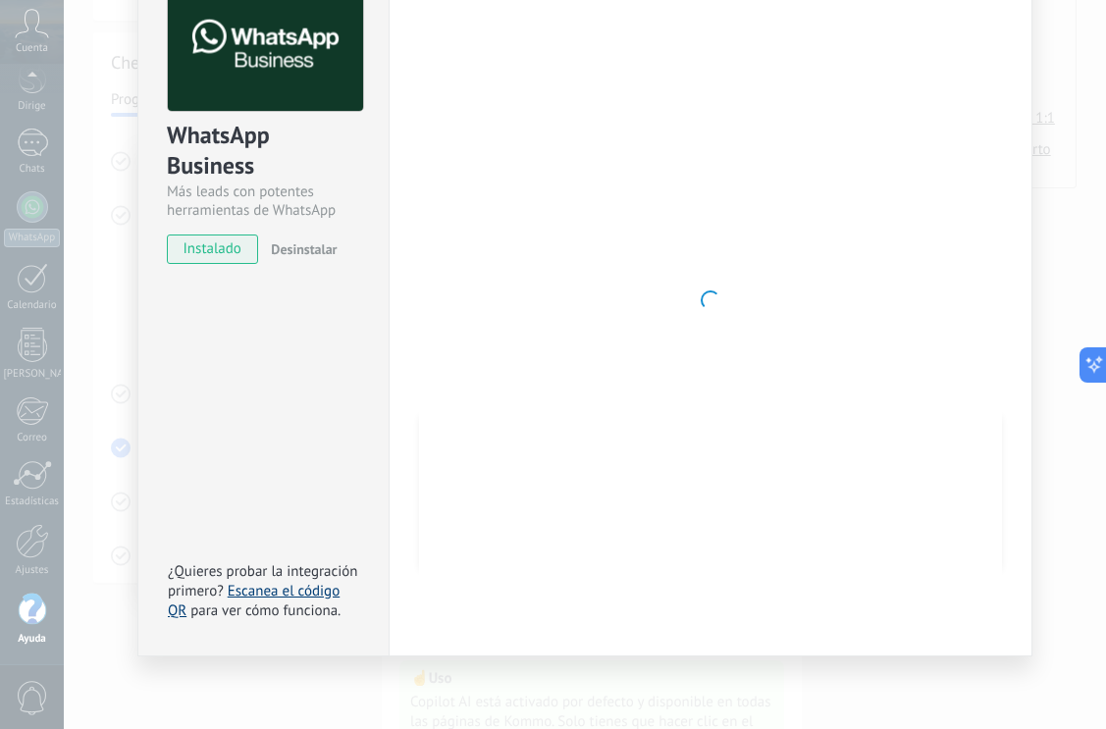
click at [299, 592] on font "Escanea el código QR" at bounding box center [254, 601] width 172 height 38
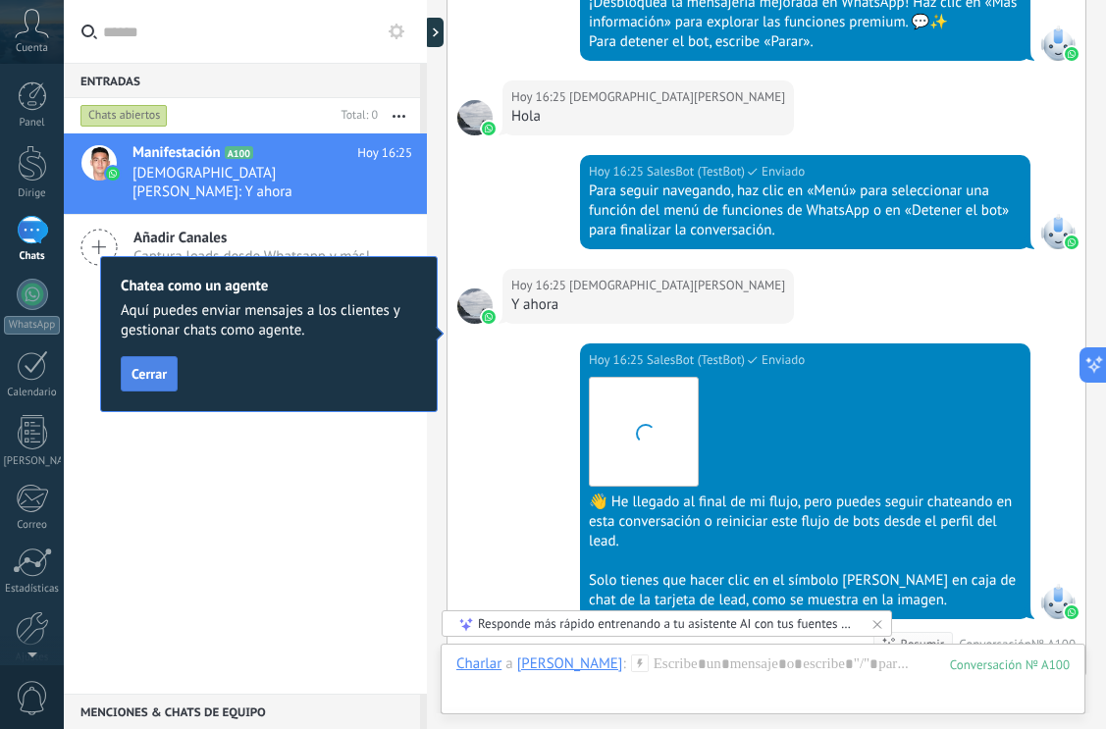
scroll to position [2699, 0]
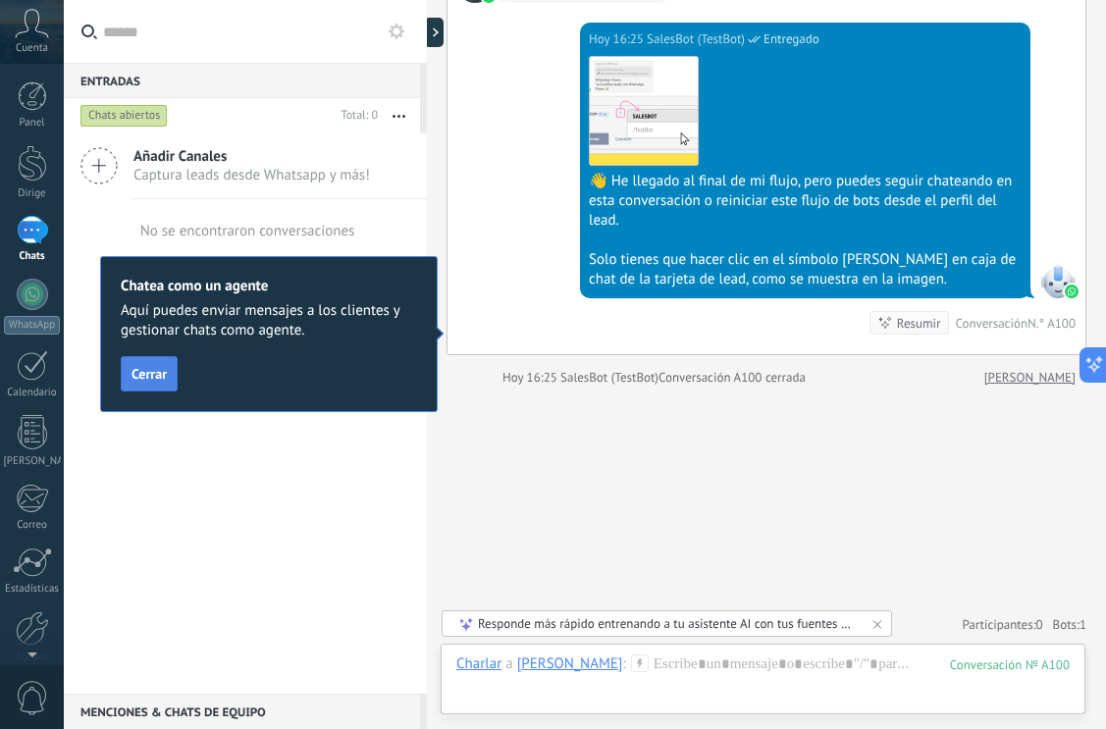
click at [151, 373] on span "Cerrar" at bounding box center [149, 374] width 35 height 14
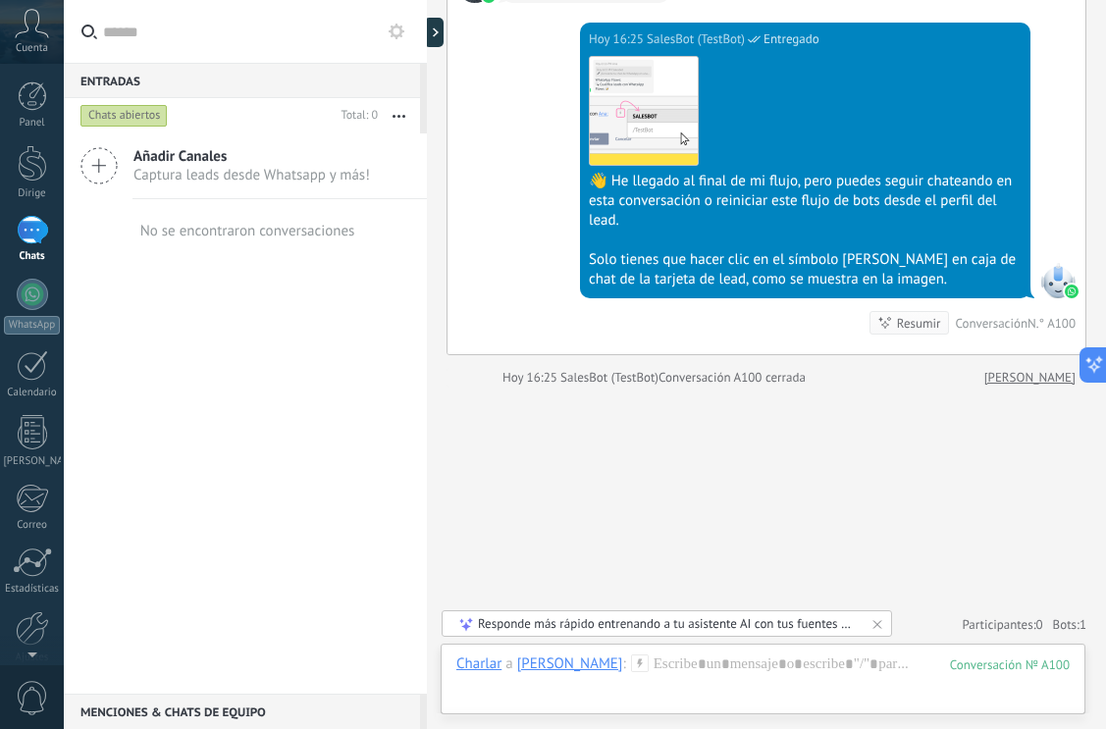
click at [427, 28] on div at bounding box center [427, 364] width 0 height 729
click at [36, 229] on div "1" at bounding box center [32, 230] width 31 height 28
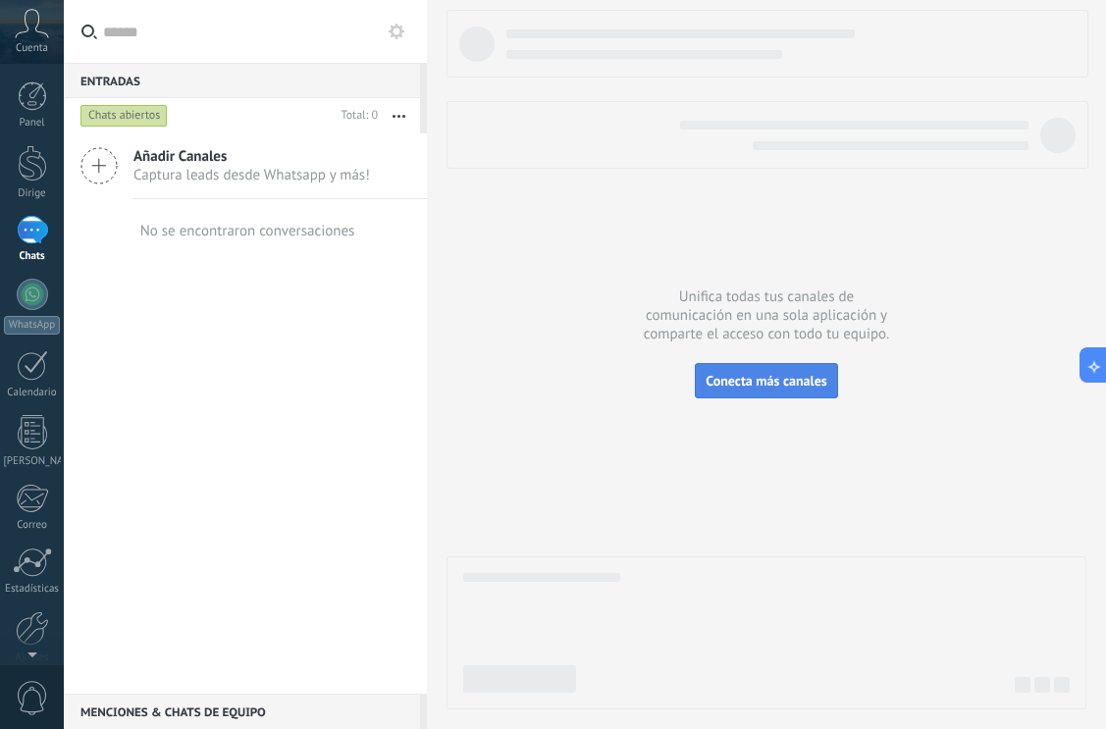
click at [797, 394] on button "Conecta más canales" at bounding box center [766, 380] width 142 height 35
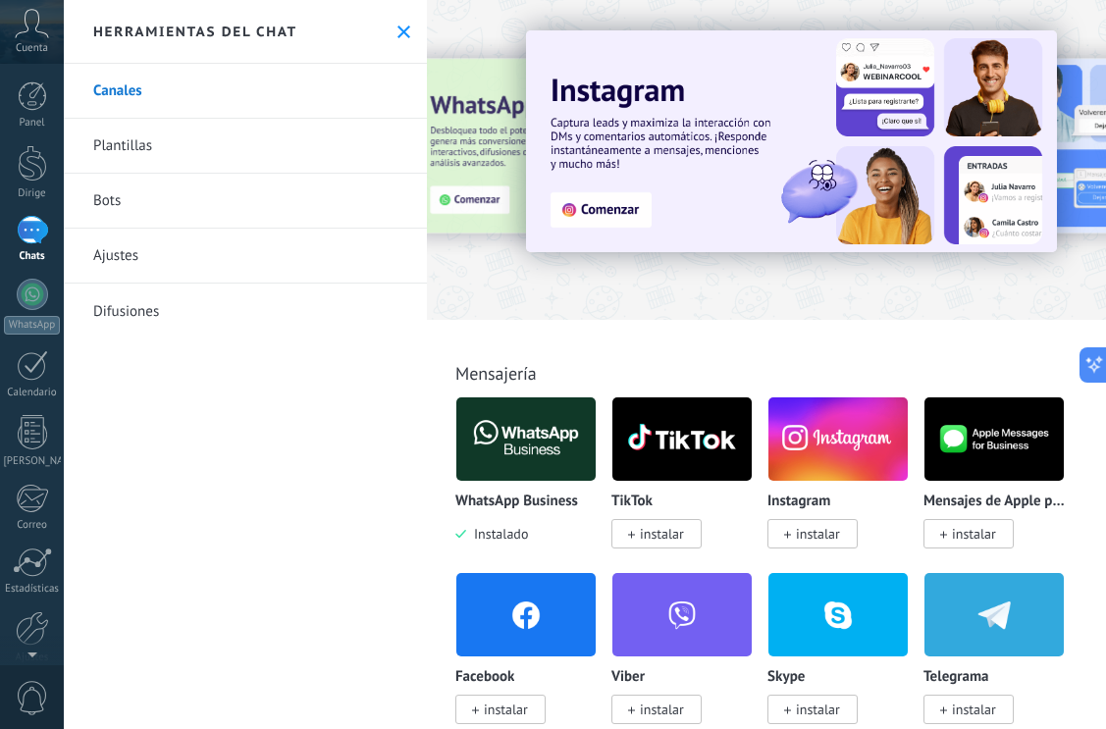
click at [606, 207] on img at bounding box center [791, 141] width 531 height 222
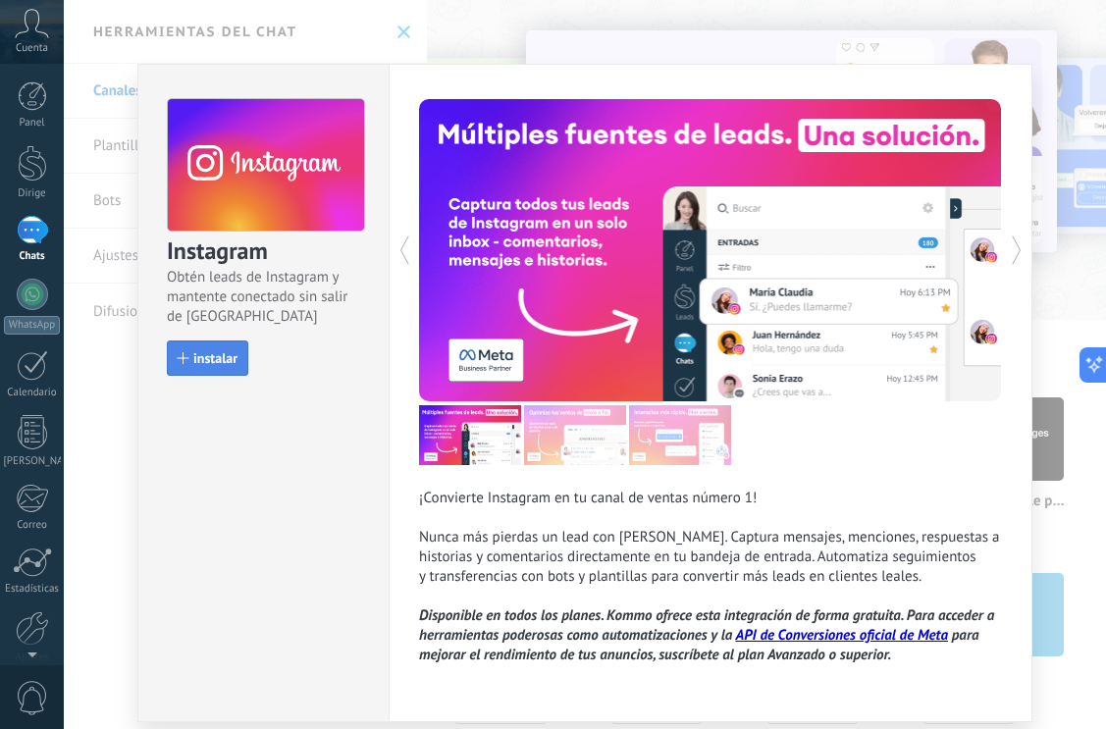
click at [218, 360] on font "instalar" at bounding box center [215, 358] width 44 height 18
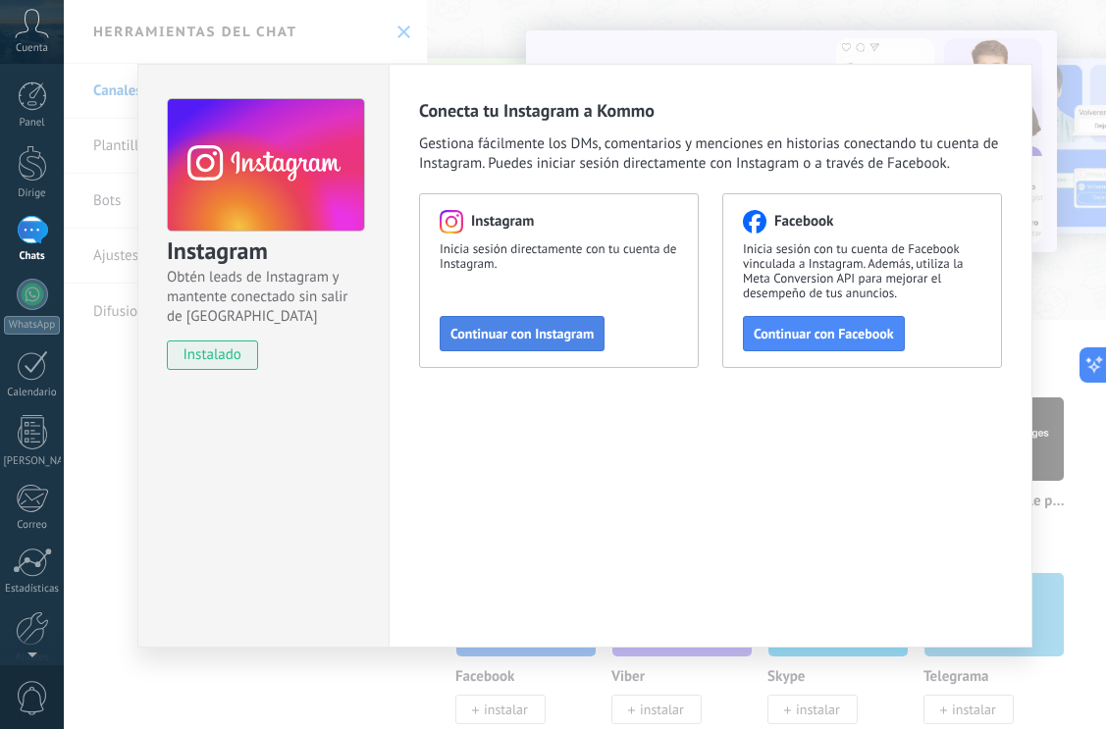
drag, startPoint x: 559, startPoint y: 328, endPoint x: 504, endPoint y: 328, distance: 55.9
click at [504, 328] on span "Continuar con Instagram" at bounding box center [522, 334] width 143 height 14
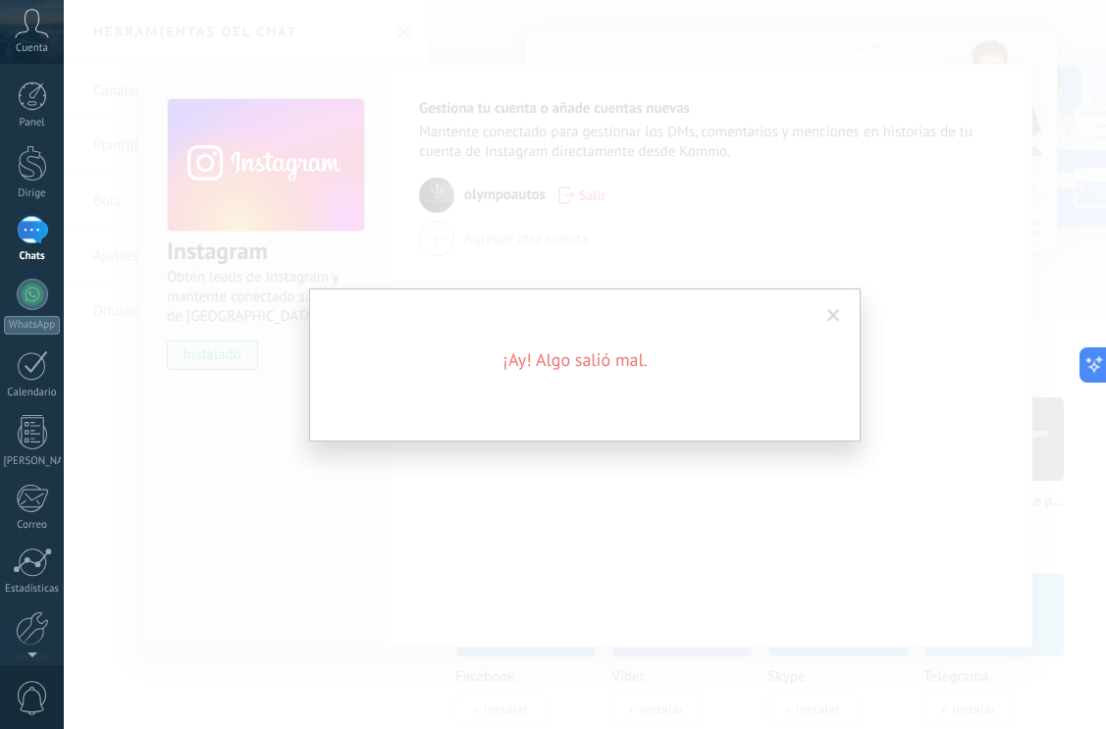
click at [835, 308] on span at bounding box center [834, 315] width 32 height 33
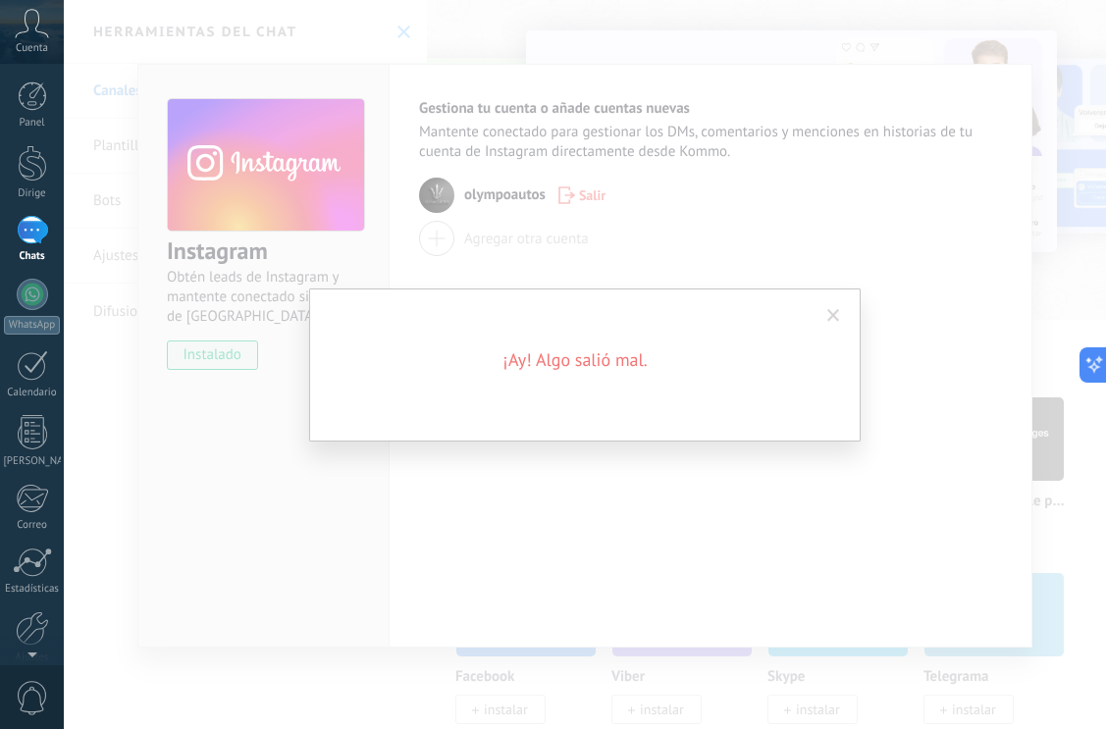
click at [826, 316] on span at bounding box center [834, 315] width 32 height 33
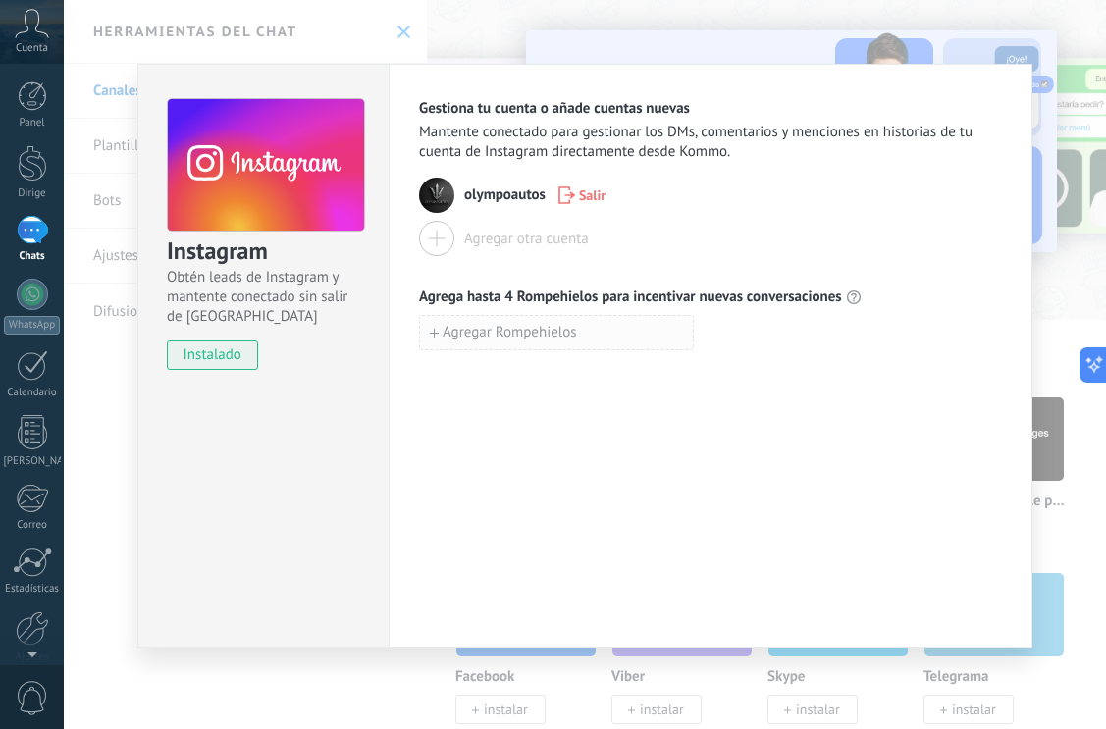
click at [521, 340] on span "Agregar Rompehielos" at bounding box center [510, 333] width 134 height 14
click at [467, 196] on font "olympoautos" at bounding box center [504, 195] width 81 height 19
click at [483, 258] on div "Gestiona tu cuenta o añade cuentas nuevas Mantente conectado para gestionar los…" at bounding box center [710, 246] width 583 height 294
click at [753, 229] on div "Agregar otra cuenta" at bounding box center [710, 238] width 583 height 35
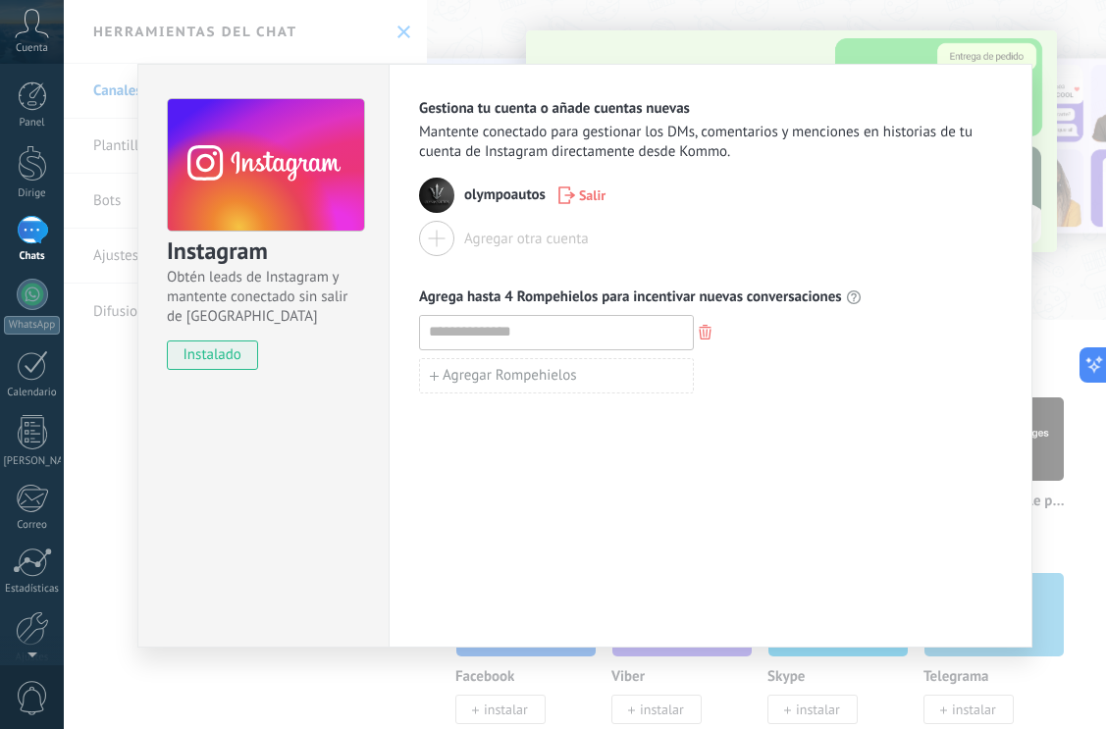
click at [473, 193] on font "olympoautos" at bounding box center [504, 195] width 81 height 19
click at [430, 197] on img at bounding box center [436, 195] width 35 height 35
click at [434, 235] on div at bounding box center [436, 238] width 35 height 35
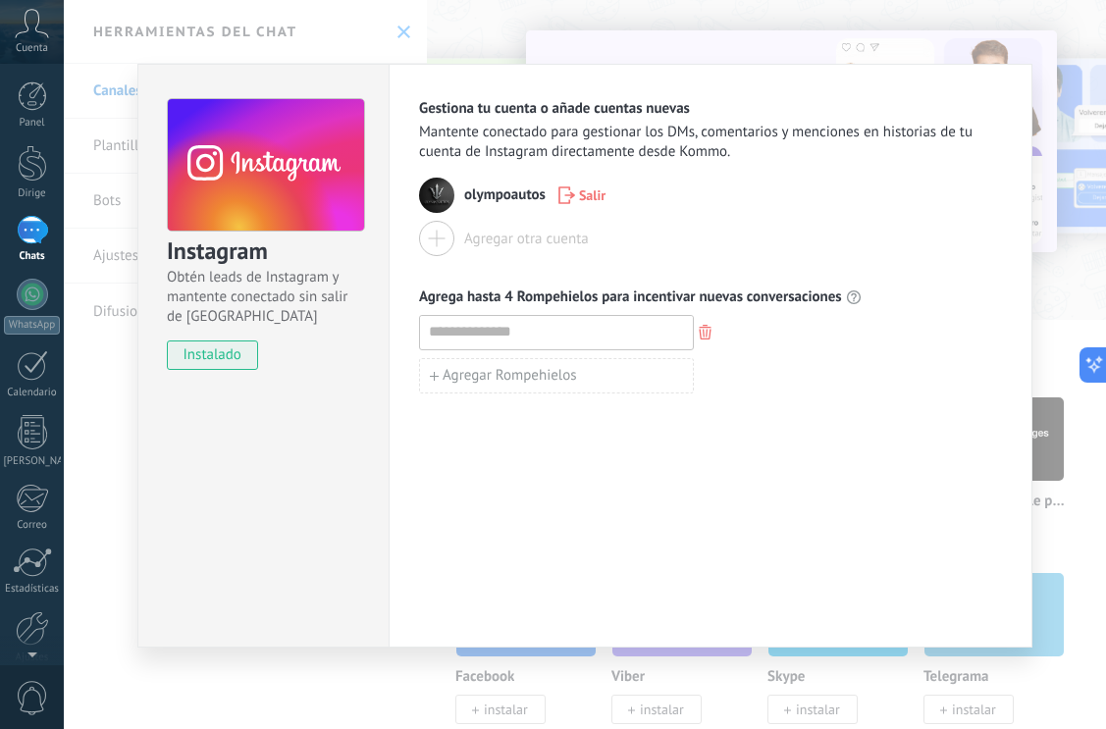
click at [392, 31] on div "Instagram Obtén leads de Instagram y mantente conectado sin salir de Kommo inst…" at bounding box center [585, 364] width 1042 height 729
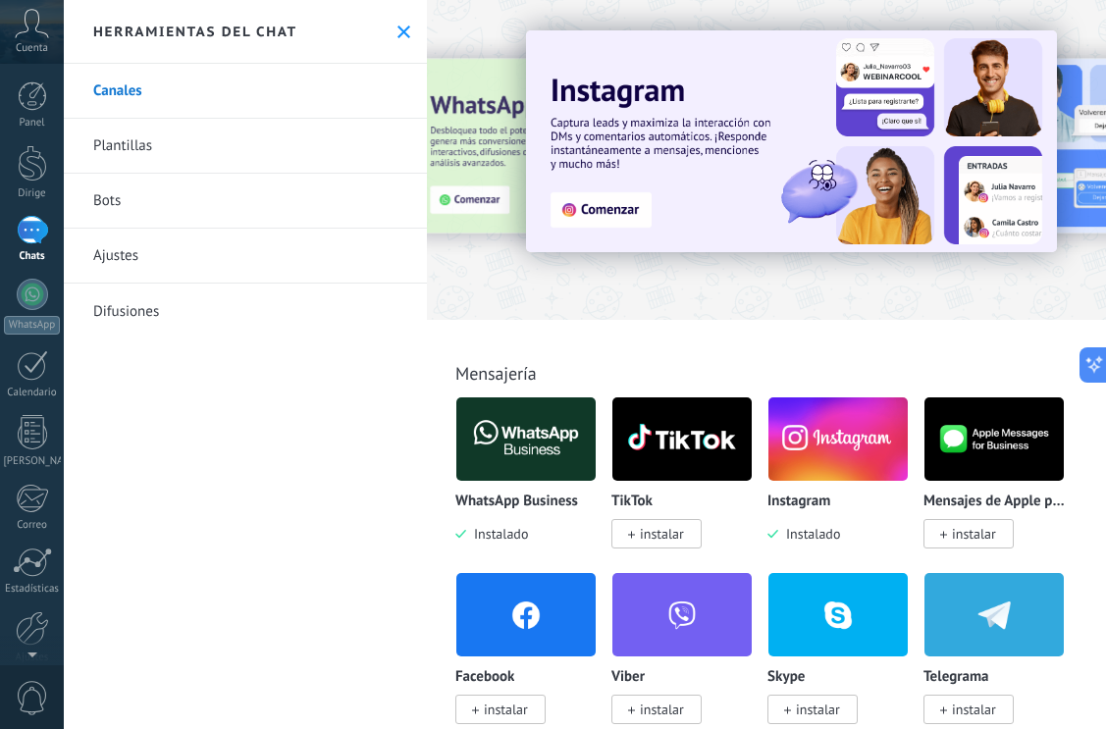
click at [667, 533] on font "instalar" at bounding box center [662, 534] width 44 height 18
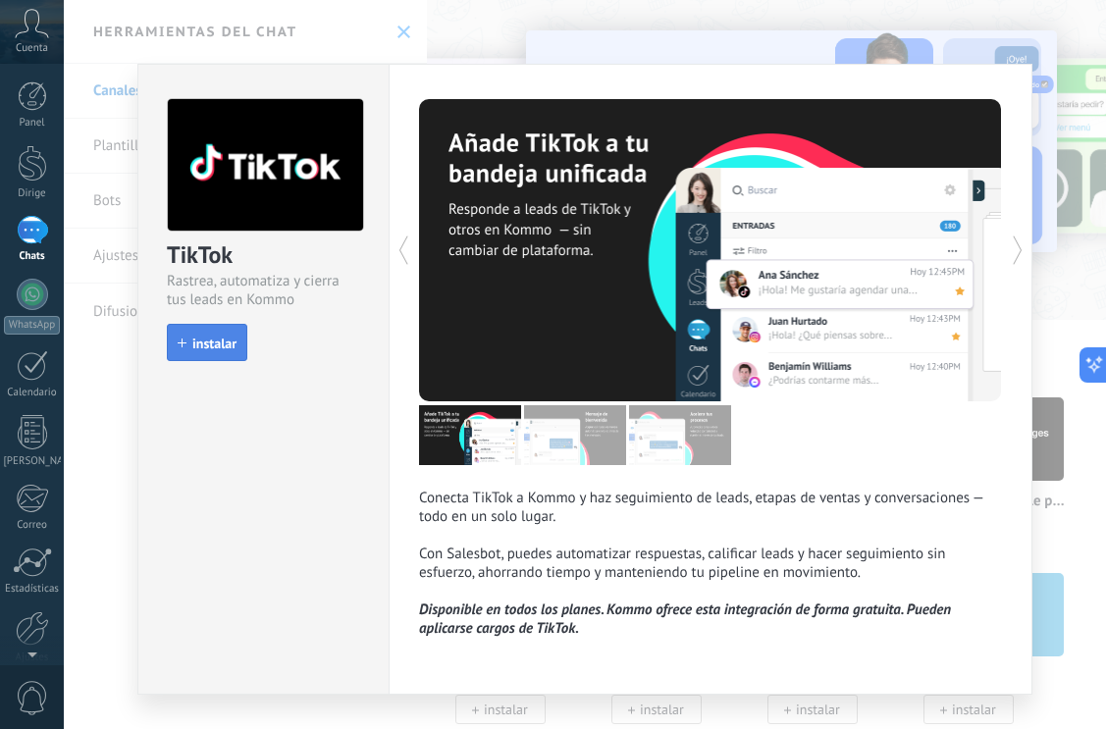
click at [215, 345] on font "instalar" at bounding box center [214, 344] width 44 height 18
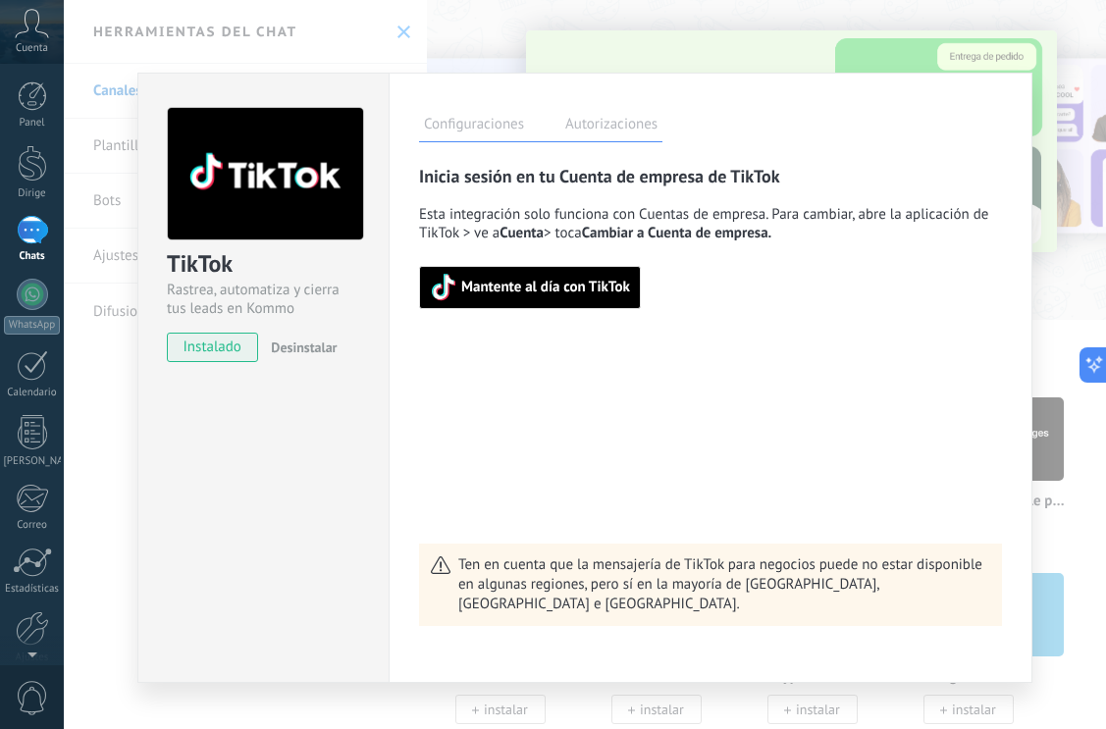
click at [570, 270] on button "Mantente al día con TikTok" at bounding box center [530, 287] width 222 height 43
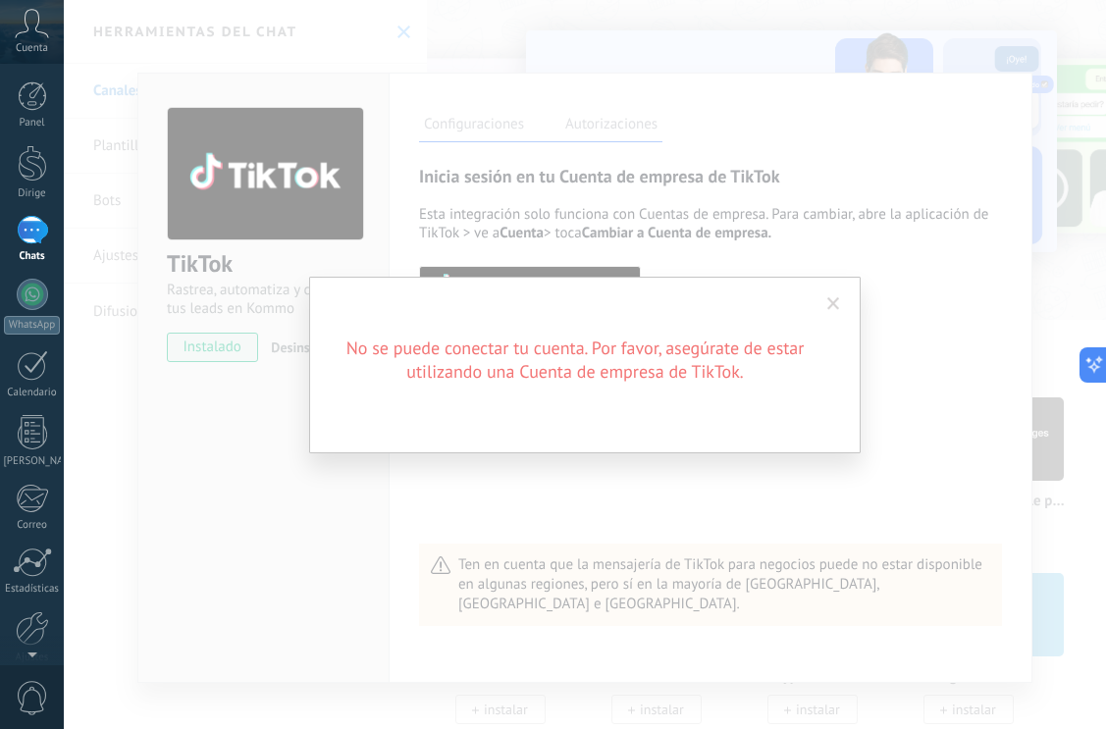
click at [826, 299] on span at bounding box center [834, 304] width 32 height 33
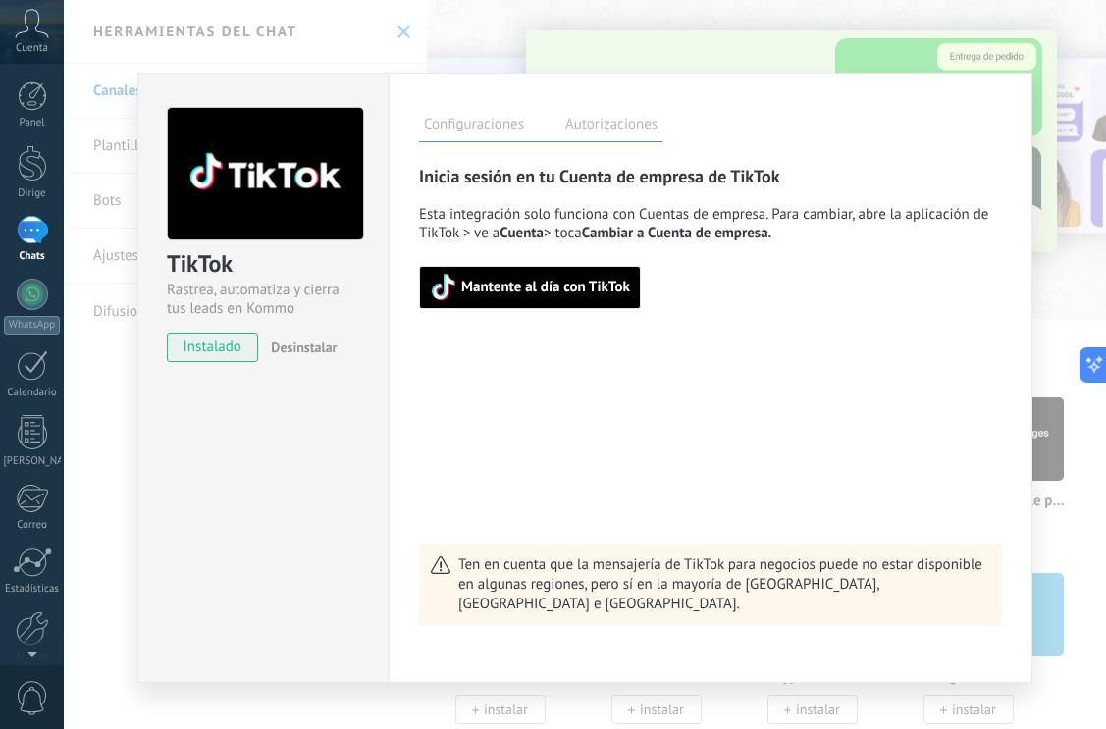
click at [740, 62] on div "TikTok Rastrea, automatiza y cierra tus leads en Kommo instalado Desinstalar Co…" at bounding box center [585, 364] width 1042 height 729
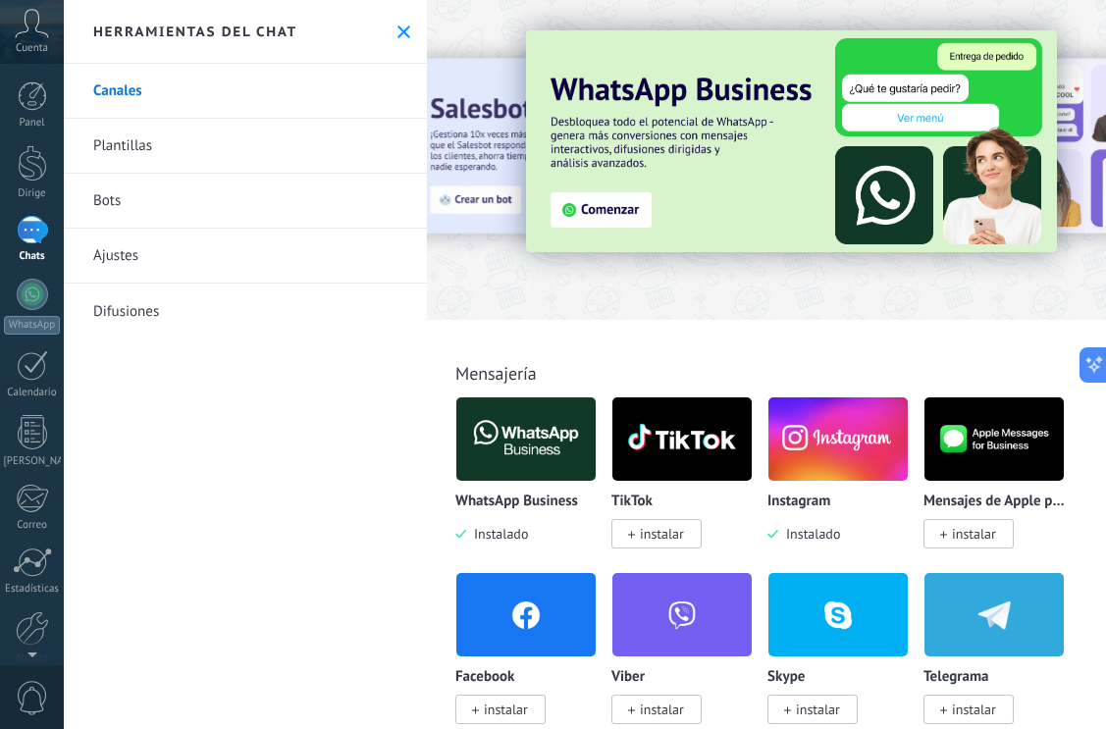
click at [740, 62] on div at bounding box center [585, 364] width 1042 height 729
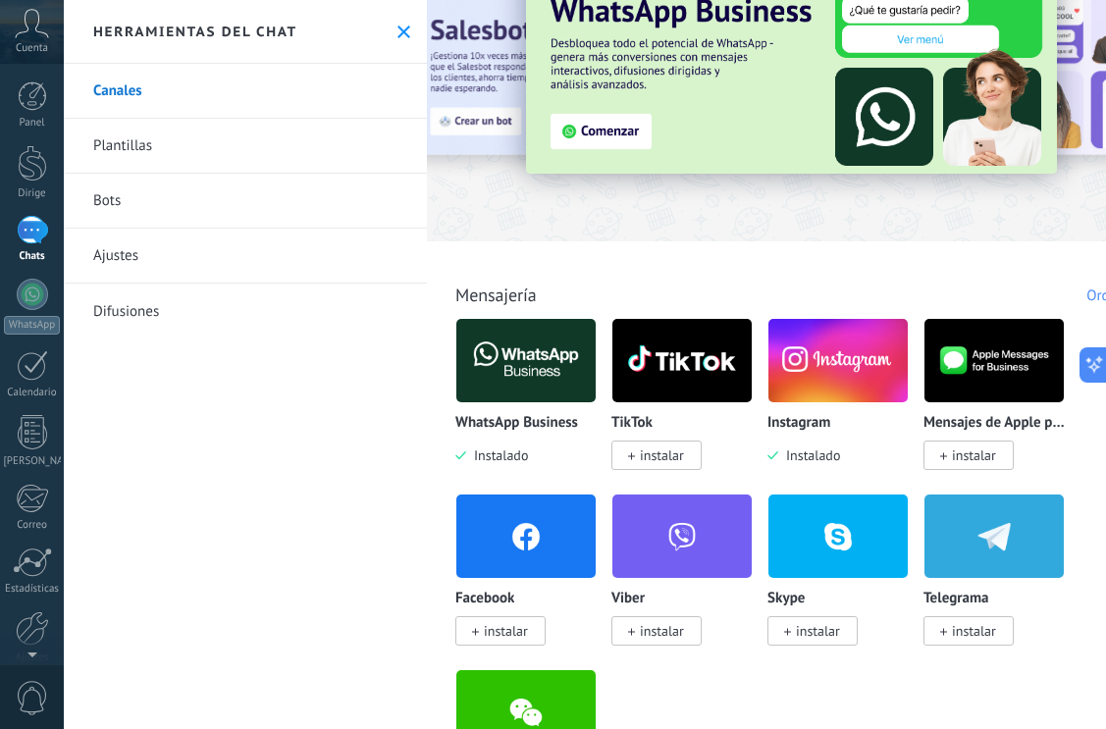
scroll to position [126, 0]
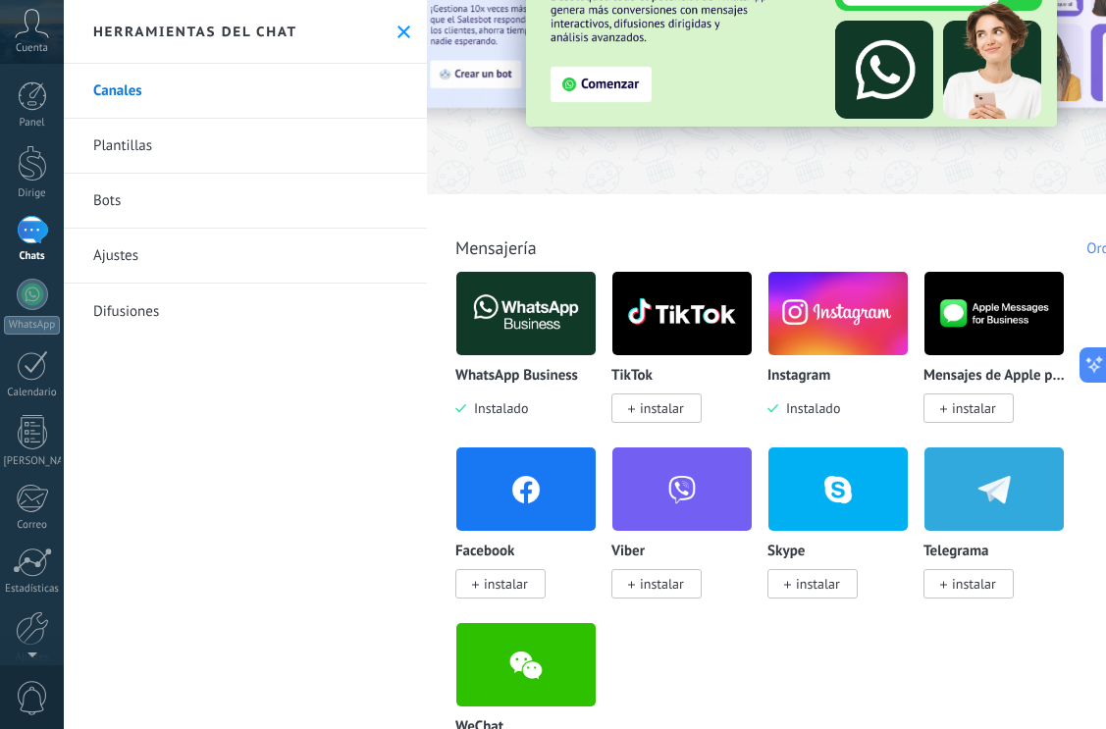
click at [483, 586] on span "instalar" at bounding box center [500, 583] width 90 height 29
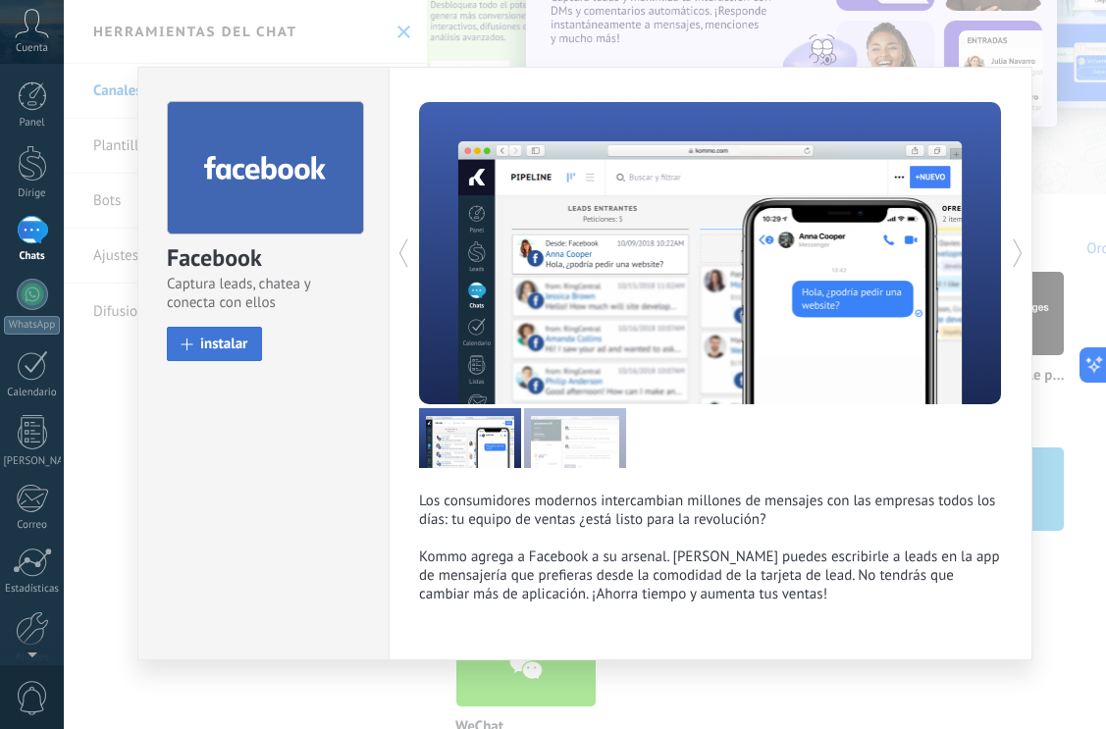
click at [251, 343] on button "instalar" at bounding box center [214, 344] width 95 height 34
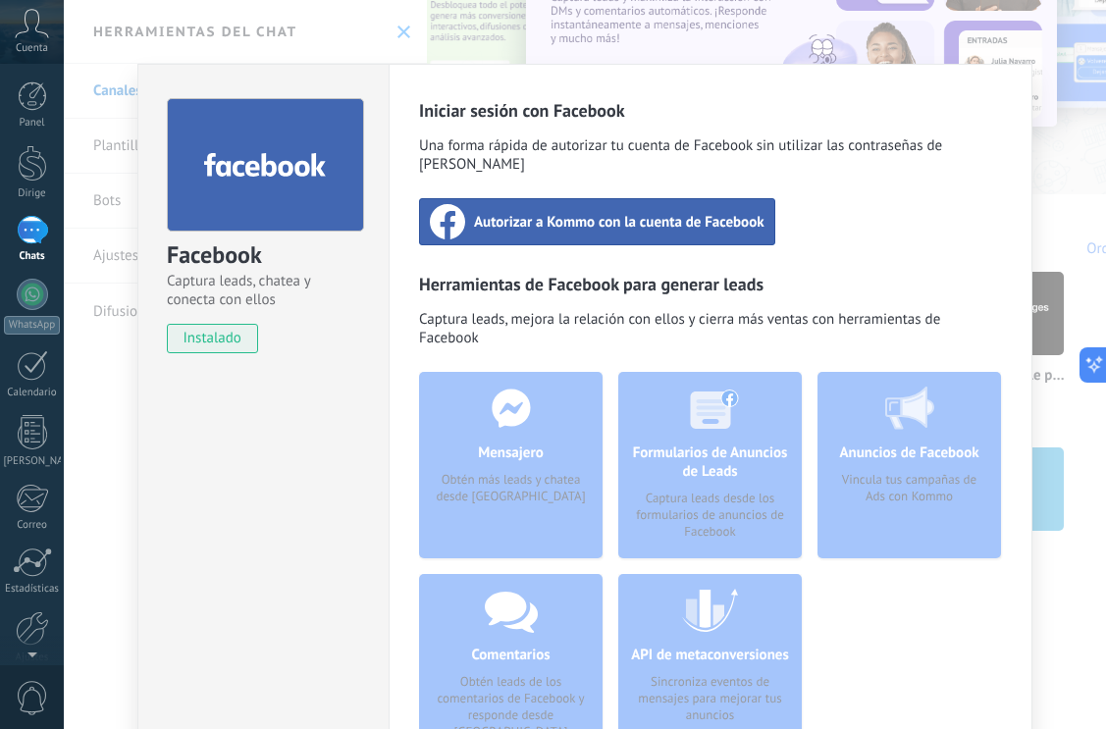
click at [555, 198] on div "Autorizar a Kommo con la cuenta de Facebook" at bounding box center [597, 221] width 356 height 47
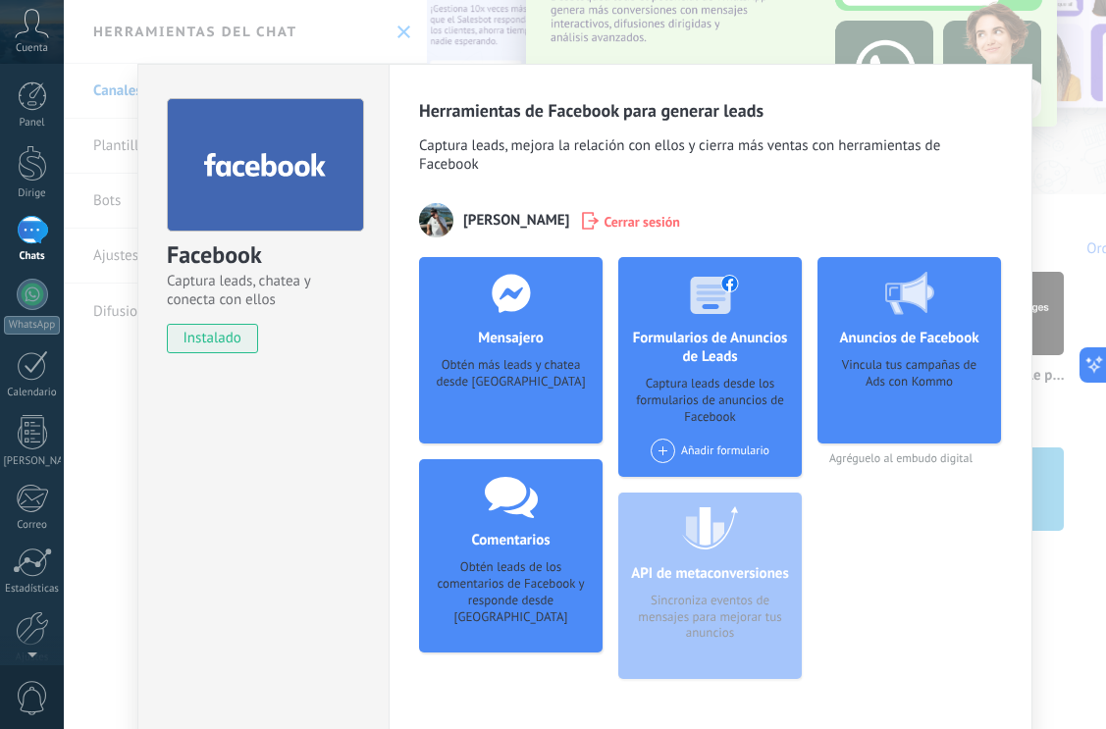
click at [591, 15] on div "Facebook Captura leads, chatea y conecta con ellos instalado Desinstalar Herram…" at bounding box center [585, 364] width 1042 height 729
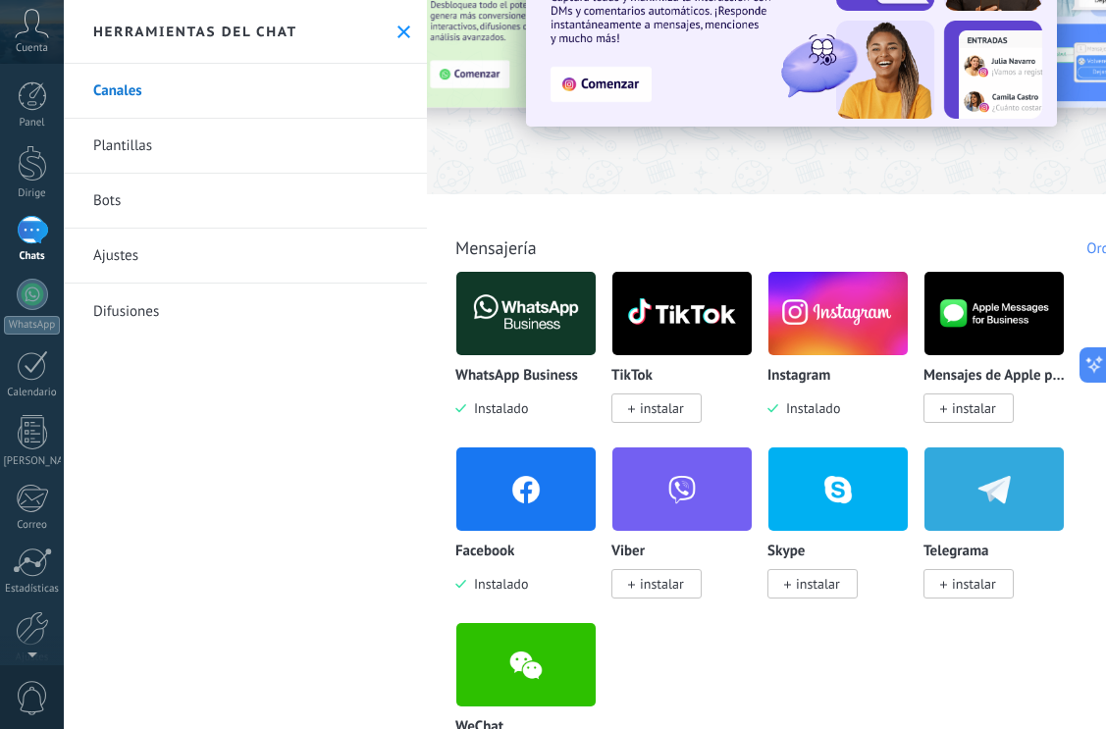
click at [513, 515] on img at bounding box center [525, 489] width 139 height 95
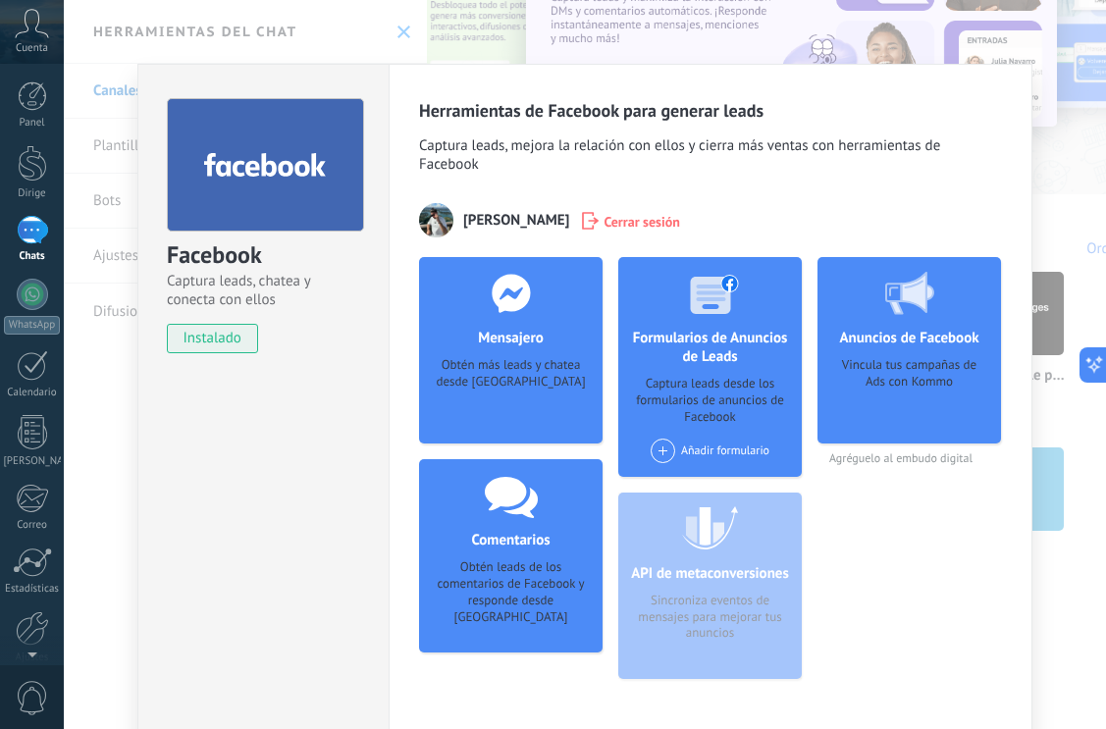
click at [497, 304] on use at bounding box center [511, 293] width 38 height 38
click at [517, 426] on div "Mensajero Obtén más leads y chatea desde Kommo Agregar página" at bounding box center [511, 350] width 184 height 186
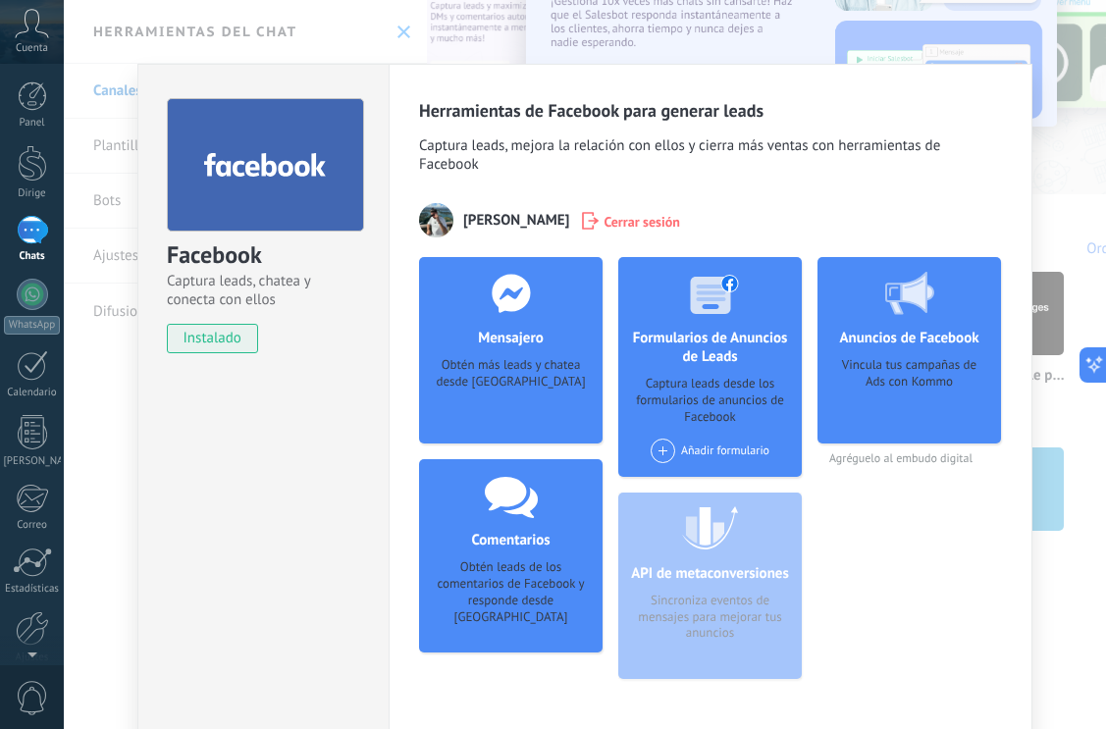
click at [659, 458] on span at bounding box center [663, 451] width 25 height 25
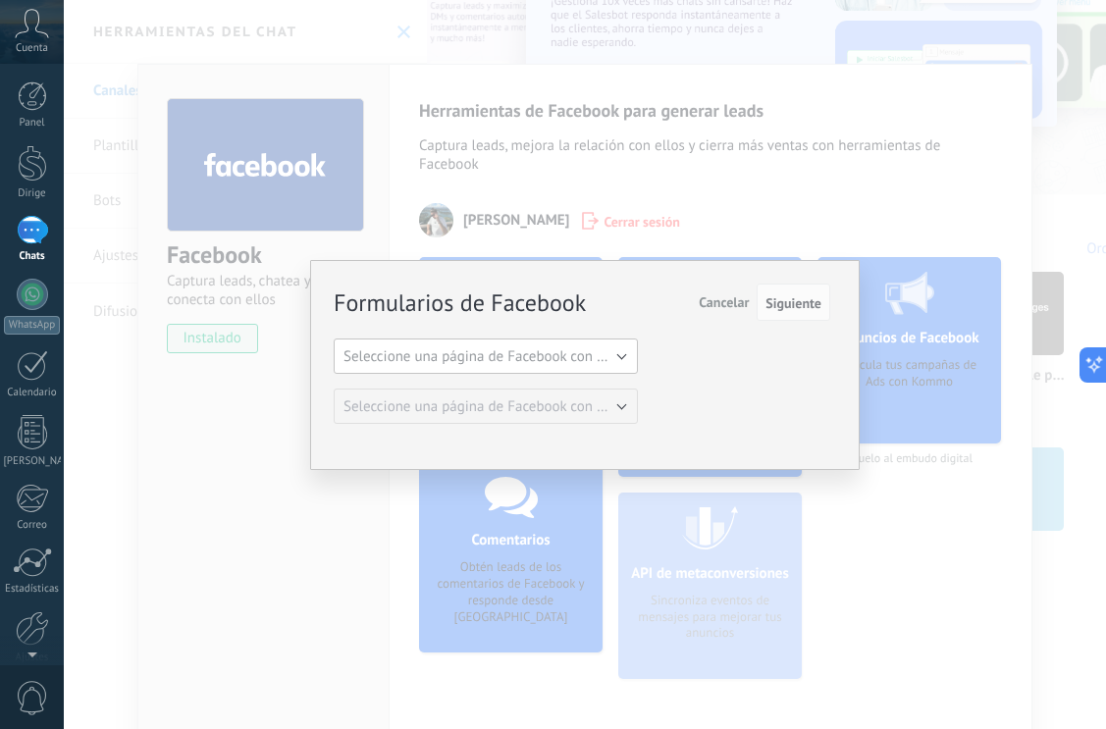
click at [594, 353] on span "Seleccione una página de Facebook con formas" at bounding box center [492, 356] width 296 height 19
click at [612, 347] on span "Seleccione una página de Facebook con formas" at bounding box center [492, 356] width 296 height 19
click at [798, 304] on span "Siguiente" at bounding box center [794, 303] width 56 height 14
click at [767, 230] on div "Formularios de Facebook Siguiente Cancelar Seleccione una página de Facebook co…" at bounding box center [585, 364] width 1042 height 729
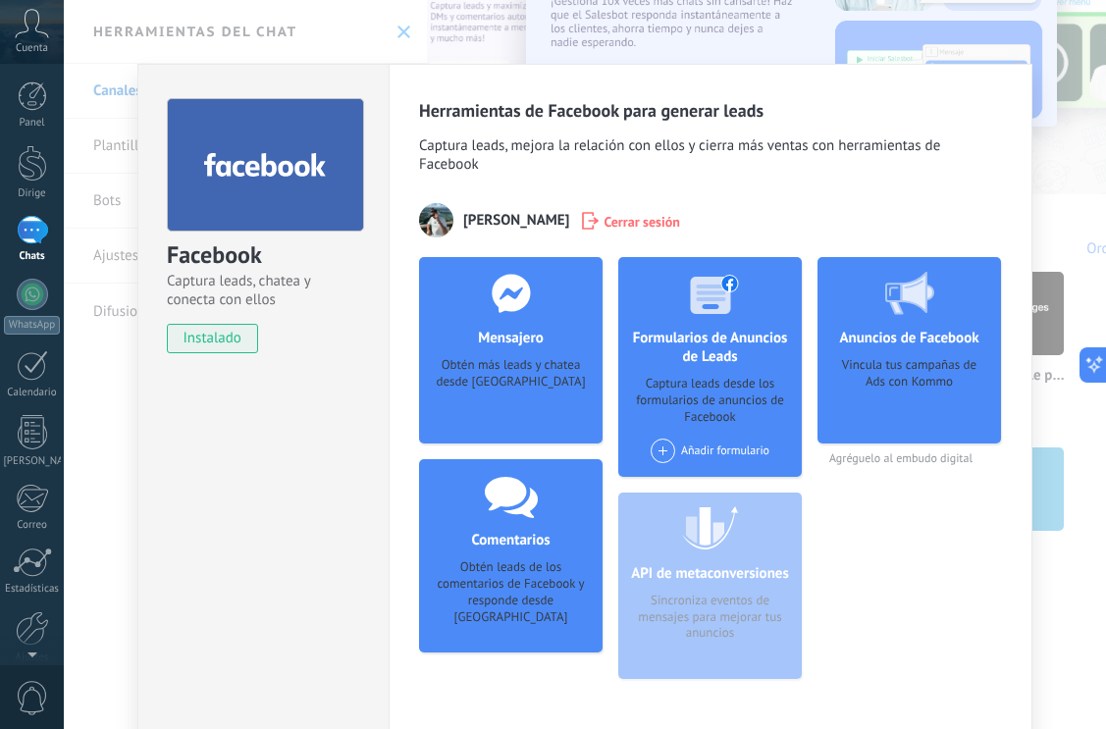
click at [759, 44] on div "Facebook Captura leads, chatea y conecta con ellos instalado Desinstalar Herram…" at bounding box center [585, 364] width 1042 height 729
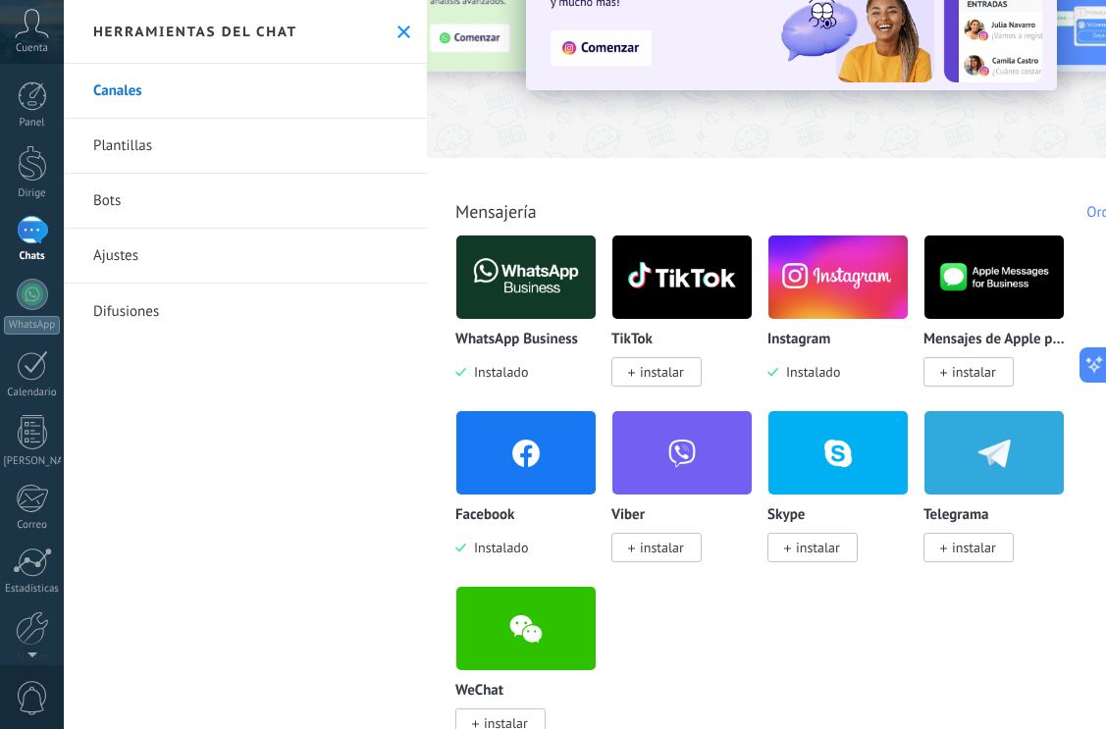
scroll to position [0, 0]
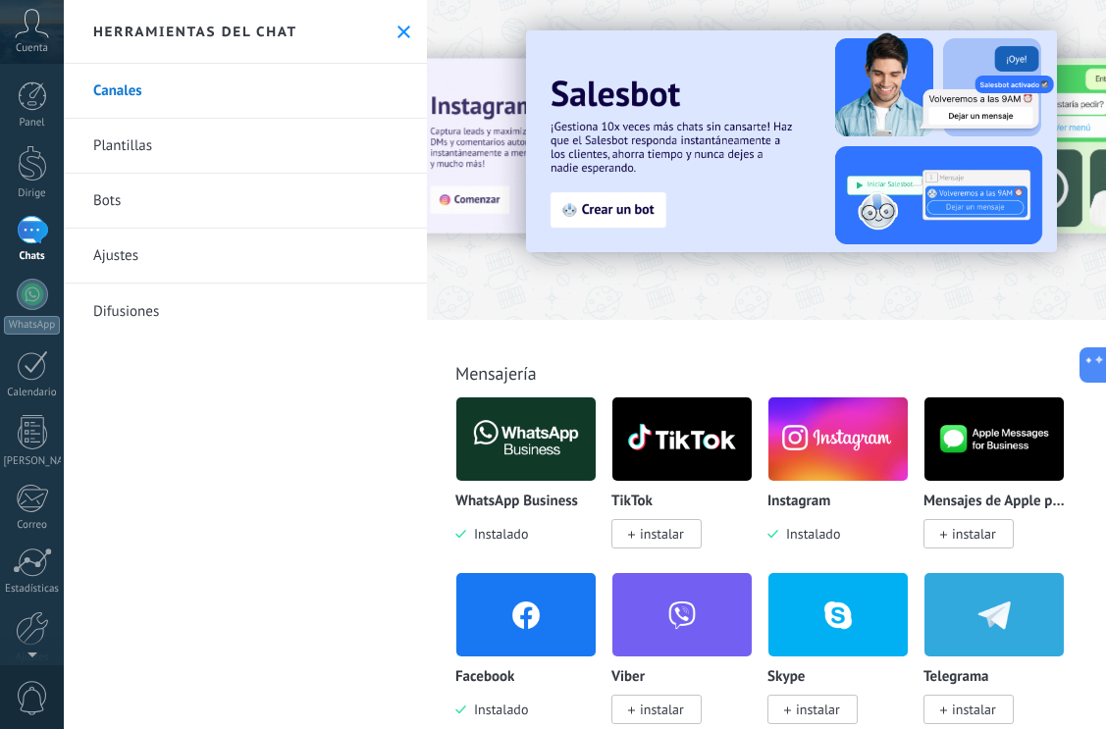
click at [399, 32] on use at bounding box center [404, 32] width 13 height 13
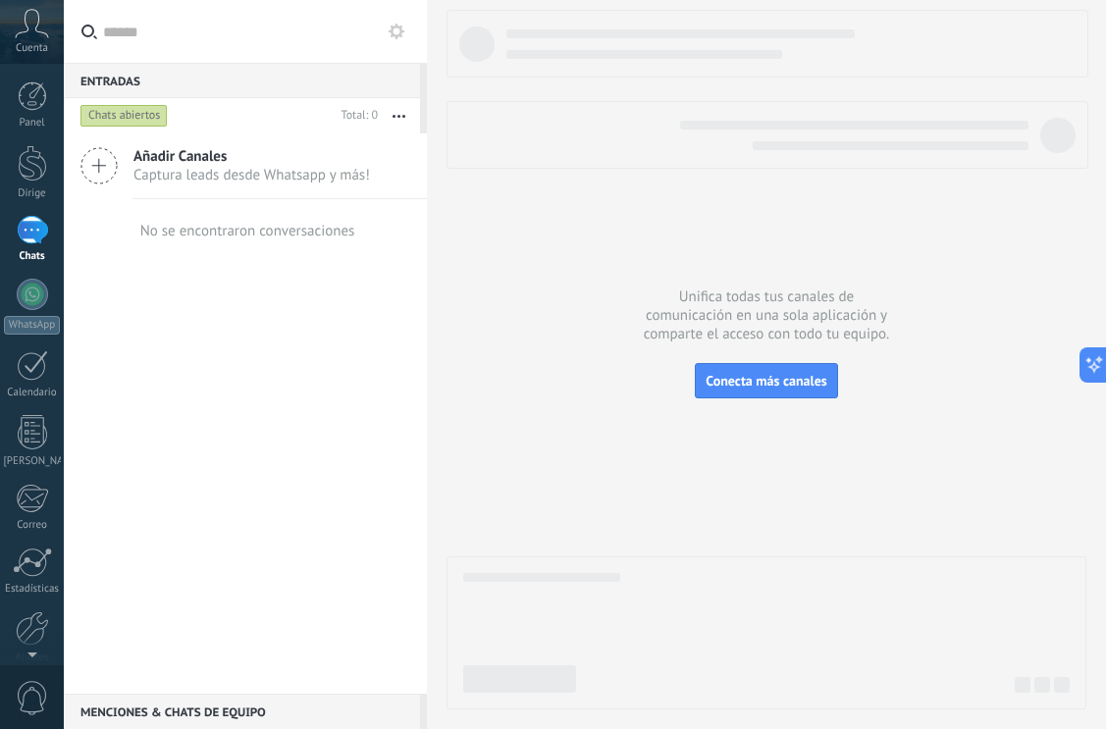
click at [394, 110] on button "button" at bounding box center [399, 115] width 42 height 35
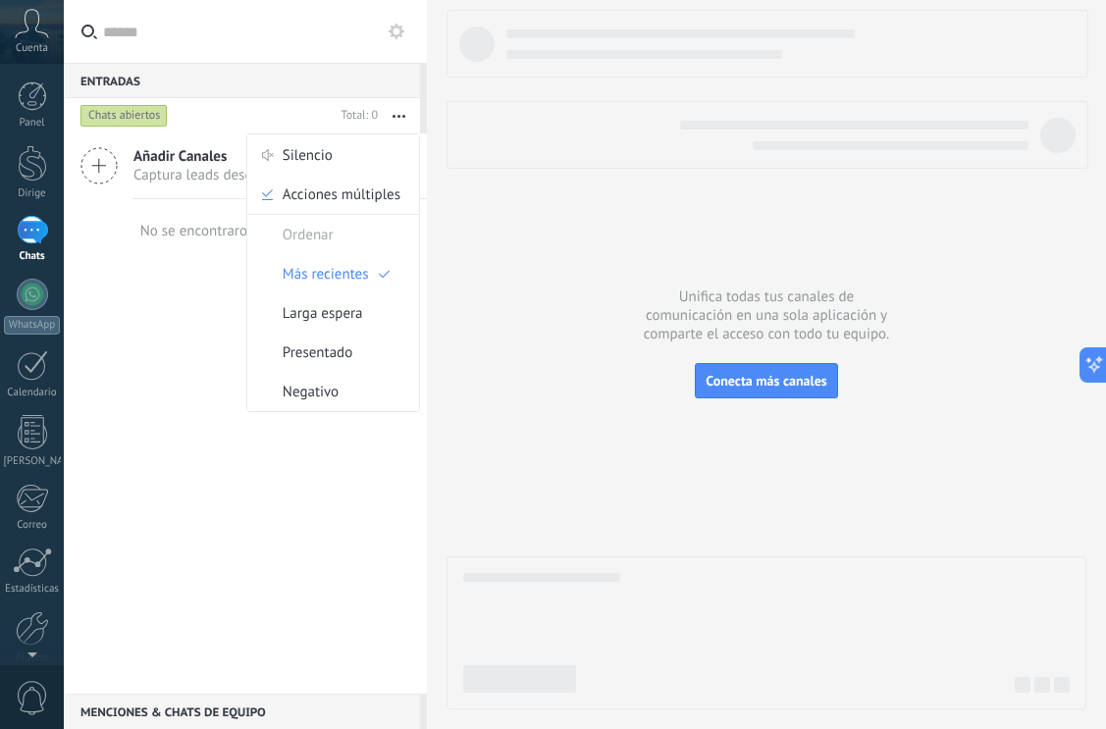
click at [394, 110] on button "button" at bounding box center [399, 115] width 42 height 35
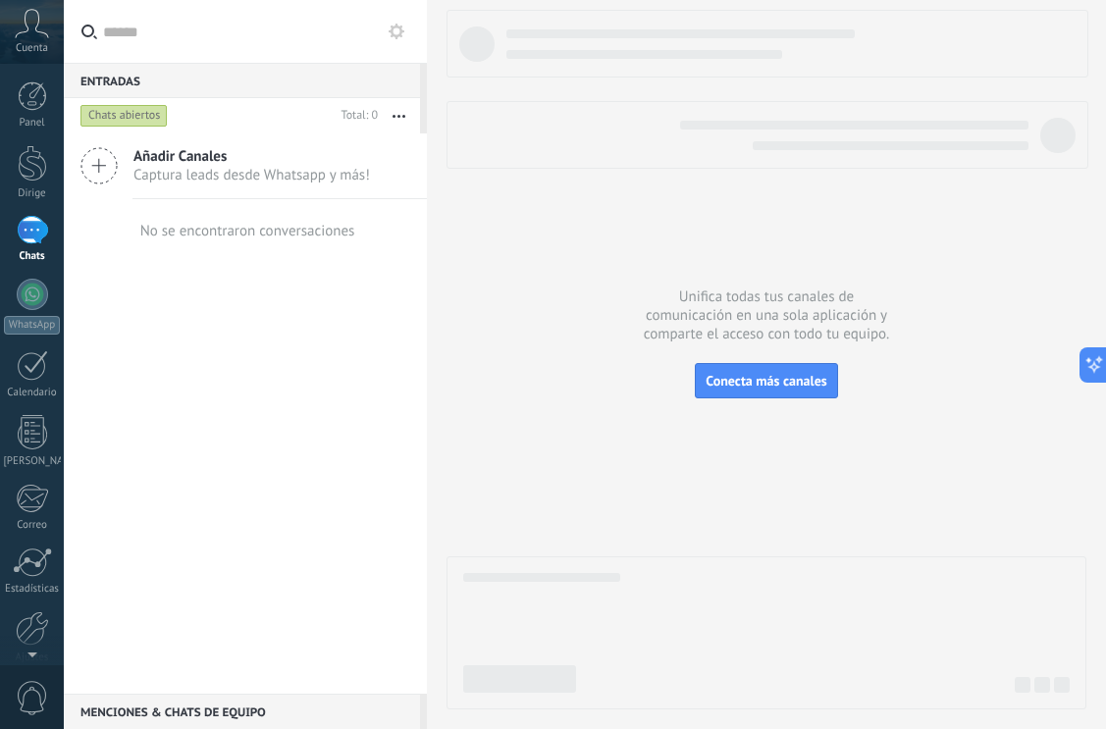
click at [399, 112] on button "button" at bounding box center [399, 115] width 42 height 35
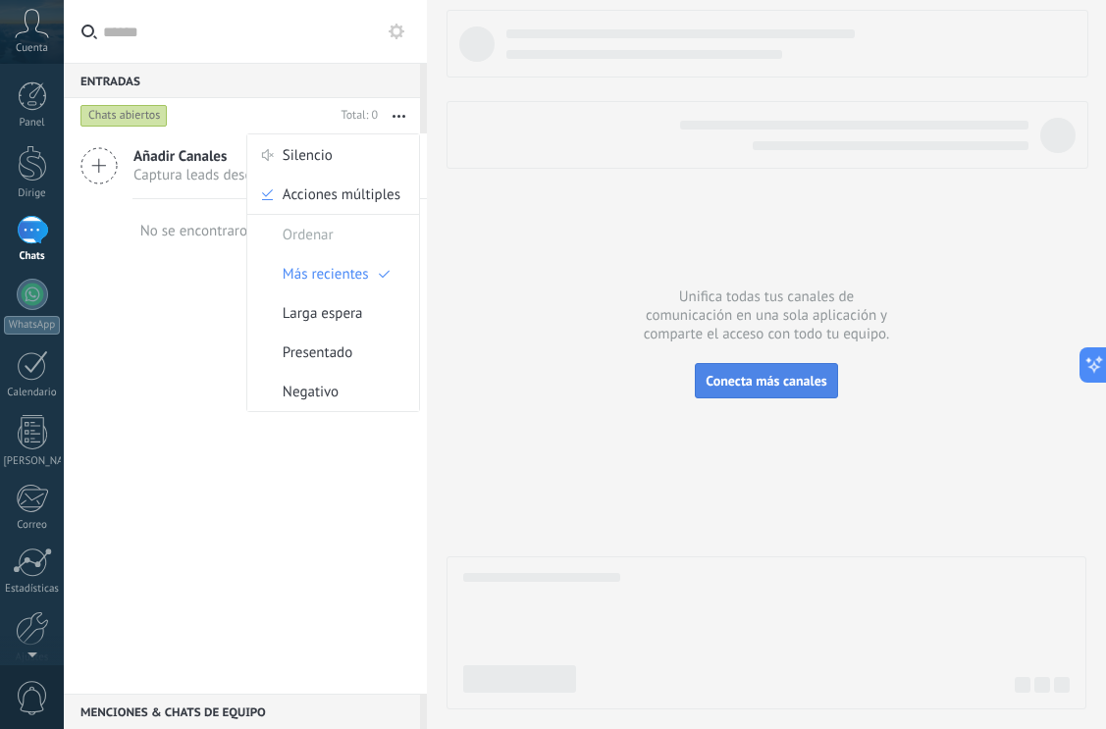
click at [775, 376] on font "Conecta más canales" at bounding box center [766, 381] width 121 height 18
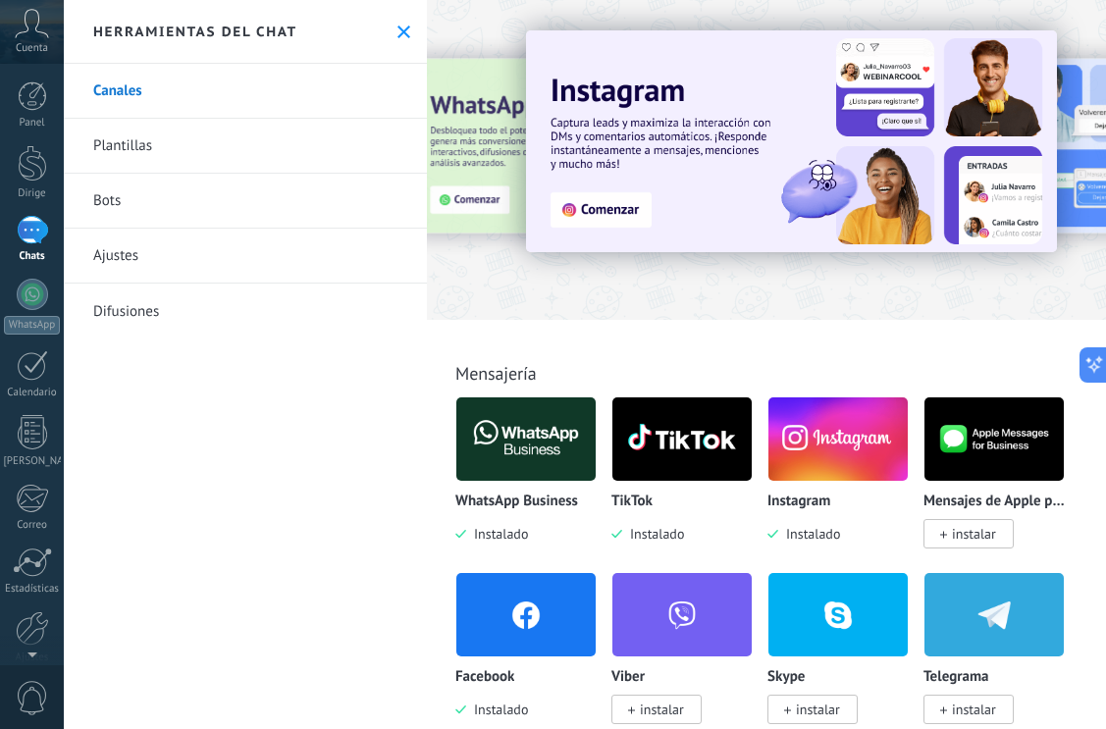
click at [121, 246] on font "Ajustes" at bounding box center [115, 255] width 45 height 19
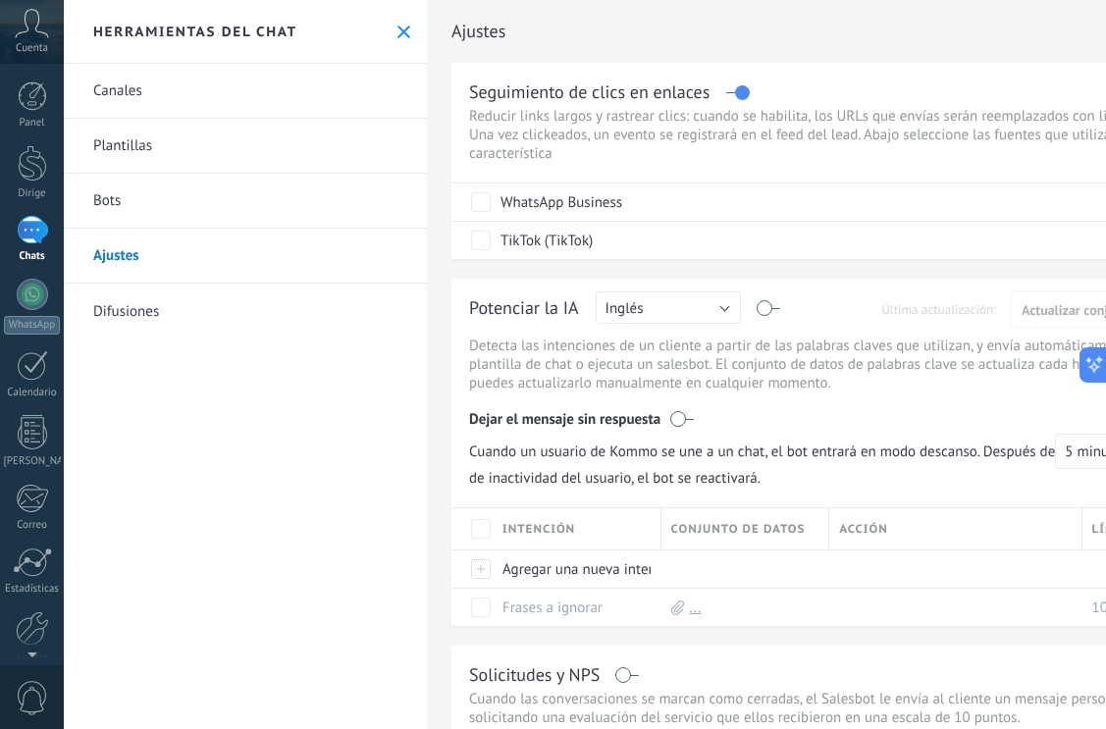
click at [398, 29] on use at bounding box center [404, 32] width 13 height 13
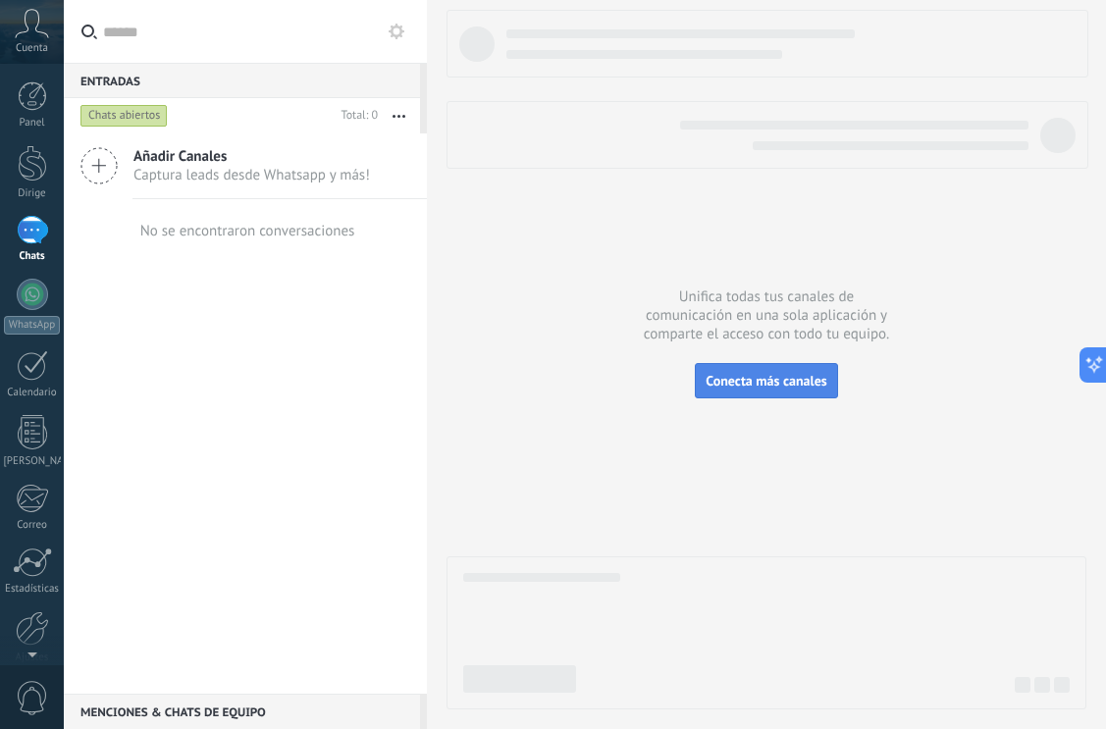
click at [756, 391] on button "Conecta más canales" at bounding box center [766, 380] width 142 height 35
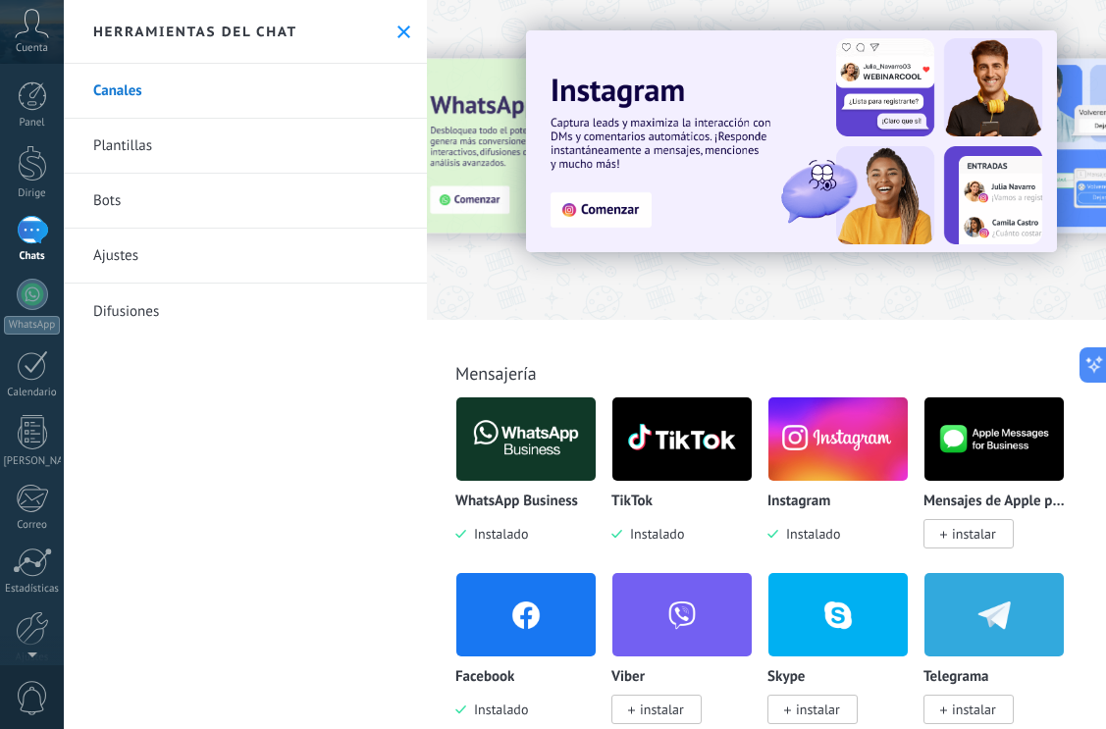
click at [27, 31] on use at bounding box center [32, 23] width 33 height 28
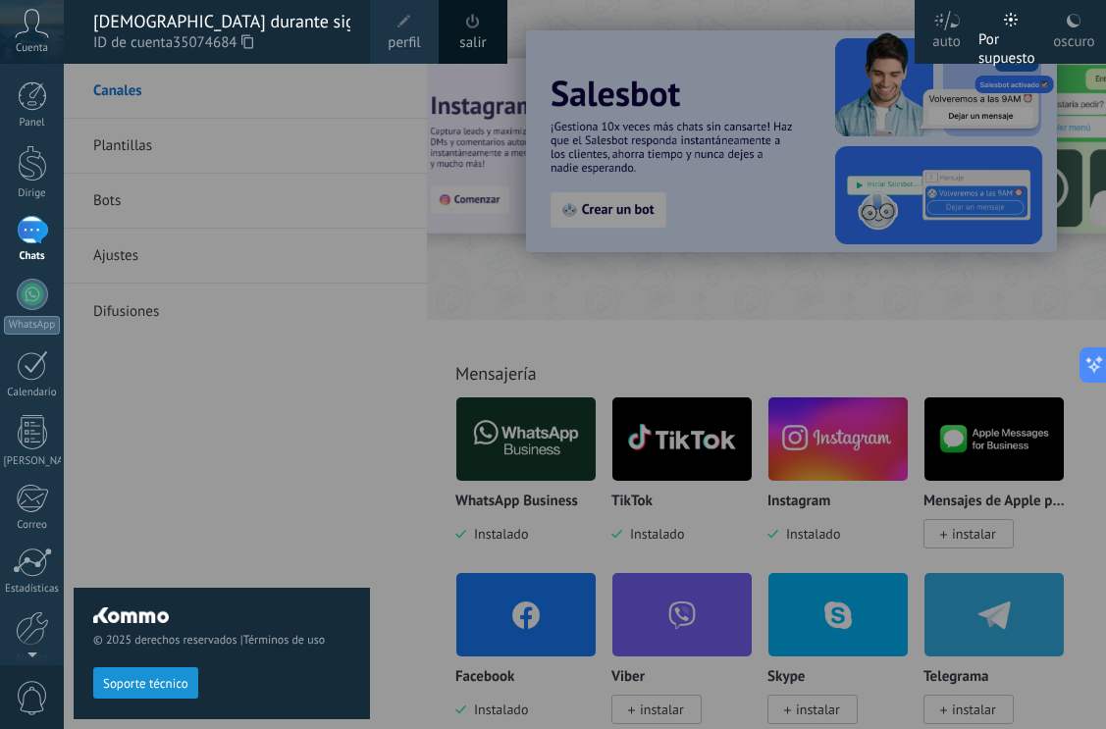
click at [236, 23] on font "[DEMOGRAPHIC_DATA] durante siglos" at bounding box center [235, 21] width 284 height 23
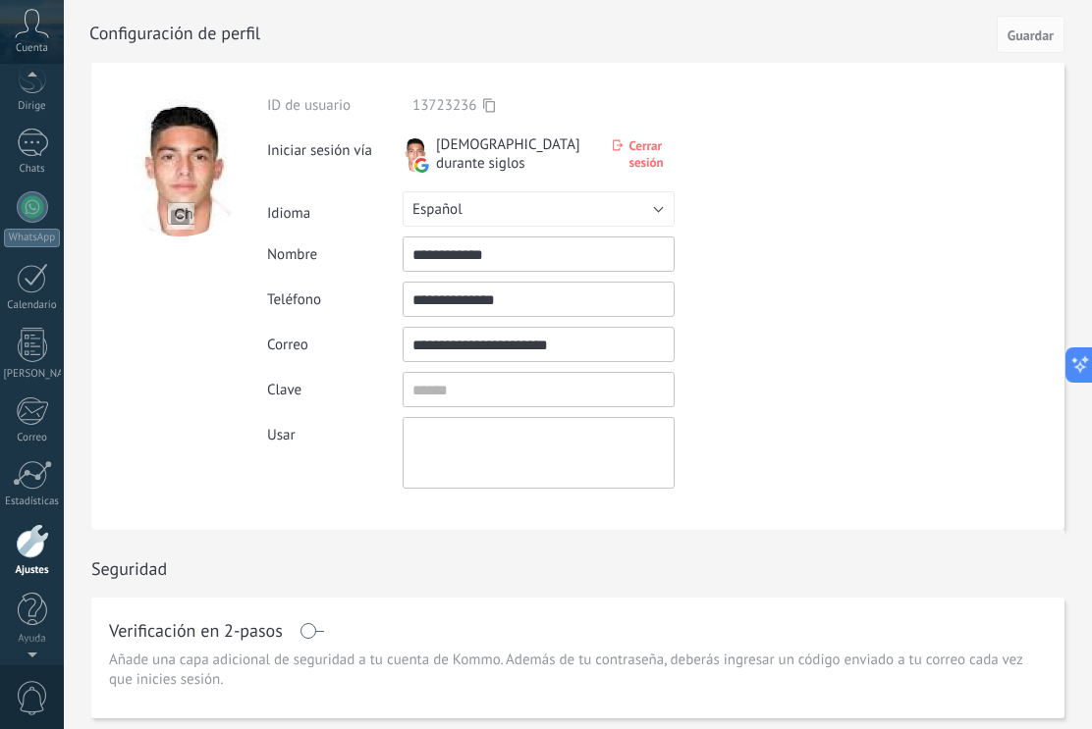
click at [26, 25] on icon at bounding box center [32, 23] width 34 height 29
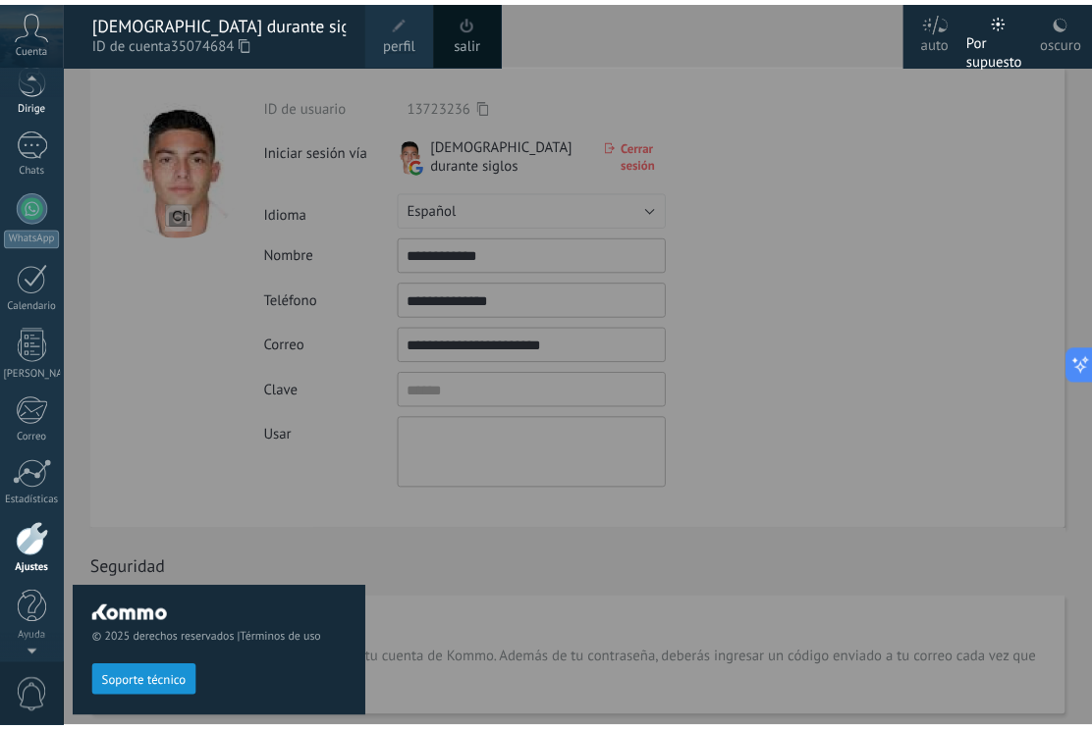
scroll to position [84, 0]
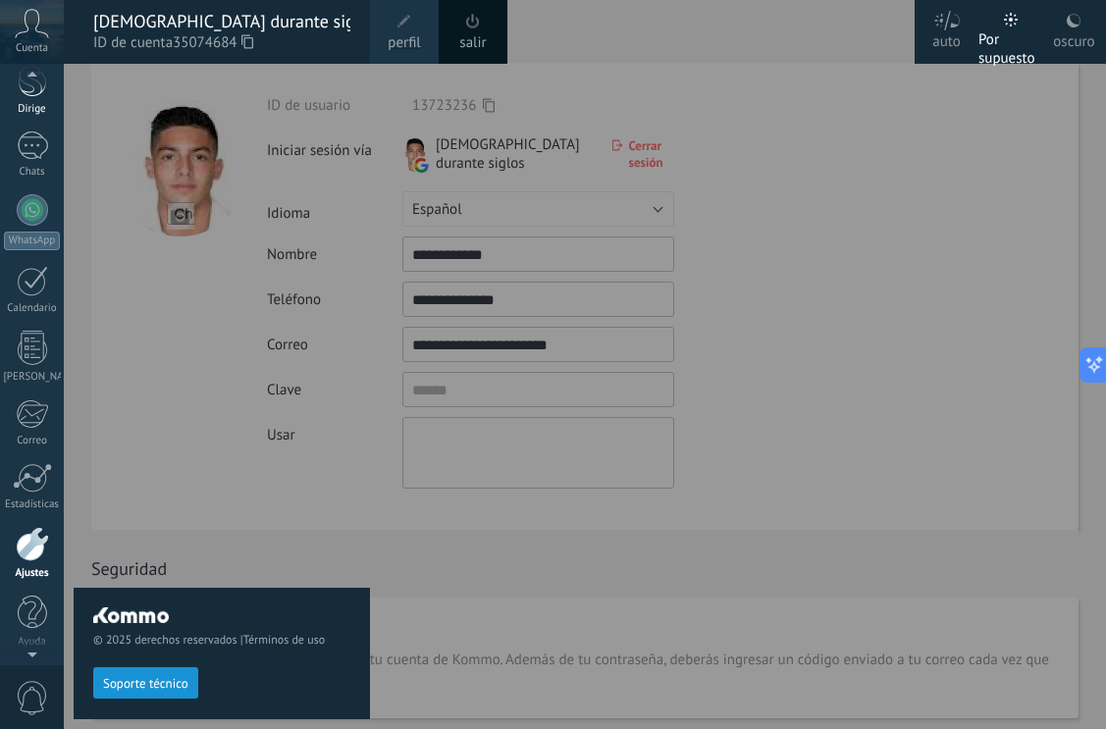
click at [39, 93] on div at bounding box center [32, 79] width 29 height 36
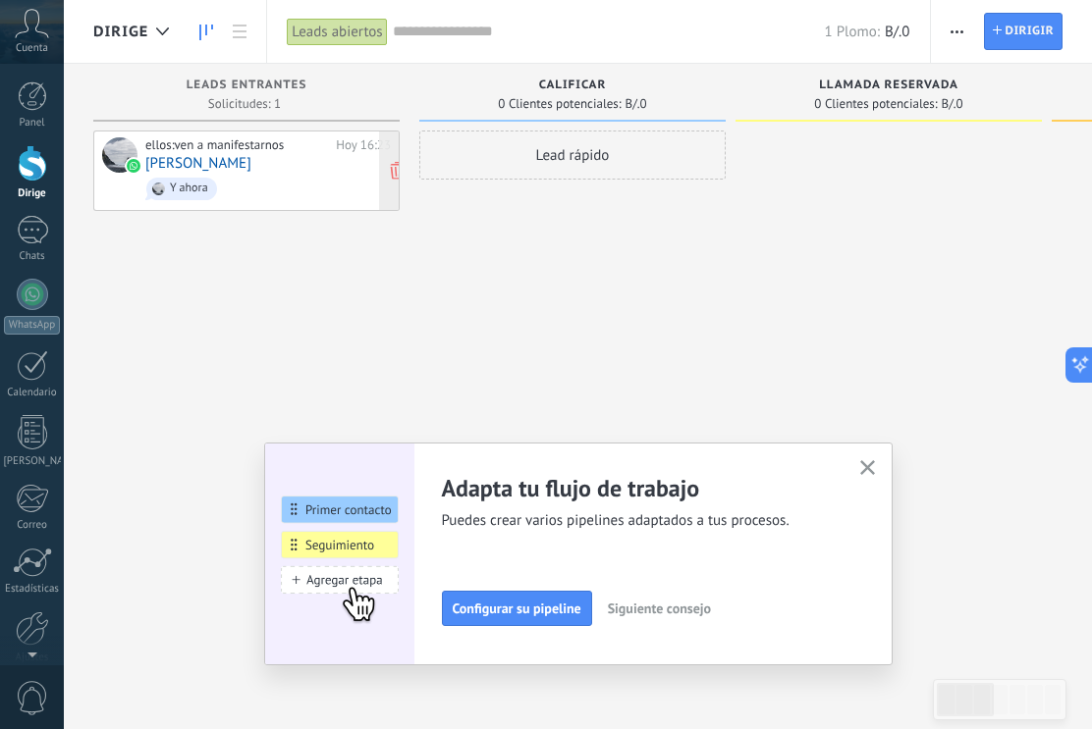
click at [269, 193] on span "Y ahora" at bounding box center [267, 189] width 245 height 30
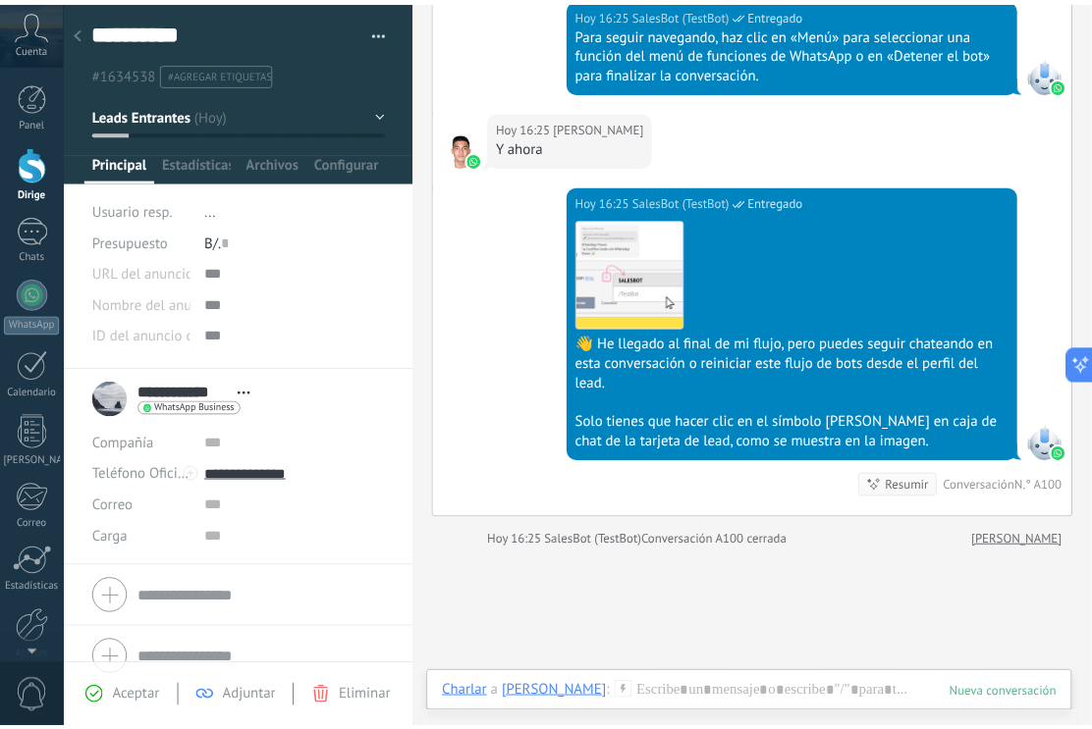
scroll to position [1664, 0]
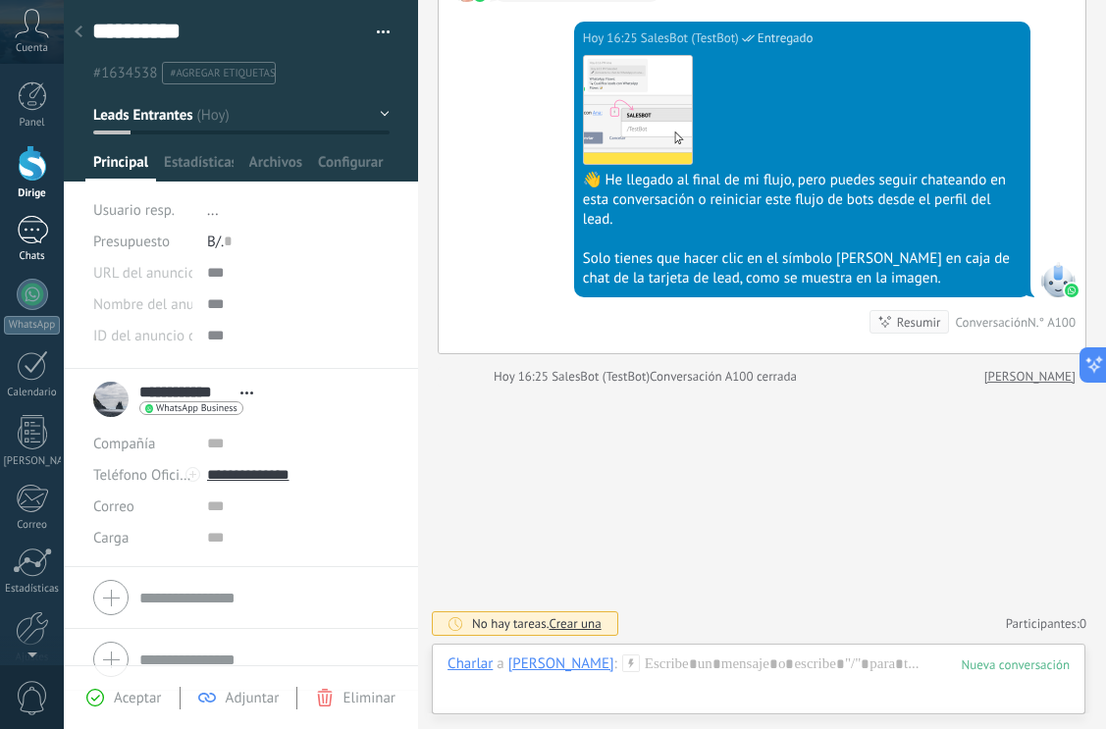
click at [41, 218] on div "1" at bounding box center [32, 230] width 31 height 28
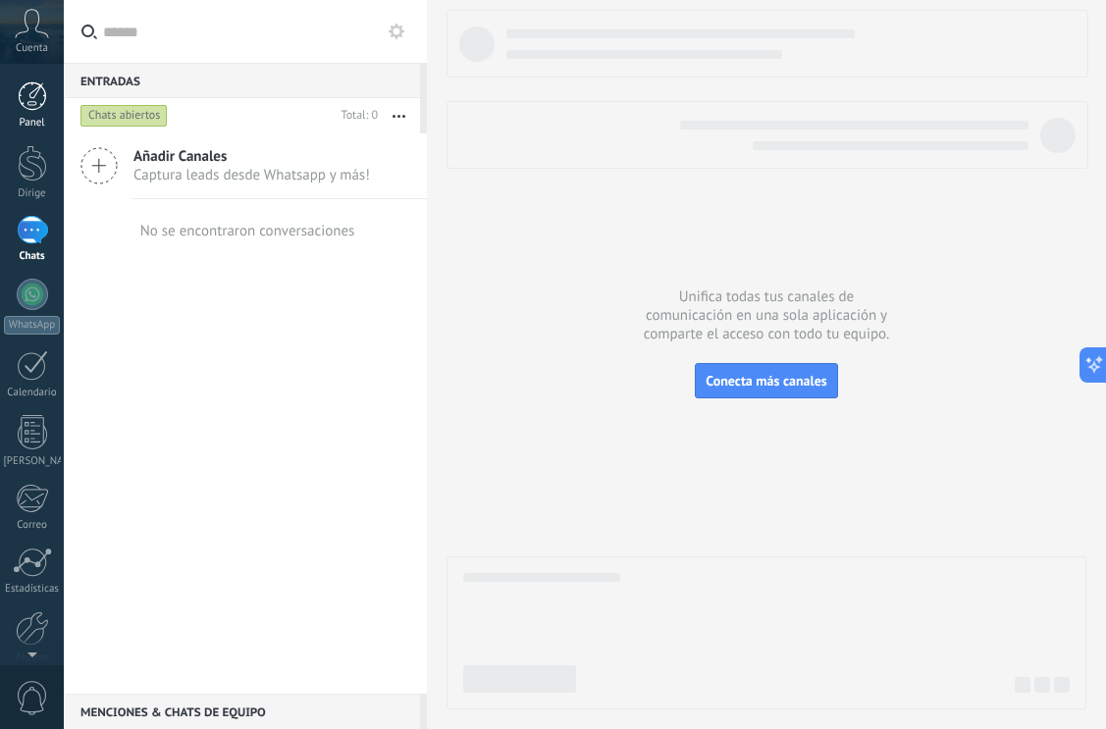
click at [27, 113] on link "Panel" at bounding box center [32, 105] width 64 height 48
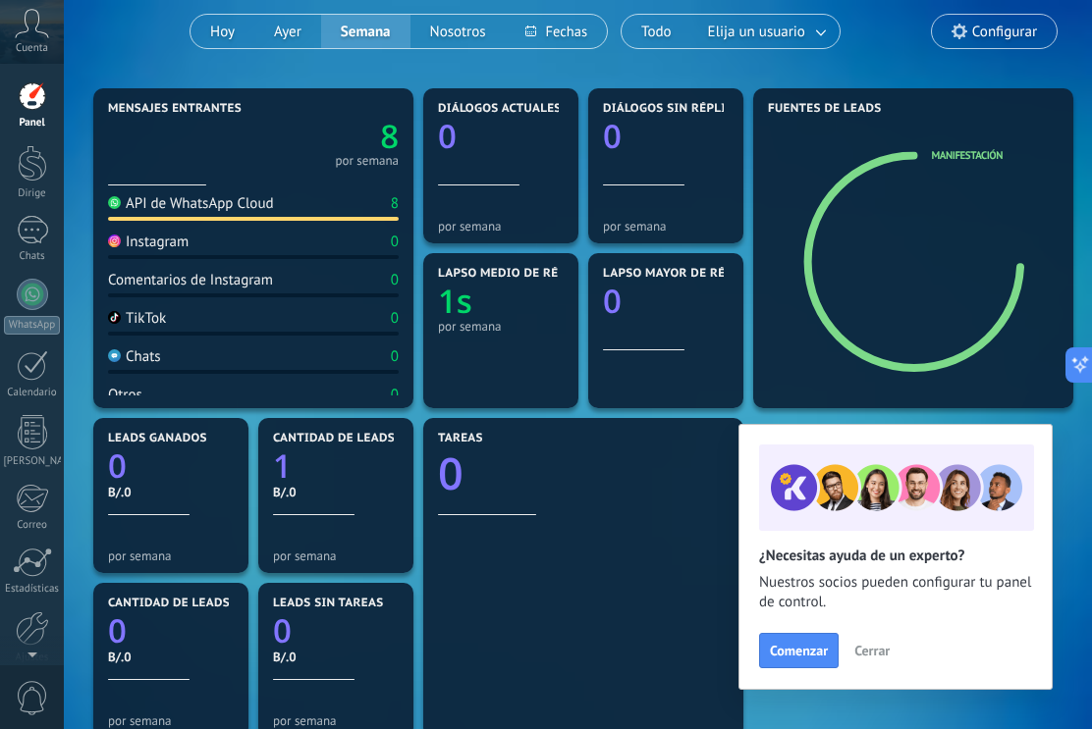
scroll to position [167, 0]
click at [868, 648] on font "Cerrar" at bounding box center [871, 651] width 35 height 18
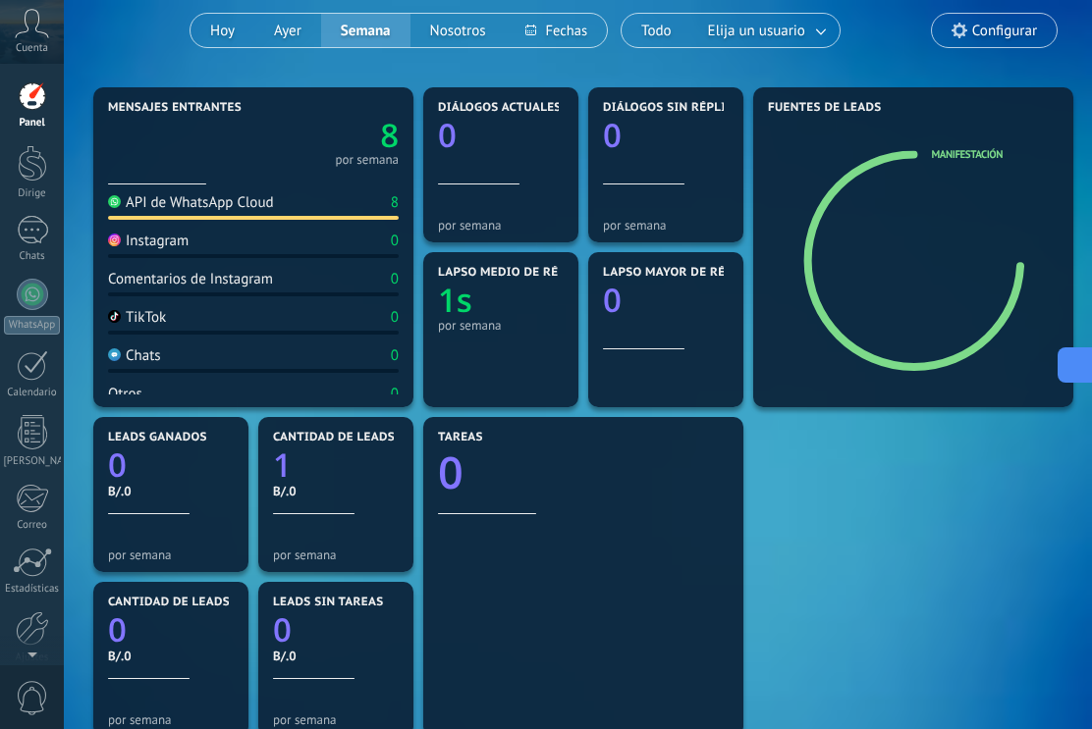
click at [1083, 364] on button at bounding box center [1074, 364] width 35 height 35
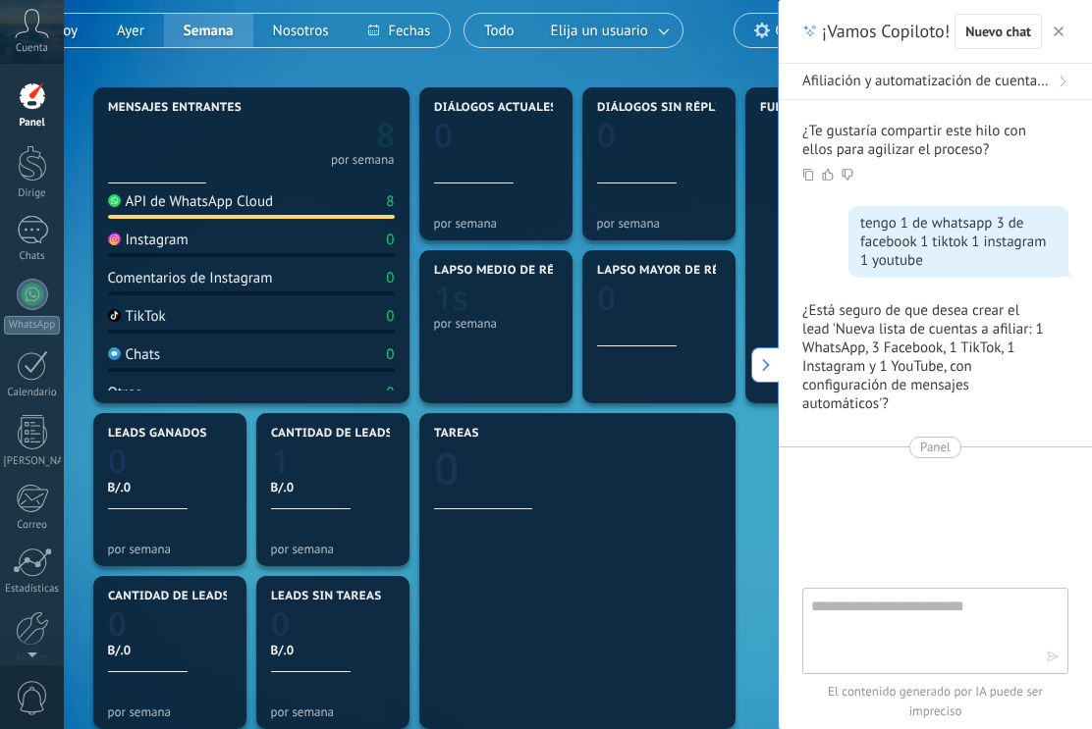
type textarea "**********"
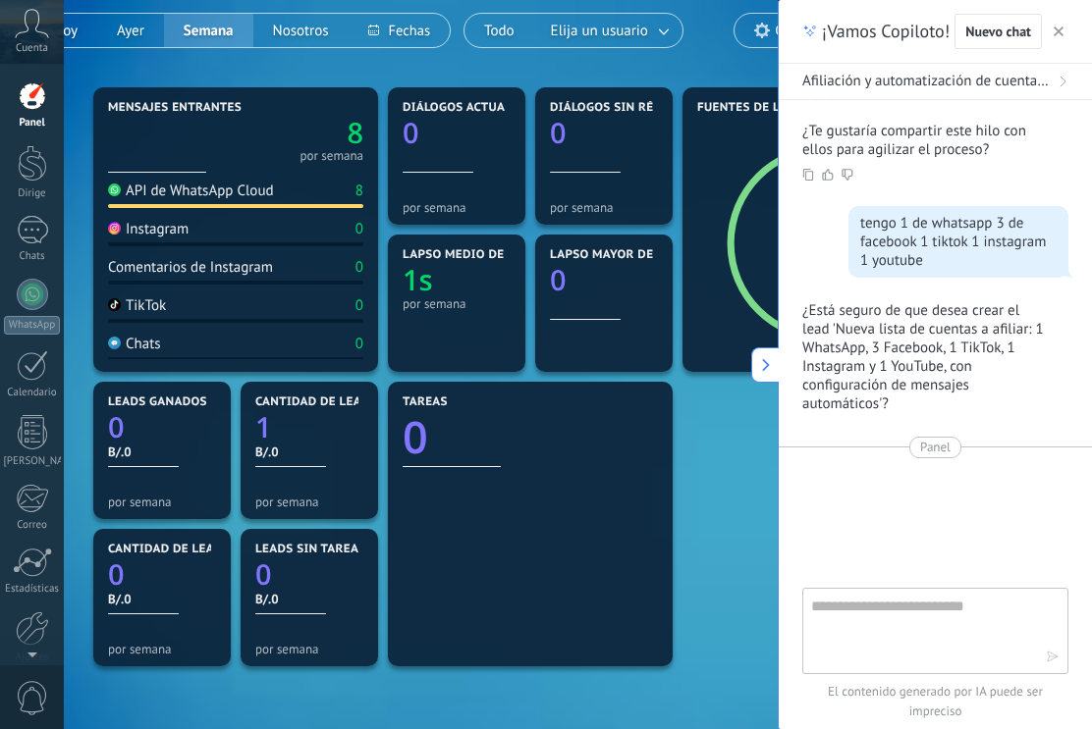
click at [970, 612] on textarea at bounding box center [921, 630] width 221 height 71
type textarea "**********"
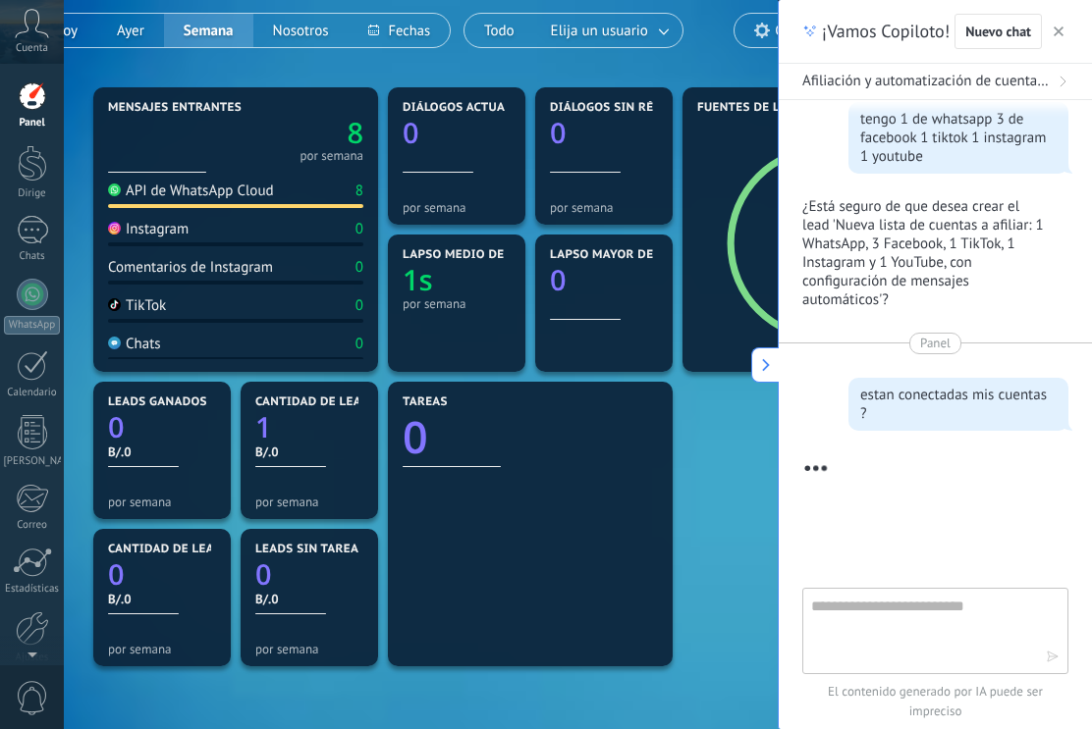
scroll to position [1207, 0]
click at [42, 290] on div at bounding box center [32, 294] width 31 height 31
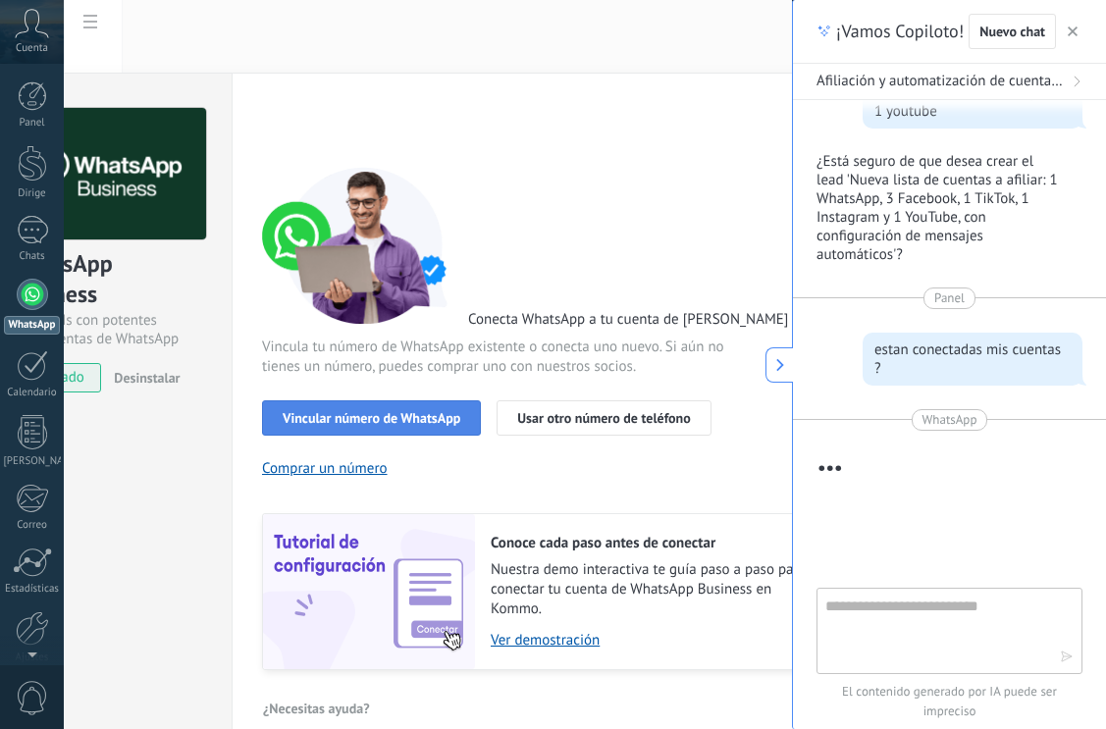
click at [400, 411] on font "Vincular número de WhatsApp" at bounding box center [372, 418] width 178 height 18
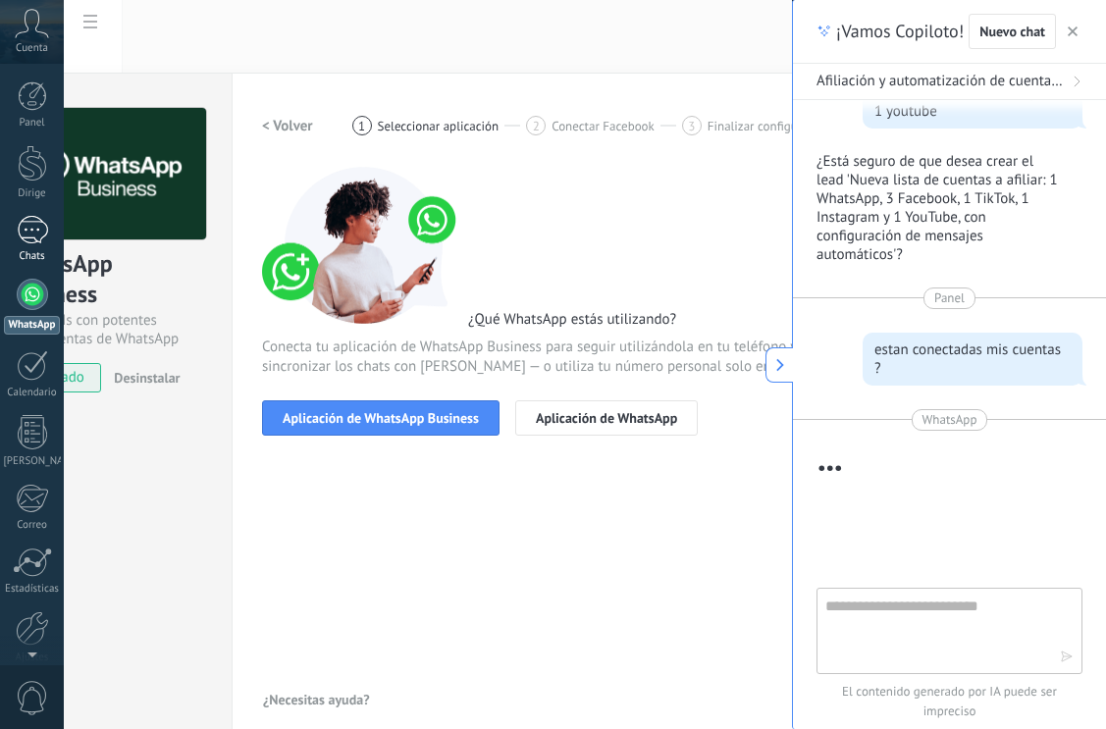
click at [36, 226] on div "1" at bounding box center [32, 230] width 31 height 28
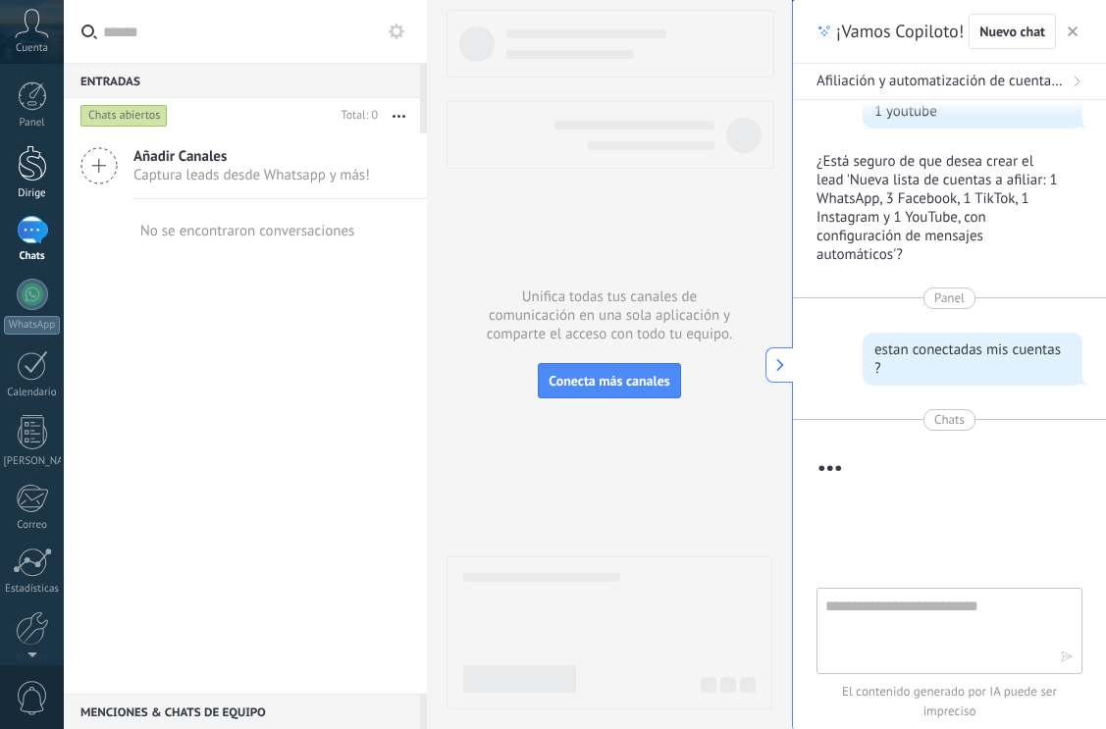
click at [25, 161] on div at bounding box center [32, 163] width 29 height 36
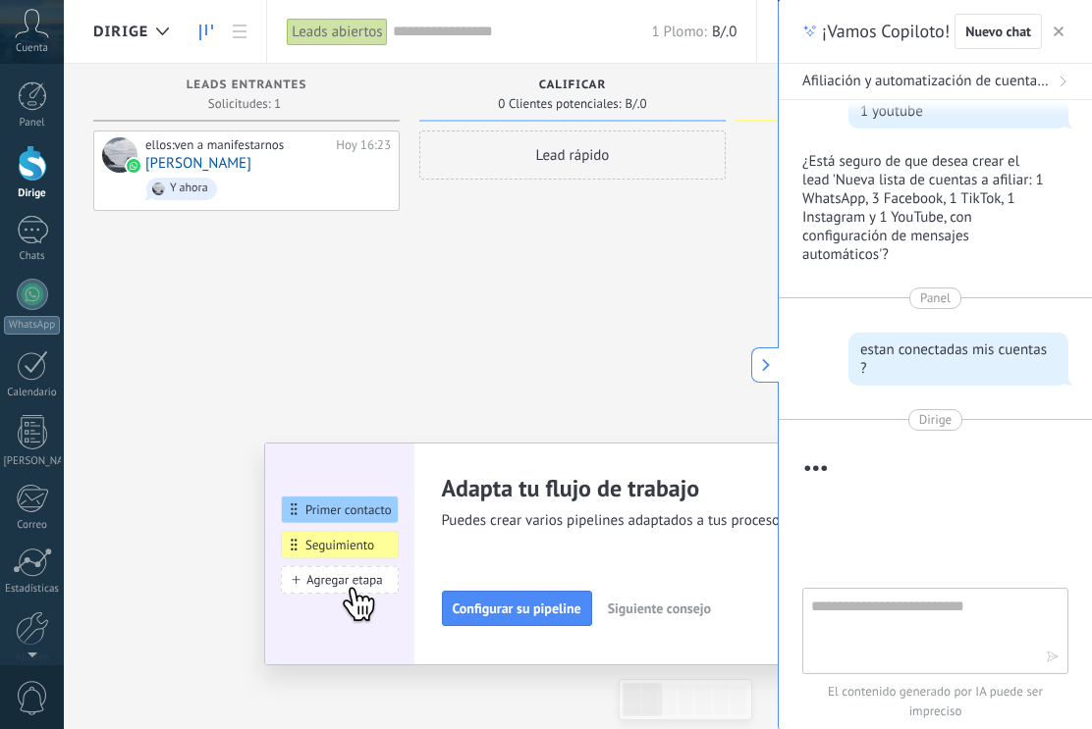
click at [525, 344] on div "Lead rápido" at bounding box center [572, 367] width 306 height 473
click at [766, 354] on button at bounding box center [764, 364] width 27 height 35
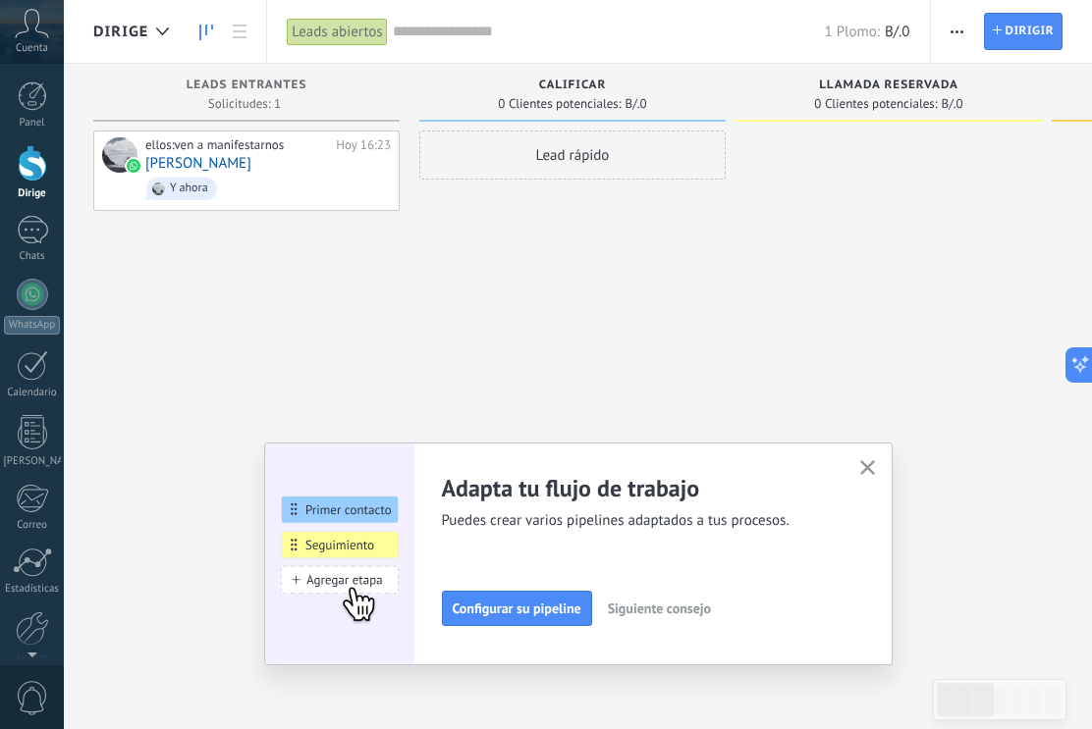
click at [875, 475] on icon "button" at bounding box center [867, 467] width 15 height 15
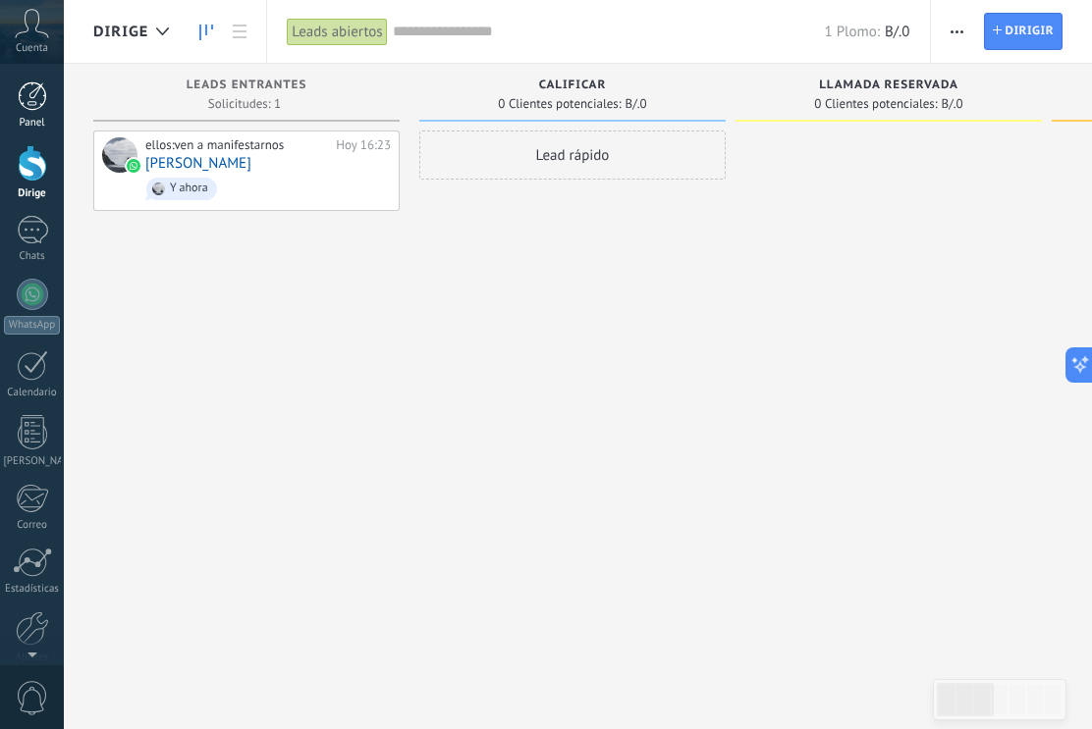
click at [28, 108] on div at bounding box center [32, 95] width 29 height 29
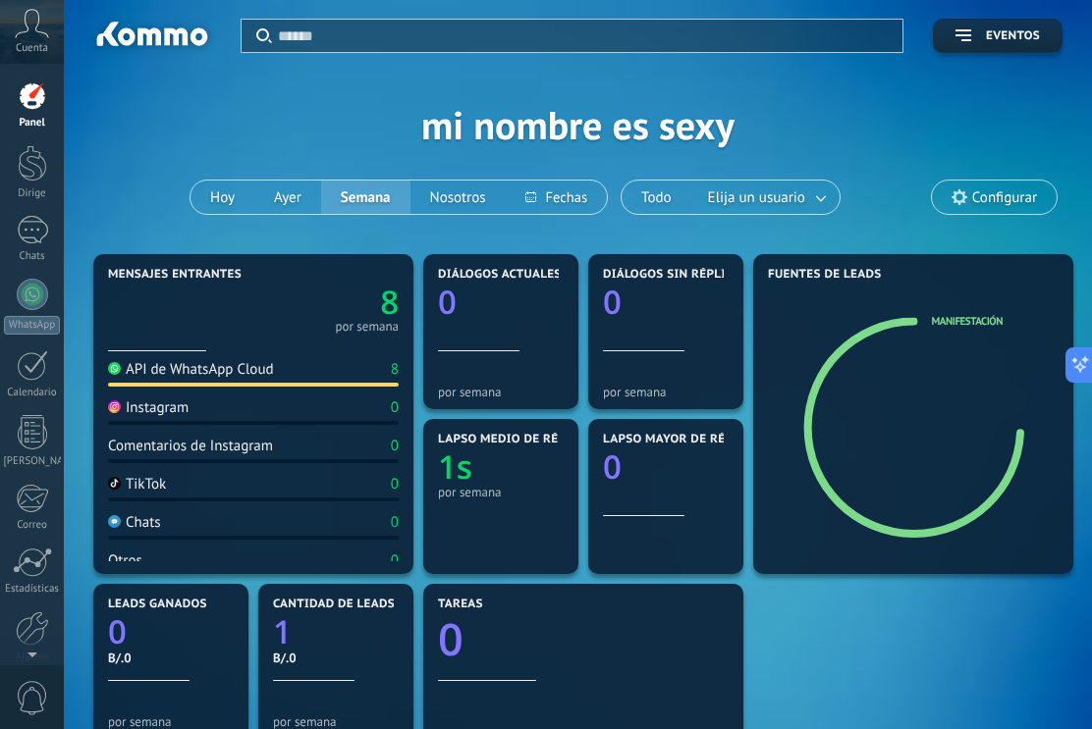
scroll to position [1893, 0]
